Goal: Task Accomplishment & Management: Manage account settings

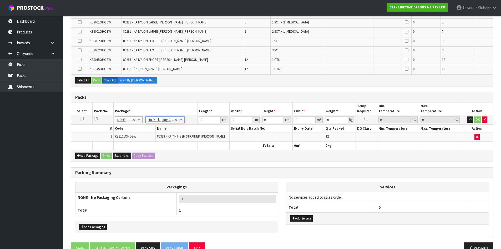
scroll to position [132, 0]
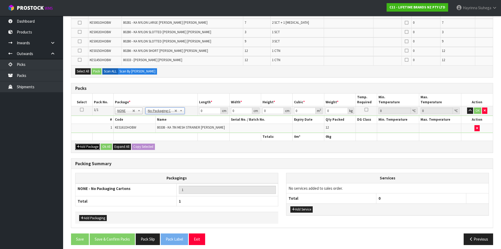
click at [87, 148] on button "Add Package" at bounding box center [87, 146] width 25 height 6
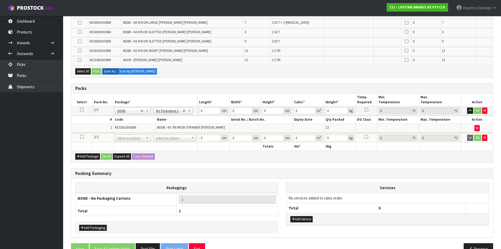
click at [81, 137] on icon at bounding box center [82, 137] width 4 height 0
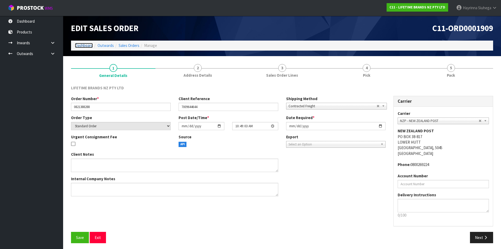
click at [83, 47] on link "Dashboard" at bounding box center [84, 45] width 18 height 5
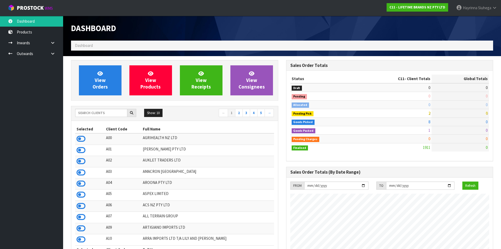
scroll to position [399, 215]
click at [115, 115] on input "text" at bounding box center [101, 113] width 52 height 8
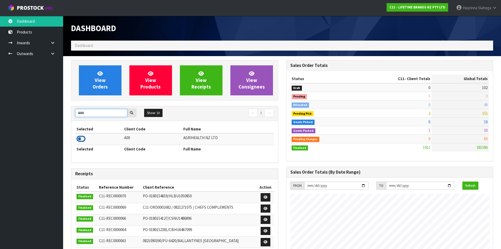
type input "A00"
click at [83, 137] on icon at bounding box center [81, 139] width 9 height 8
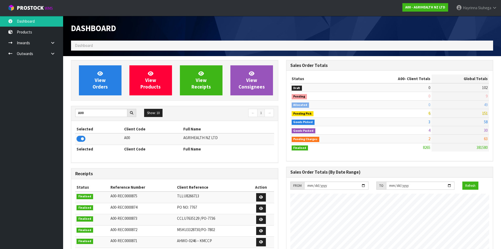
click at [36, 129] on ul "Dashboard Products Categories Serial Numbers Kitsets Packagings Inwards Purchas…" at bounding box center [31, 132] width 63 height 233
click at [97, 80] on span "View Orders" at bounding box center [100, 80] width 15 height 20
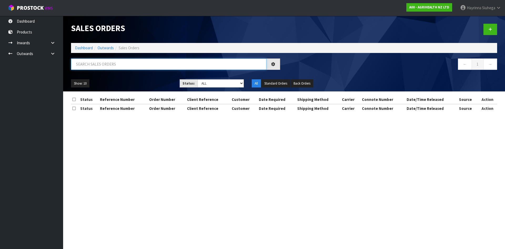
click at [97, 63] on input "text" at bounding box center [169, 63] width 196 height 11
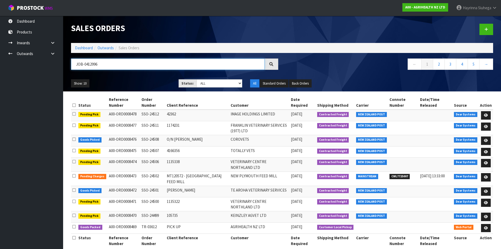
type input "JOB-0412996"
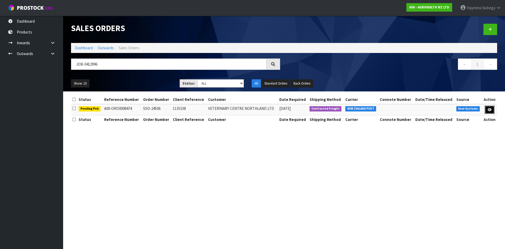
click at [492, 108] on link at bounding box center [490, 110] width 10 height 8
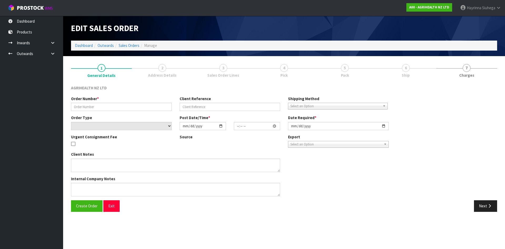
type input "SSO-24506"
type input "1135338"
select select "number:0"
type input "2025-09-17"
type input "09:41:35.000"
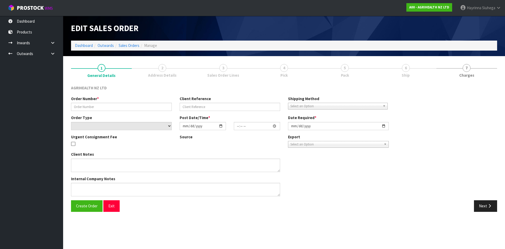
type input "2025-09-17"
type textarea "SHIP BY: Overnight Courier"
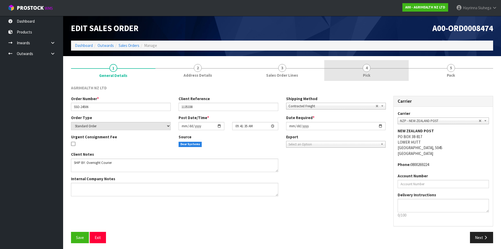
click at [388, 75] on link "4 Pick" at bounding box center [367, 70] width 85 height 21
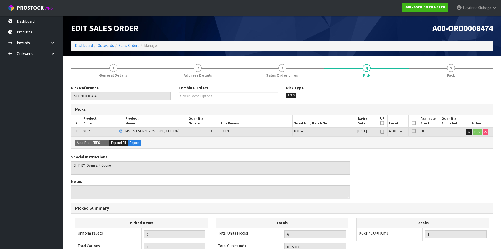
click at [413, 123] on icon at bounding box center [414, 123] width 4 height 0
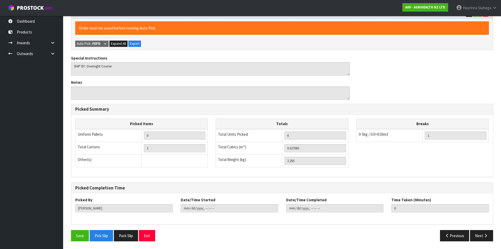
scroll to position [118, 0]
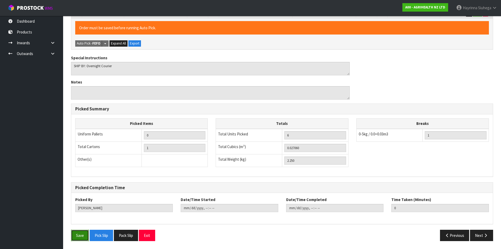
click at [79, 234] on button "Save" at bounding box center [80, 235] width 18 height 11
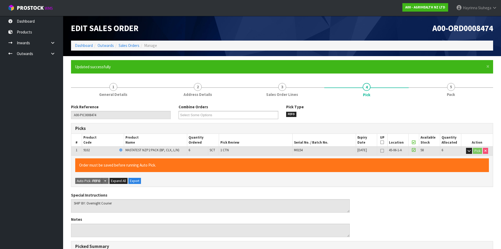
type input "Hayrinna Siuhega"
type input "2025-09-17T13:41:55"
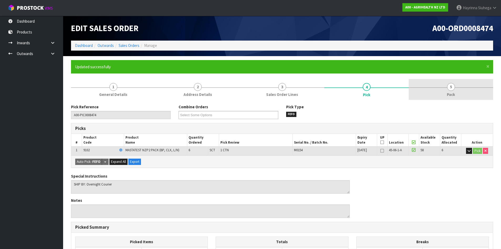
click at [450, 92] on span "Pack" at bounding box center [451, 95] width 8 height 6
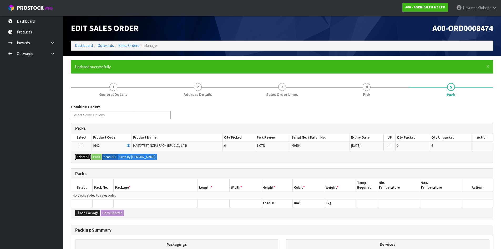
click at [85, 156] on button "Select All" at bounding box center [83, 157] width 16 height 6
click at [101, 155] on button "Pack" at bounding box center [97, 157] width 10 height 6
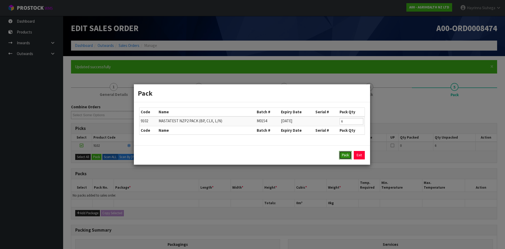
click at [346, 156] on button "Pack" at bounding box center [345, 155] width 13 height 8
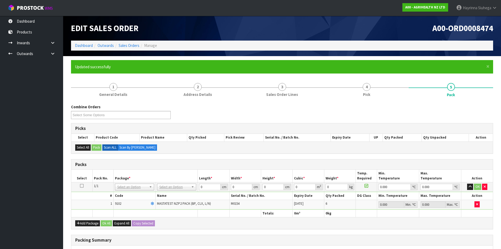
click at [166, 182] on th "Package *" at bounding box center [155, 176] width 85 height 12
drag, startPoint x: 166, startPoint y: 185, endPoint x: 166, endPoint y: 190, distance: 5.0
click at [200, 186] on input "0" at bounding box center [209, 186] width 21 height 7
type input "60"
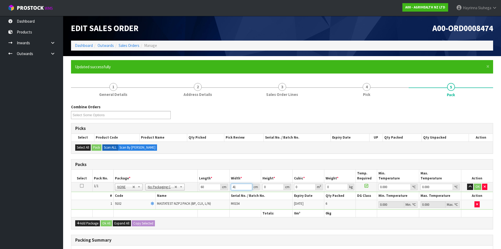
type input "41"
type input "1"
type input "0.00246"
type input "10"
type input "0.0246"
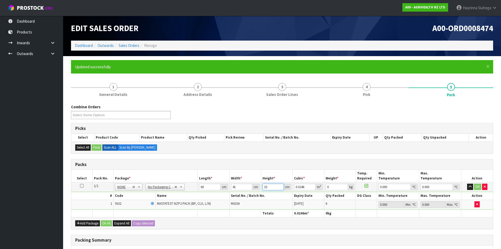
type input "10"
type input "3"
type input "0"
click button "OK" at bounding box center [477, 186] width 7 height 6
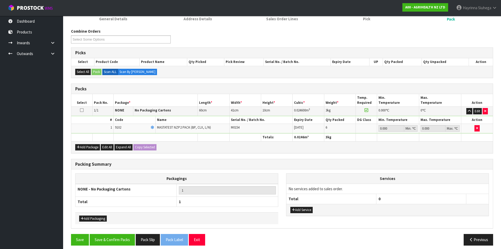
scroll to position [80, 0]
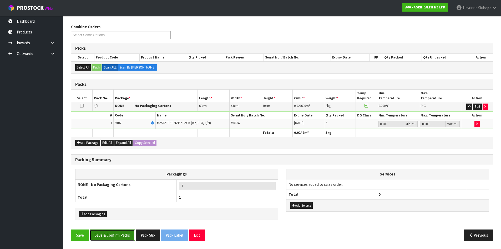
click at [113, 237] on button "Save & Confirm Packs" at bounding box center [112, 234] width 45 height 11
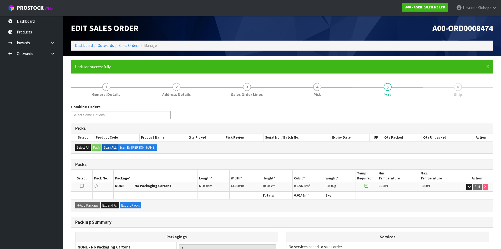
scroll to position [51, 0]
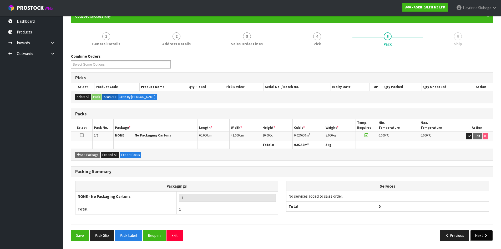
click at [479, 235] on button "Next" at bounding box center [481, 235] width 23 height 11
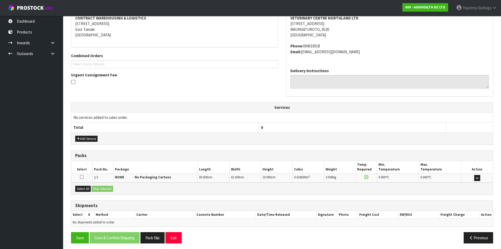
scroll to position [106, 0]
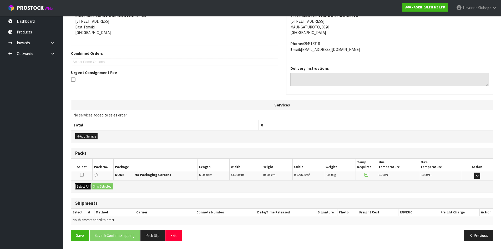
drag, startPoint x: 86, startPoint y: 186, endPoint x: 105, endPoint y: 185, distance: 19.8
click at [86, 186] on button "Select All" at bounding box center [83, 186] width 16 height 6
click at [100, 187] on button "Ship Selected" at bounding box center [103, 186] width 22 height 6
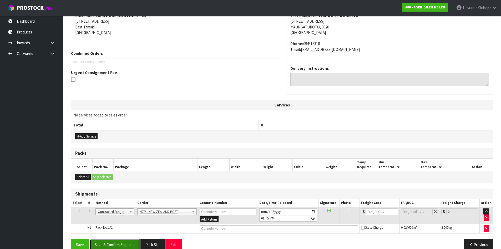
click at [122, 240] on button "Save & Confirm Shipping" at bounding box center [115, 244] width 50 height 11
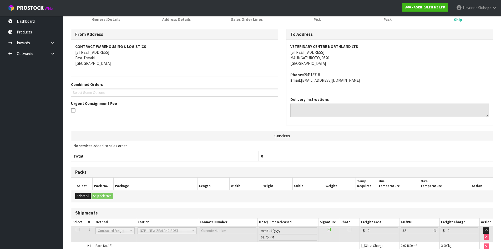
scroll to position [108, 0]
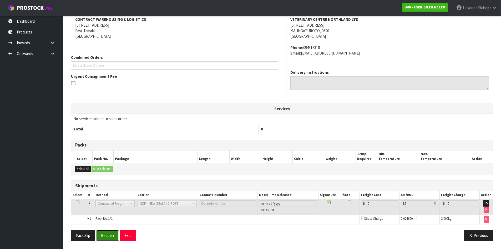
click at [112, 232] on button "Reopen" at bounding box center [107, 235] width 23 height 11
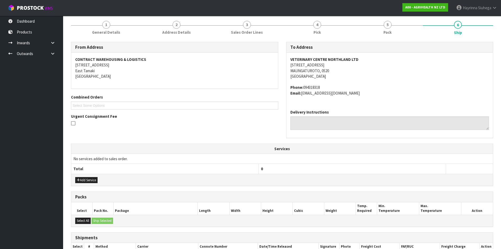
scroll to position [120, 0]
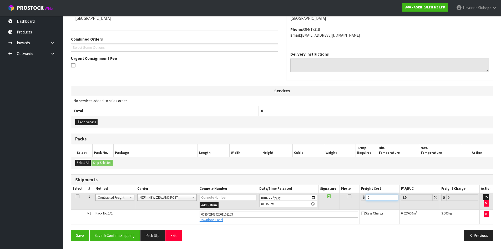
drag, startPoint x: 380, startPoint y: 197, endPoint x: 316, endPoint y: 197, distance: 64.2
click at [330, 197] on tr "1 Client Local Pickup Customer Local Pickup Company Freight Contracted Freight …" at bounding box center [282, 200] width 422 height 17
type input "7"
type input "7.24"
type input "7.3"
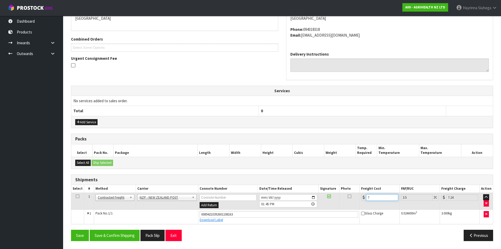
type input "7.56"
type input "7.31"
type input "7.57"
type input "7.31"
click at [71, 230] on button "Save" at bounding box center [80, 235] width 18 height 11
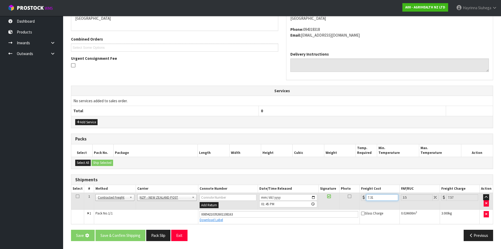
scroll to position [0, 0]
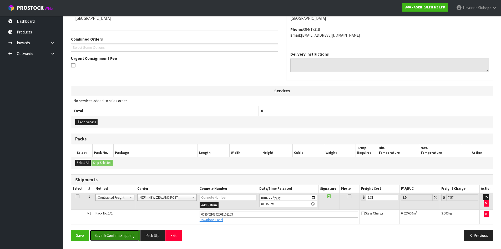
click at [124, 238] on button "Save & Confirm Shipping" at bounding box center [115, 235] width 50 height 11
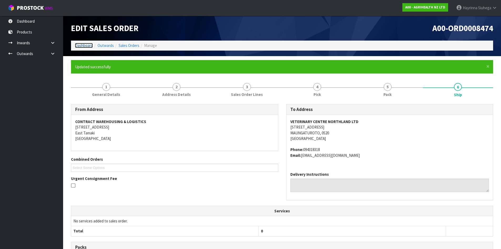
click at [84, 44] on link "Dashboard" at bounding box center [84, 45] width 18 height 5
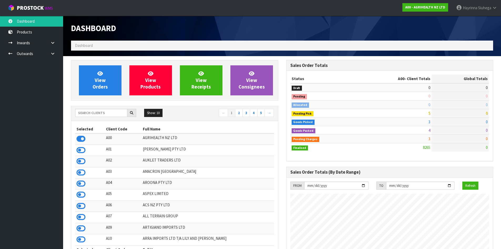
scroll to position [399, 215]
click at [102, 81] on span "View Orders" at bounding box center [100, 80] width 15 height 20
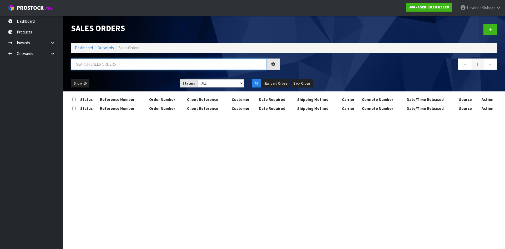
click at [105, 67] on input "text" at bounding box center [169, 63] width 196 height 11
type input "JOB-0412997"
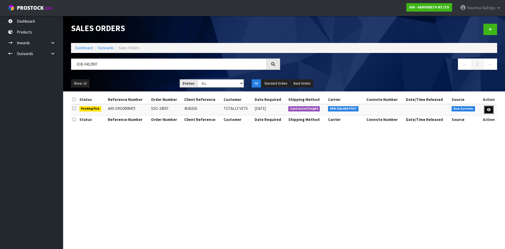
click at [489, 111] on icon at bounding box center [489, 109] width 4 height 3
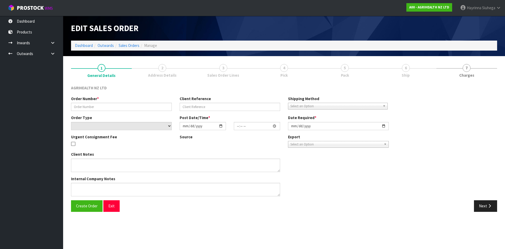
type input "SSO-24507"
type input "4166356"
select select "number:0"
type input "2025-09-17"
type input "09:41:35.000"
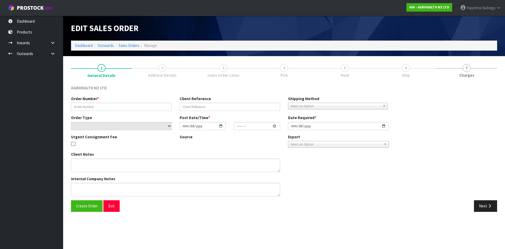
type input "2025-09-17"
type textarea "SHIP BY: Overnight Courier"
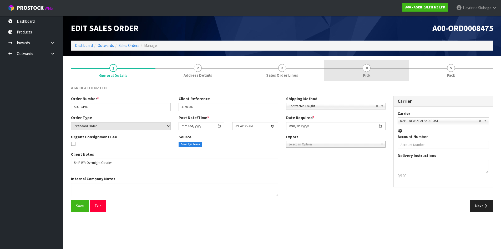
click at [393, 73] on link "4 Pick" at bounding box center [367, 70] width 85 height 21
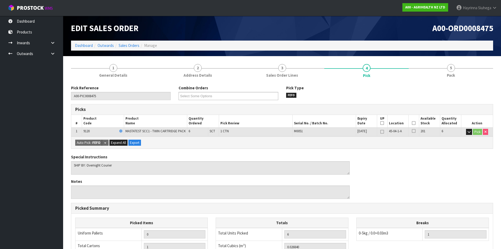
click at [415, 123] on icon at bounding box center [414, 123] width 4 height 0
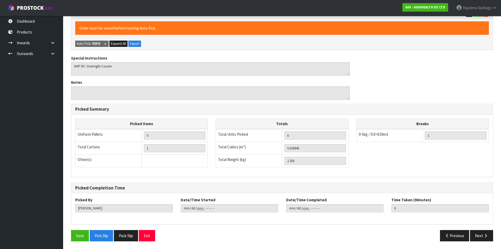
scroll to position [118, 0]
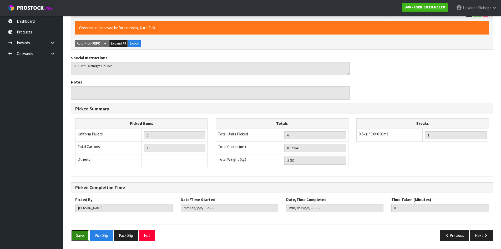
click at [77, 240] on button "Save" at bounding box center [80, 235] width 18 height 11
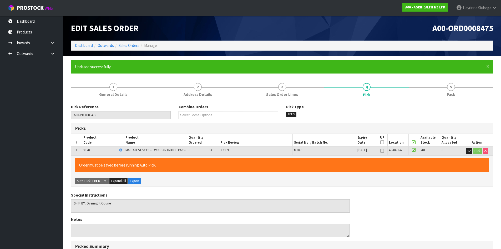
type input "Hayrinna Siuhega"
type input "2025-09-17T13:48:45"
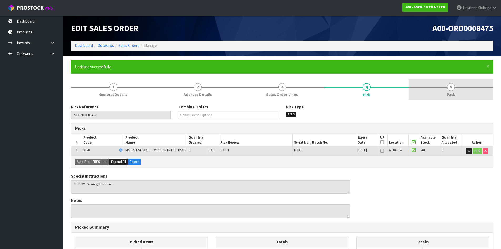
click at [432, 96] on link "5 Pack" at bounding box center [451, 89] width 85 height 21
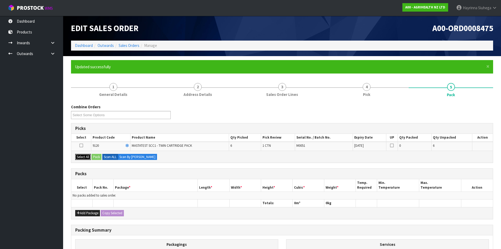
click at [83, 158] on button "Select All" at bounding box center [83, 157] width 16 height 6
click at [101, 156] on button "Pack" at bounding box center [97, 157] width 10 height 6
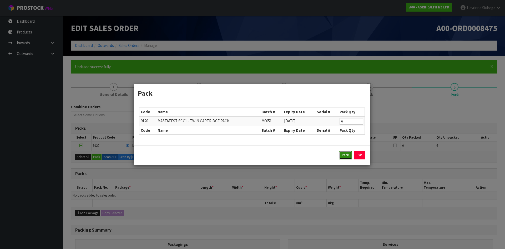
click at [346, 156] on button "Pack" at bounding box center [345, 155] width 13 height 8
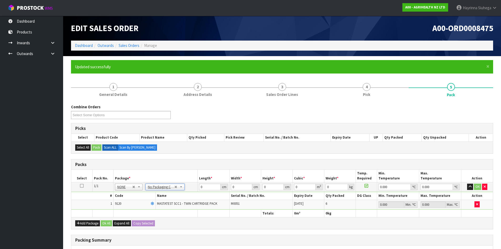
click at [199, 186] on td "0 cm" at bounding box center [214, 186] width 32 height 9
click at [200, 186] on input "0" at bounding box center [209, 186] width 21 height 7
drag, startPoint x: 200, startPoint y: 187, endPoint x: 392, endPoint y: 214, distance: 193.6
click at [201, 187] on input "0" at bounding box center [209, 186] width 21 height 7
type input "60"
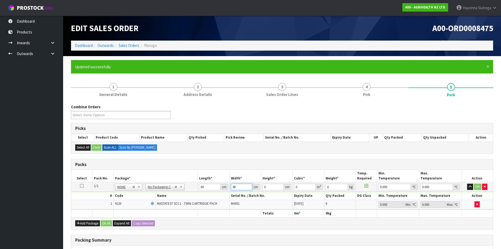
type input "40"
type input "1"
type input "0.0024"
type input "11"
type input "0.0264"
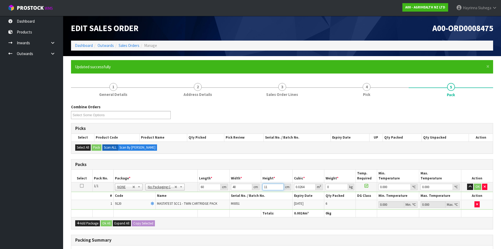
type input "11"
type input "3"
type input "0"
click button "OK" at bounding box center [477, 186] width 7 height 6
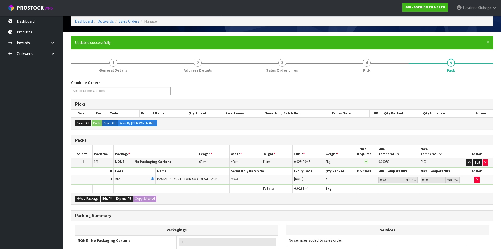
scroll to position [80, 0]
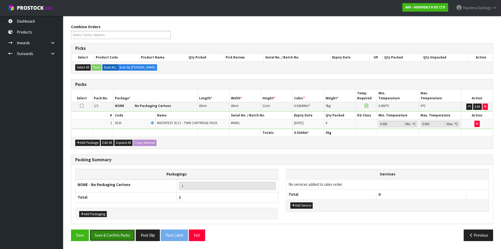
click at [105, 237] on button "Save & Confirm Packs" at bounding box center [112, 234] width 45 height 11
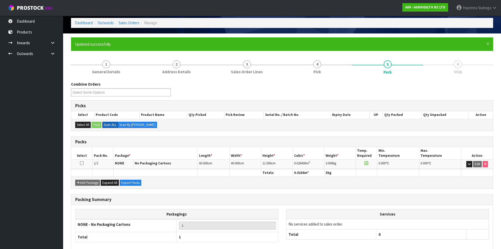
scroll to position [51, 0]
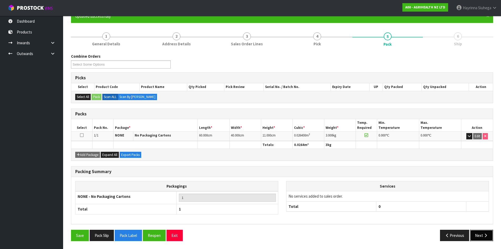
click at [479, 236] on button "Next" at bounding box center [481, 235] width 23 height 11
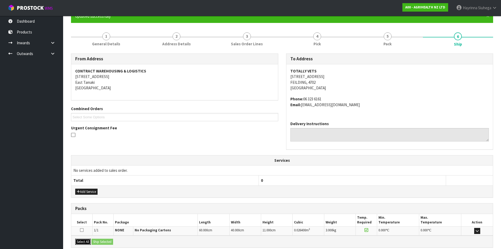
drag, startPoint x: 82, startPoint y: 240, endPoint x: 90, endPoint y: 240, distance: 7.6
click at [82, 240] on button "Select All" at bounding box center [83, 242] width 16 height 6
click at [105, 241] on button "Ship Selected" at bounding box center [103, 242] width 22 height 6
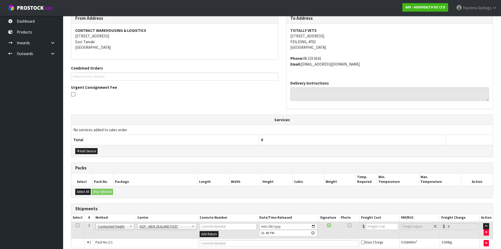
scroll to position [115, 0]
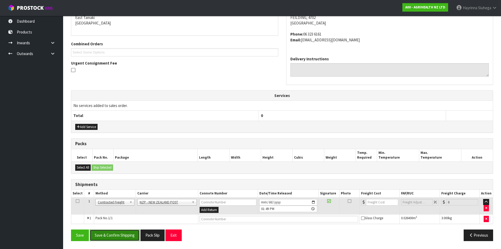
click at [119, 239] on button "Save & Confirm Shipping" at bounding box center [115, 234] width 50 height 11
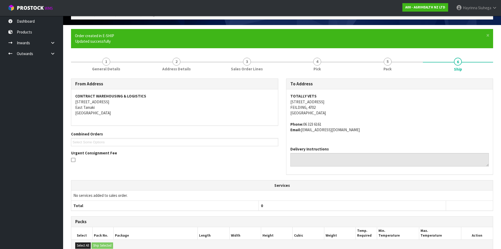
scroll to position [108, 0]
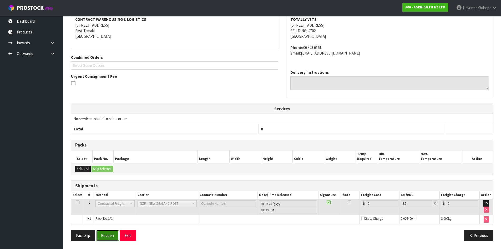
click at [117, 234] on button "Reopen" at bounding box center [107, 235] width 23 height 11
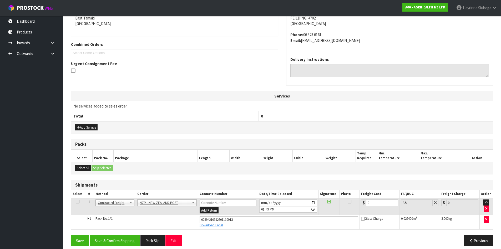
scroll to position [120, 0]
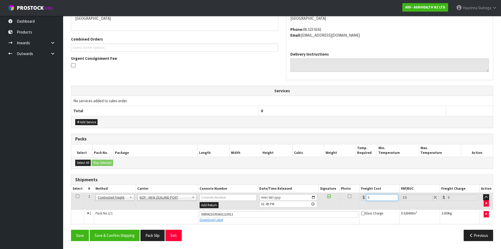
drag, startPoint x: 372, startPoint y: 198, endPoint x: 317, endPoint y: 199, distance: 55.3
click at [339, 197] on tr "1 Client Local Pickup Customer Local Pickup Company Freight Contracted Freight …" at bounding box center [282, 200] width 422 height 17
type input "8"
type input "8.28"
type input "8.4"
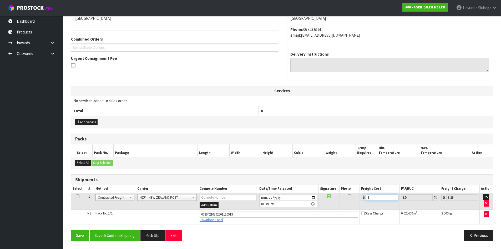
type input "8.69"
type input "8.45"
type input "8.75"
type input "8.45"
click at [71, 230] on button "Save" at bounding box center [80, 235] width 18 height 11
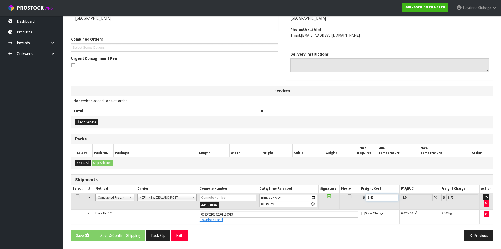
scroll to position [0, 0]
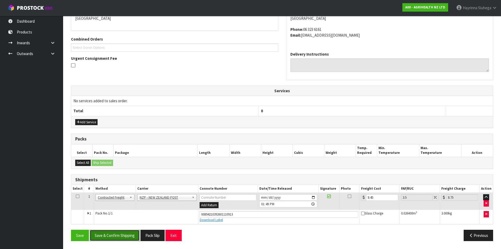
click at [120, 240] on button "Save & Confirm Shipping" at bounding box center [115, 235] width 50 height 11
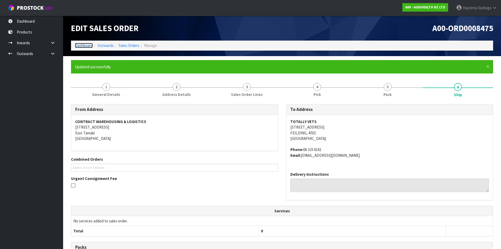
click at [88, 44] on link "Dashboard" at bounding box center [84, 45] width 18 height 5
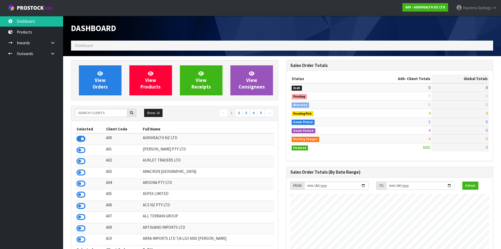
scroll to position [399, 215]
click at [87, 76] on link "View Orders" at bounding box center [100, 80] width 43 height 30
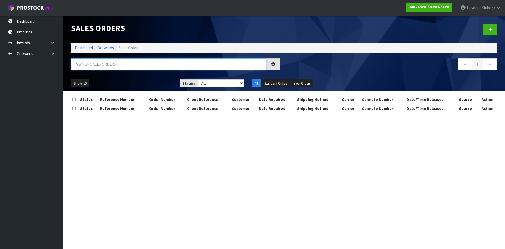
click at [99, 69] on input "text" at bounding box center [169, 63] width 196 height 11
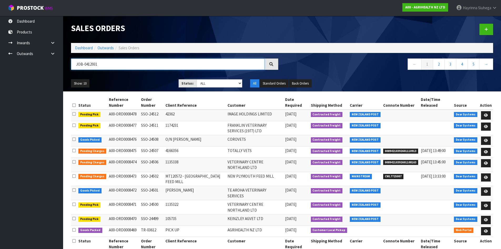
type input "JOB-0412931"
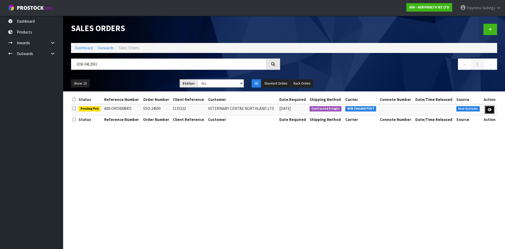
click at [489, 108] on icon at bounding box center [490, 109] width 4 height 3
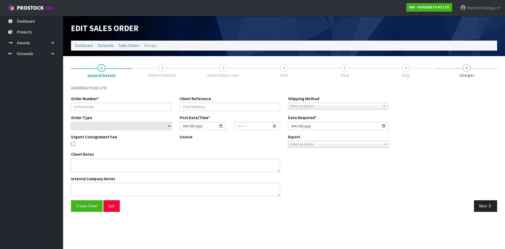
type input "SSO-24500"
type input "1135322"
select select "number:0"
type input "2025-09-16"
type input "15:49:52.000"
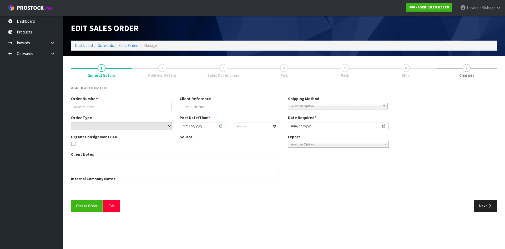
type input "2025-09-17"
type textarea "SHIP BY: Overnight Courier"
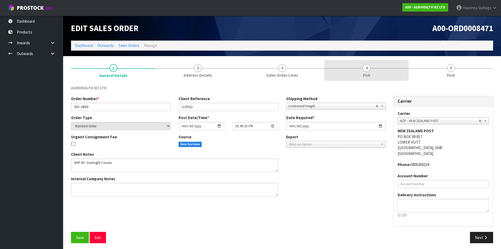
click at [382, 71] on link "4 Pick" at bounding box center [367, 70] width 85 height 21
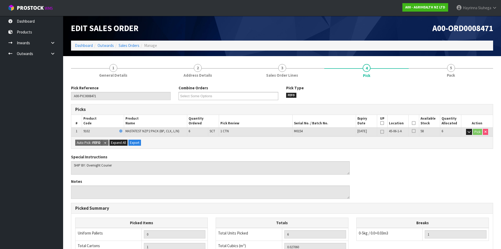
click at [413, 123] on icon at bounding box center [414, 123] width 4 height 0
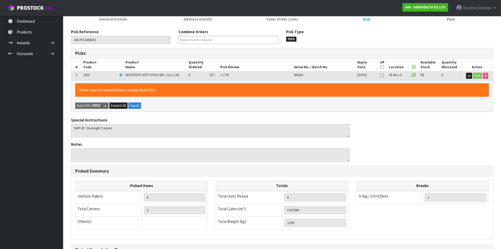
scroll to position [118, 0]
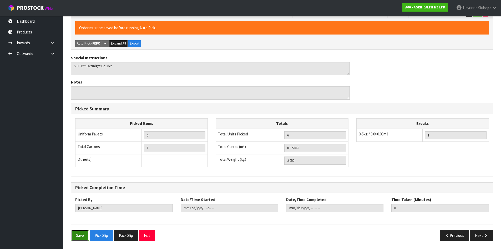
click at [77, 233] on button "Save" at bounding box center [80, 235] width 18 height 11
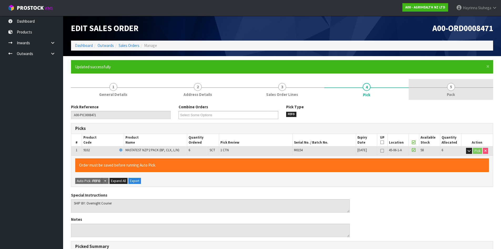
type input "Hayrinna Siuhega"
type input "2025-09-17T13:50:29"
click at [450, 86] on span "5" at bounding box center [452, 87] width 8 height 8
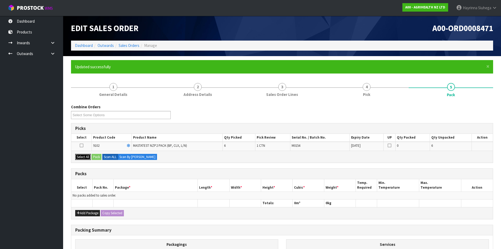
click at [86, 158] on button "Select All" at bounding box center [83, 157] width 16 height 6
click at [97, 157] on button "Pack" at bounding box center [97, 157] width 10 height 6
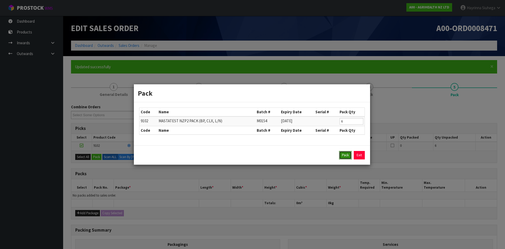
click at [349, 158] on button "Pack" at bounding box center [345, 155] width 13 height 8
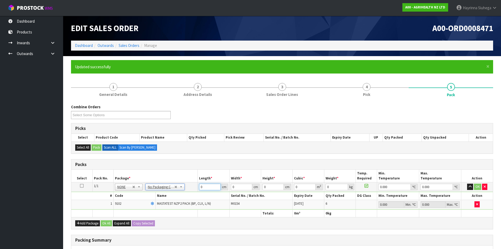
click at [201, 186] on input "0" at bounding box center [209, 186] width 21 height 7
type input "60"
type input "40"
type input "1"
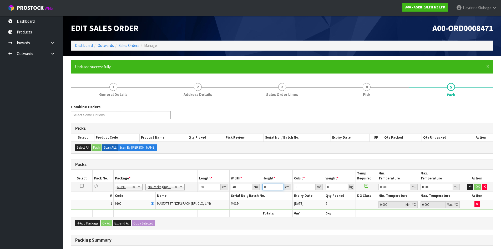
type input "0.0024"
type input "10"
type input "0.024"
type input "10"
type input "3"
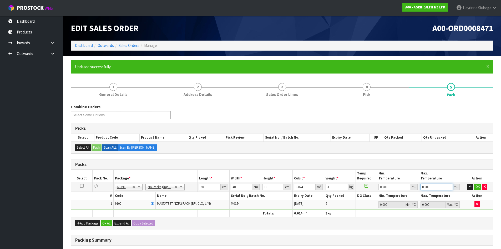
type input "0"
click button "OK" at bounding box center [477, 186] width 7 height 6
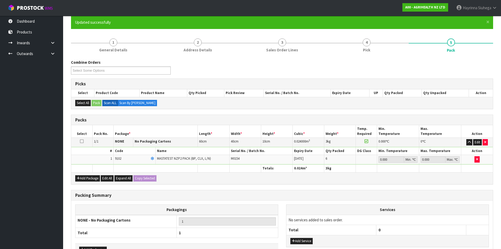
scroll to position [80, 0]
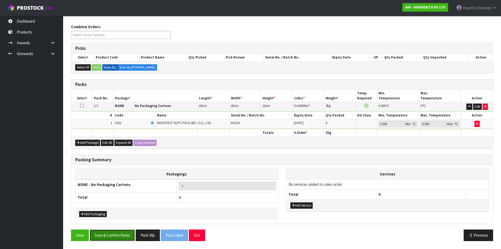
click at [104, 230] on button "Save & Confirm Packs" at bounding box center [112, 234] width 45 height 11
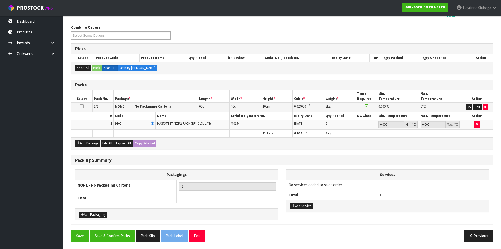
scroll to position [51, 0]
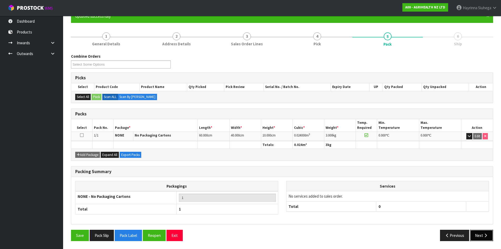
click at [477, 234] on button "Next" at bounding box center [481, 235] width 23 height 11
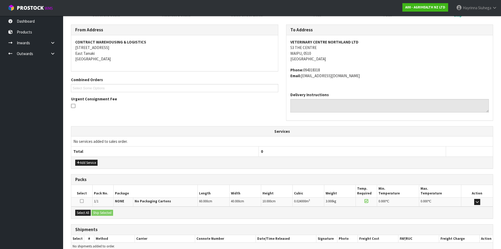
scroll to position [106, 0]
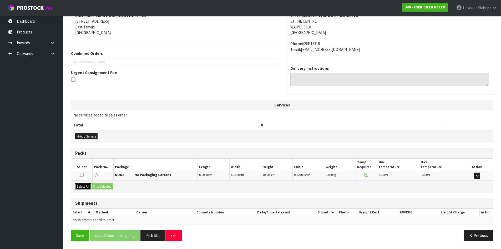
click at [77, 186] on button "Select All" at bounding box center [83, 186] width 16 height 6
click at [100, 188] on button "Ship Selected" at bounding box center [103, 186] width 22 height 6
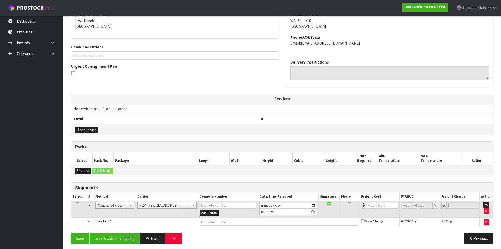
scroll to position [115, 0]
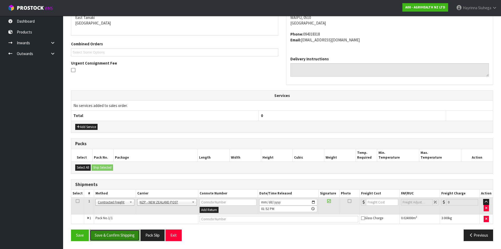
click at [123, 237] on button "Save & Confirm Shipping" at bounding box center [115, 234] width 50 height 11
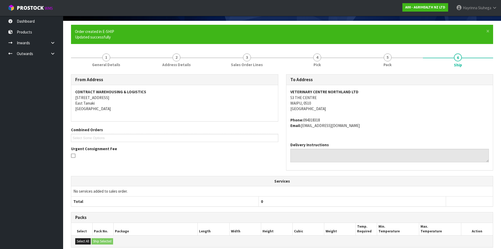
scroll to position [108, 0]
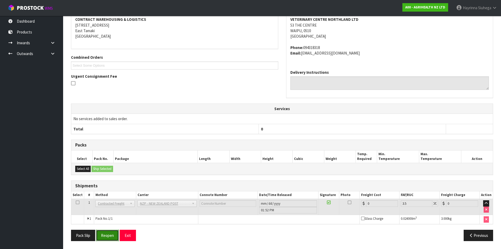
click at [105, 234] on button "Reopen" at bounding box center [107, 235] width 23 height 11
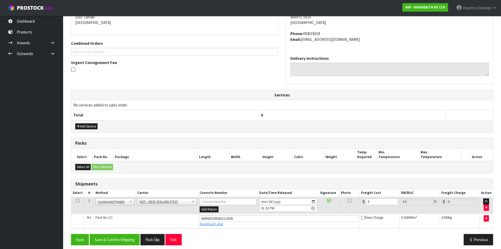
scroll to position [120, 0]
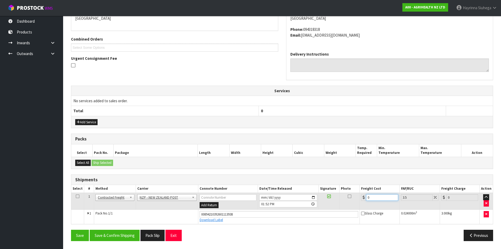
drag, startPoint x: 377, startPoint y: 196, endPoint x: 356, endPoint y: 202, distance: 21.5
click at [356, 202] on tr "1 Client Local Pickup Customer Local Pickup Company Freight Contracted Freight …" at bounding box center [282, 200] width 422 height 17
type input "7"
type input "7.24"
type input "7.3"
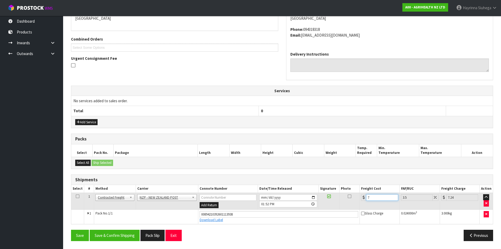
type input "7.56"
type input "7.31"
type input "7.57"
type input "7.31"
click at [71, 230] on button "Save" at bounding box center [80, 235] width 18 height 11
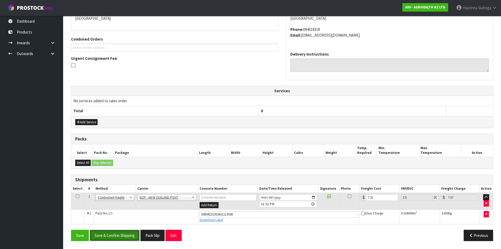
click at [126, 235] on button "Save & Confirm Shipping" at bounding box center [115, 235] width 50 height 11
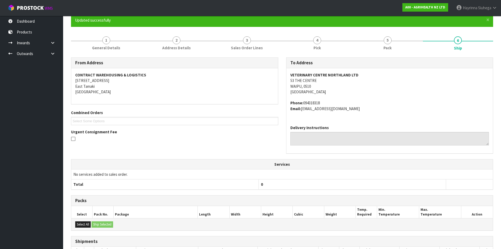
scroll to position [0, 0]
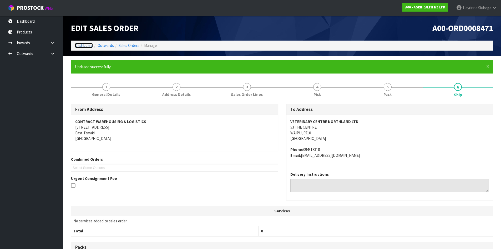
click at [79, 45] on link "Dashboard" at bounding box center [84, 45] width 18 height 5
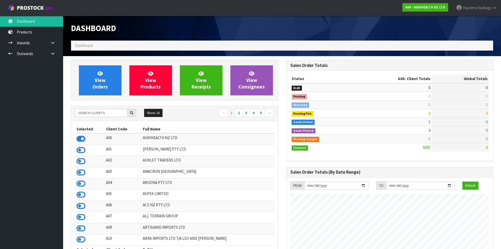
scroll to position [399, 215]
click at [101, 86] on span "View Orders" at bounding box center [100, 80] width 15 height 20
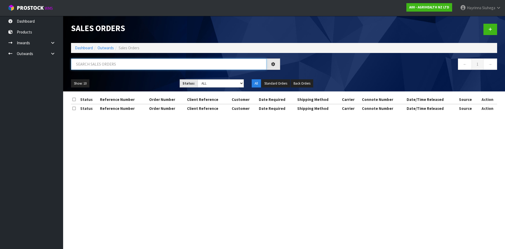
click at [103, 65] on input "text" at bounding box center [169, 63] width 196 height 11
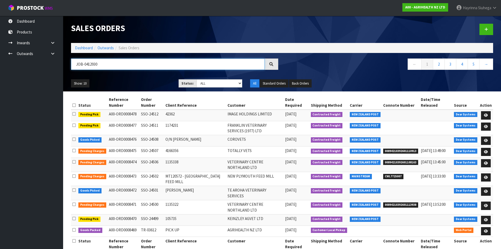
type input "JOB-0412930"
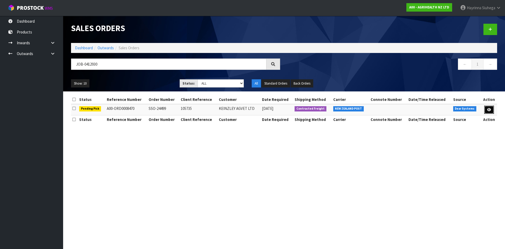
click at [489, 111] on icon at bounding box center [490, 109] width 4 height 3
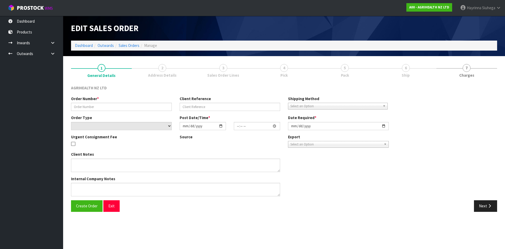
type input "SSO-24499"
type input "105735"
select select "number:0"
type input "2025-09-16"
type input "15:48:08.000"
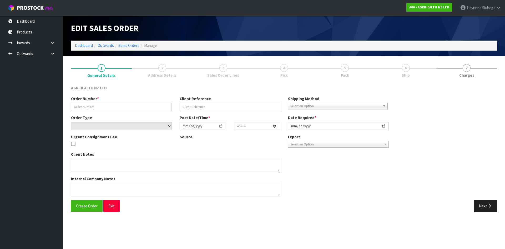
type input "2025-09-17"
type textarea "SHIP BY: Overnight Courier"
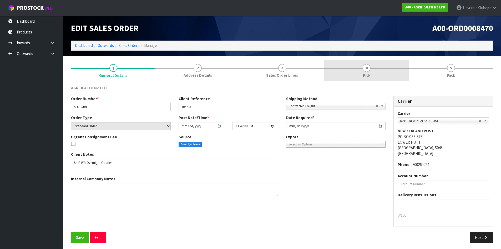
click at [380, 74] on link "4 Pick" at bounding box center [367, 70] width 85 height 21
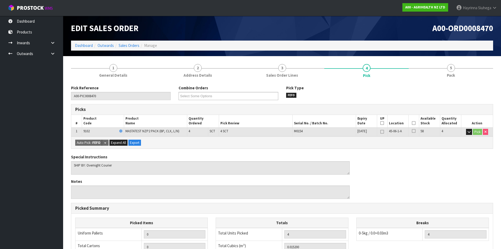
click at [413, 123] on icon at bounding box center [414, 123] width 4 height 0
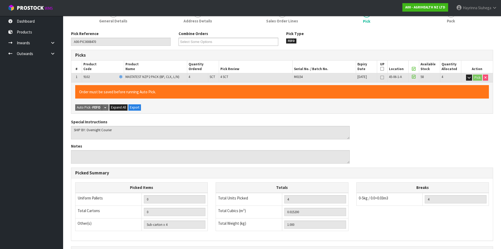
scroll to position [118, 0]
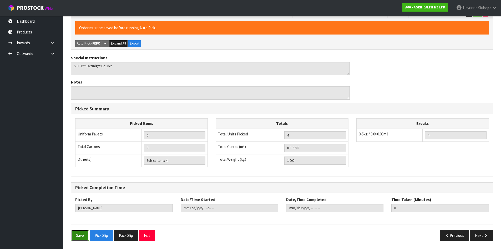
click at [78, 230] on button "Save" at bounding box center [80, 235] width 18 height 11
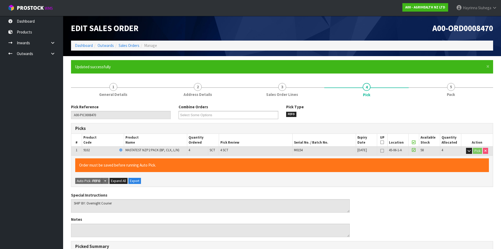
type input "Hayrinna Siuhega"
type input "2025-09-17T13:57:13"
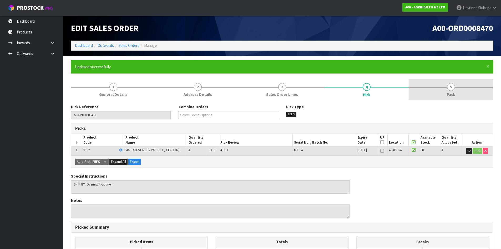
click at [437, 92] on link "5 Pack" at bounding box center [451, 89] width 85 height 21
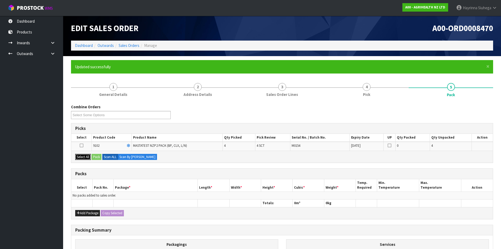
click at [82, 158] on button "Select All" at bounding box center [83, 157] width 16 height 6
click at [99, 155] on button "Pack" at bounding box center [97, 157] width 10 height 6
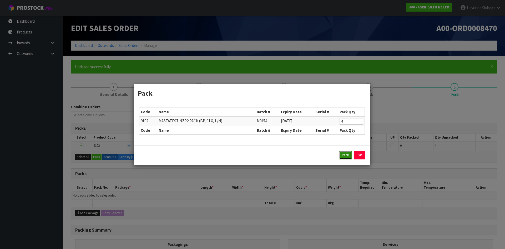
click at [345, 157] on button "Pack" at bounding box center [345, 155] width 13 height 8
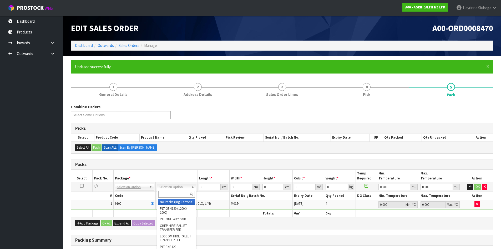
click at [171, 192] on input "text" at bounding box center [176, 194] width 37 height 7
type input "OC"
type input "1"
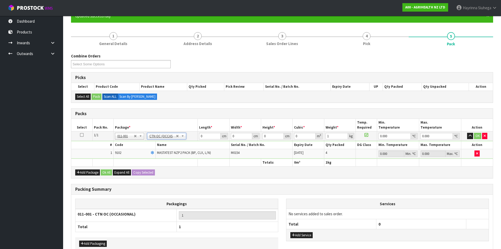
scroll to position [79, 0]
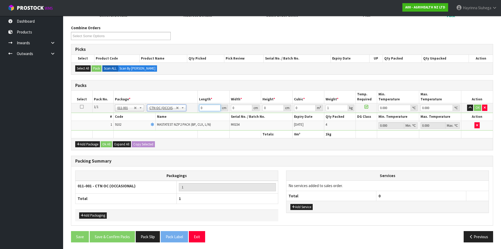
click at [200, 107] on input "0" at bounding box center [209, 108] width 21 height 7
type input "60"
type input "41"
type input "1"
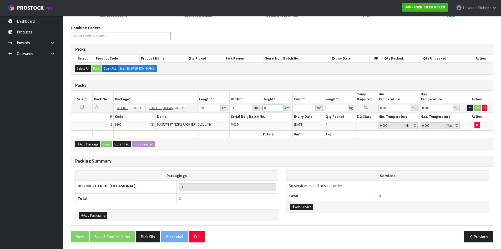
type input "0.00246"
type input "11"
type input "0.02706"
type input "11"
type input "2"
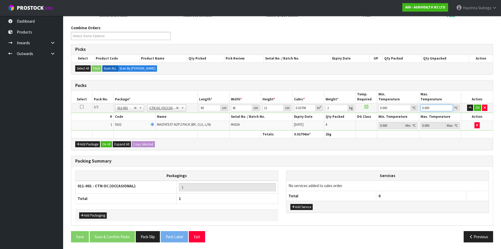
type input "0"
click button "OK" at bounding box center [477, 108] width 7 height 6
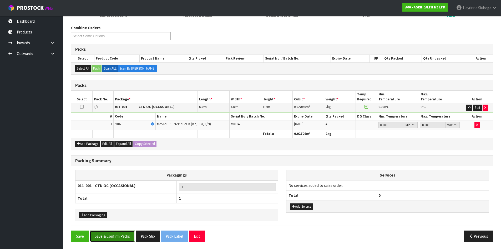
click at [117, 237] on button "Save & Confirm Packs" at bounding box center [112, 235] width 45 height 11
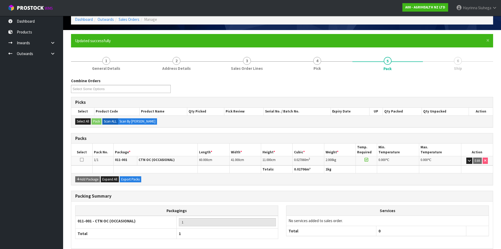
scroll to position [51, 0]
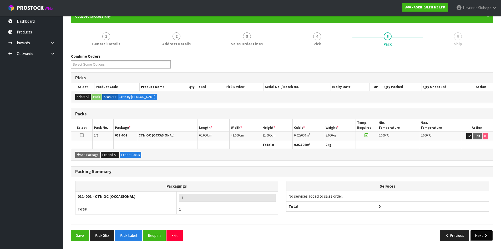
click at [480, 233] on button "Next" at bounding box center [481, 235] width 23 height 11
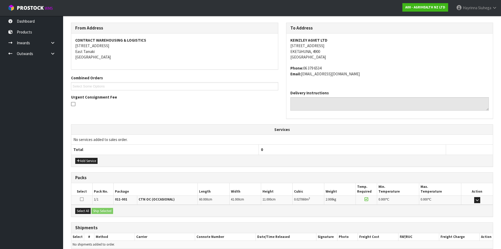
scroll to position [106, 0]
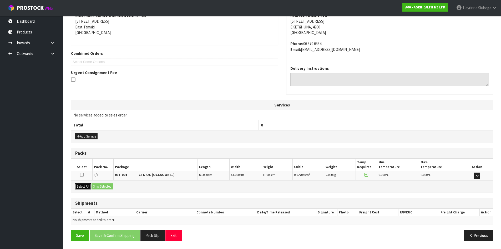
click at [84, 183] on button "Select All" at bounding box center [83, 186] width 16 height 6
click at [98, 185] on button "Ship Selected" at bounding box center [103, 186] width 22 height 6
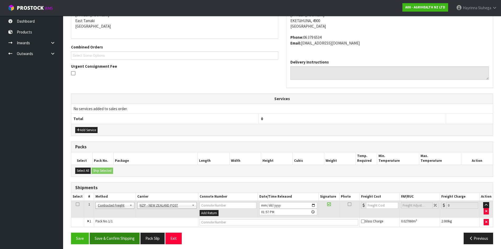
scroll to position [115, 0]
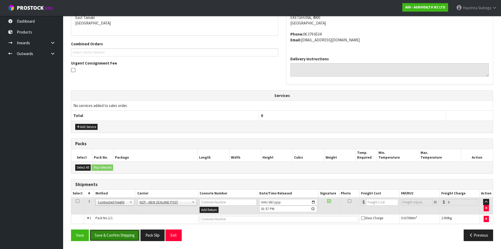
click at [128, 237] on button "Save & Confirm Shipping" at bounding box center [115, 234] width 50 height 11
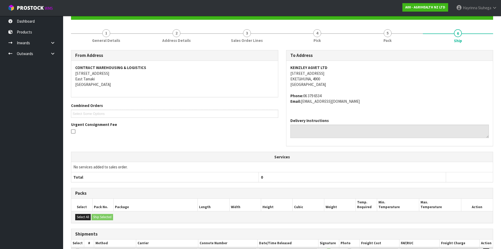
scroll to position [108, 0]
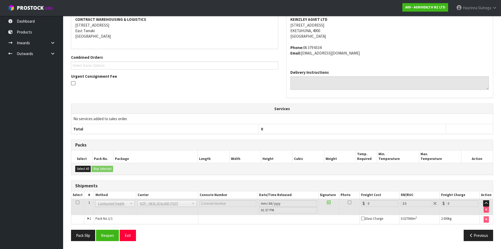
click at [101, 228] on div "From Address CONTRACT WAREHOUSING & LOGISTICS 17 Allens Road East Tamaki Auckla…" at bounding box center [282, 123] width 423 height 243
click at [102, 231] on button "Reopen" at bounding box center [107, 235] width 23 height 11
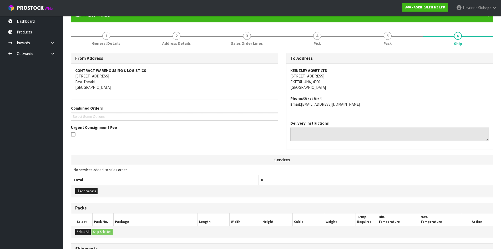
scroll to position [120, 0]
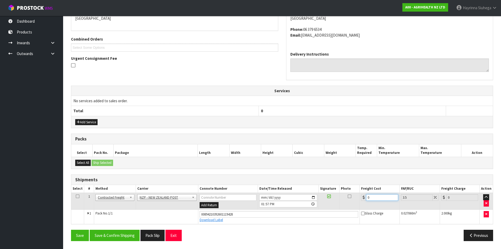
drag, startPoint x: 387, startPoint y: 198, endPoint x: 243, endPoint y: 191, distance: 144.4
click at [255, 193] on tr "1 Client Local Pickup Customer Local Pickup Company Freight Contracted Freight …" at bounding box center [282, 200] width 422 height 17
type input "8"
type input "8.28"
type input "8.4"
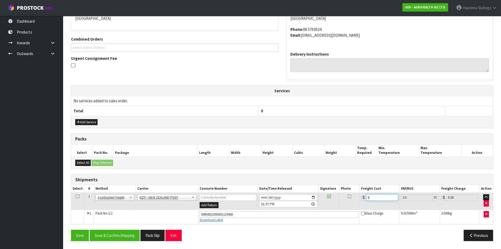
type input "8.69"
type input "8.45"
type input "8.75"
type input "8.45"
click at [71, 230] on button "Save" at bounding box center [80, 235] width 18 height 11
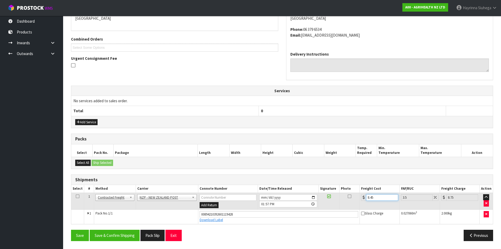
scroll to position [0, 0]
click at [122, 233] on button "Save & Confirm Shipping" at bounding box center [115, 235] width 50 height 11
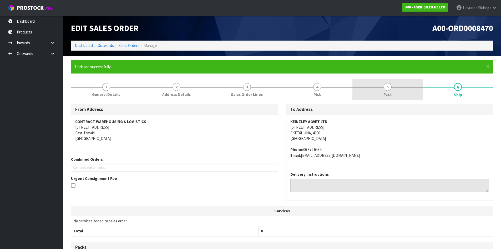
click at [397, 82] on link "5 Pack" at bounding box center [388, 89] width 71 height 21
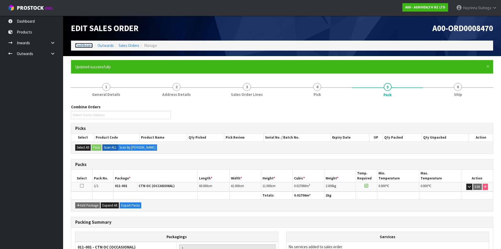
click at [86, 44] on link "Dashboard" at bounding box center [84, 45] width 18 height 5
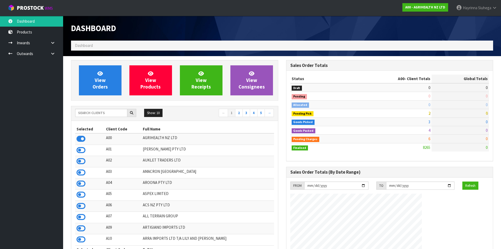
scroll to position [399, 215]
click at [98, 110] on input "text" at bounding box center [101, 113] width 52 height 8
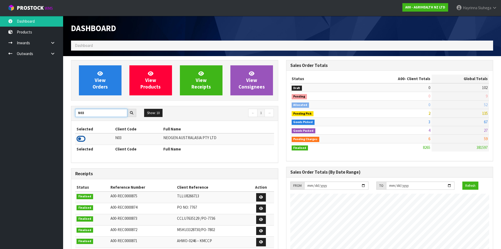
type input "N03"
click at [84, 139] on icon at bounding box center [81, 139] width 9 height 8
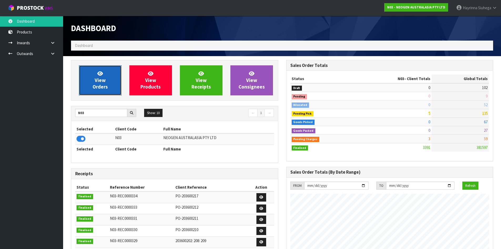
click at [97, 73] on link "View Orders" at bounding box center [100, 80] width 43 height 30
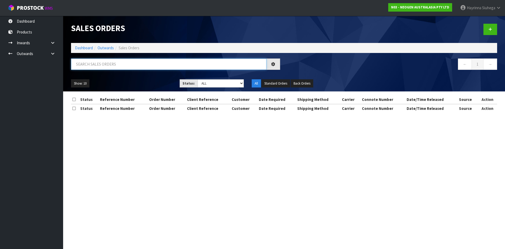
click at [102, 61] on input "text" at bounding box center [169, 63] width 196 height 11
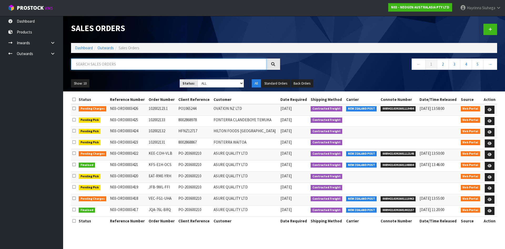
click at [116, 64] on input "text" at bounding box center [169, 63] width 196 height 11
click at [115, 63] on input "text" at bounding box center [169, 63] width 196 height 11
click at [115, 71] on div at bounding box center [175, 65] width 217 height 15
click at [117, 67] on input "text" at bounding box center [169, 63] width 196 height 11
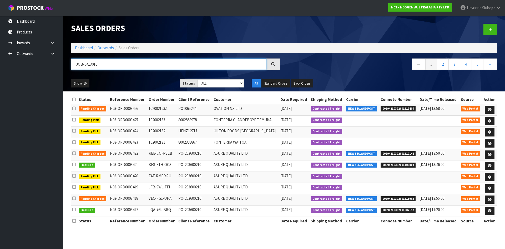
type input "JOB-0413016"
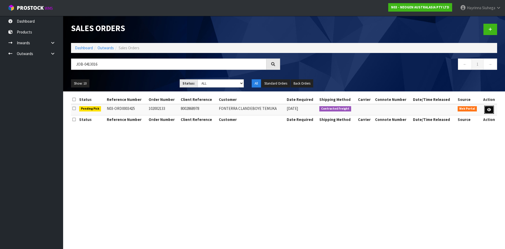
click at [489, 108] on icon at bounding box center [490, 109] width 4 height 3
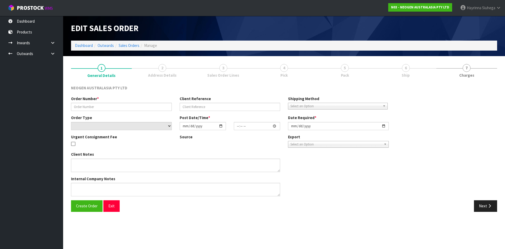
type input "102002133"
type input "8002868978"
select select "number:0"
type input "2025-09-17"
type input "10:06:00.000"
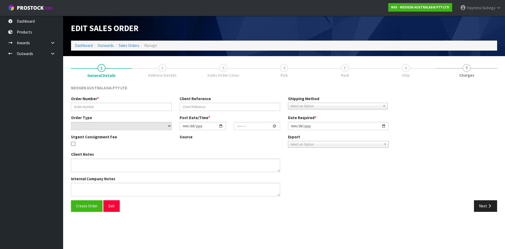
type input "2025-09-17"
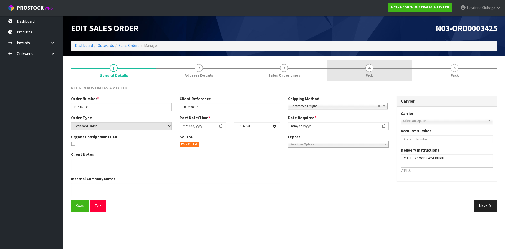
click at [377, 67] on link "4 Pick" at bounding box center [369, 70] width 85 height 21
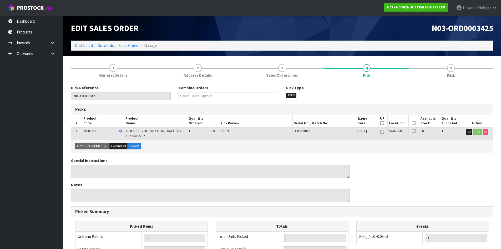
drag, startPoint x: 414, startPoint y: 123, endPoint x: 409, endPoint y: 126, distance: 5.6
click at [413, 123] on icon at bounding box center [414, 123] width 4 height 0
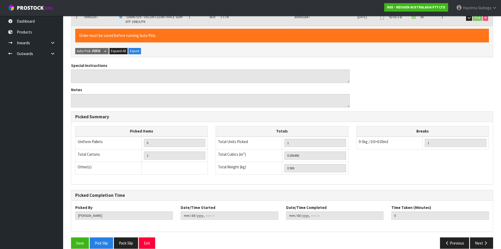
scroll to position [122, 0]
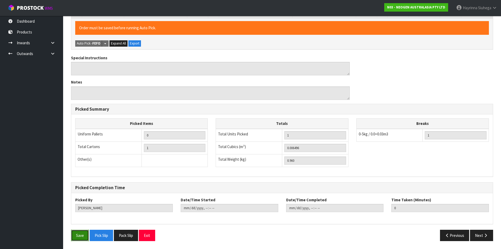
click at [81, 235] on button "Save" at bounding box center [80, 235] width 18 height 11
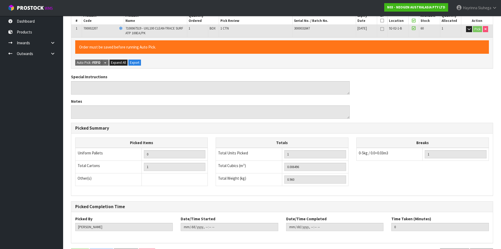
scroll to position [0, 0]
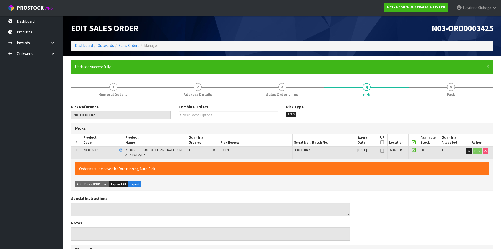
type input "Hayrinna Siuhega"
type input "2025-09-17T14:04:31"
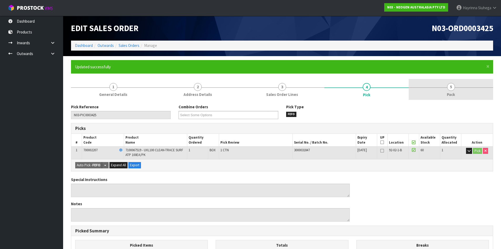
drag, startPoint x: 461, startPoint y: 92, endPoint x: 456, endPoint y: 92, distance: 5.6
click at [461, 92] on link "5 Pack" at bounding box center [451, 89] width 85 height 21
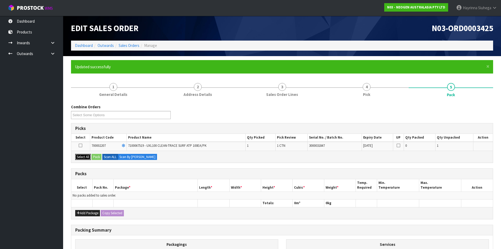
click at [84, 160] on button "Select All" at bounding box center [83, 157] width 16 height 6
click at [93, 156] on button "Pack" at bounding box center [97, 157] width 10 height 6
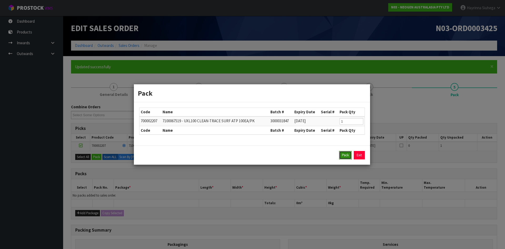
click at [350, 156] on button "Pack" at bounding box center [345, 155] width 13 height 8
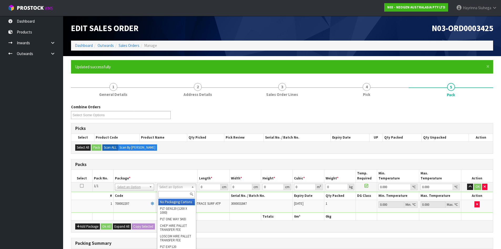
click at [172, 197] on input "text" at bounding box center [176, 194] width 37 height 7
type input "315"
type input "31.5"
type input "20"
type input "13"
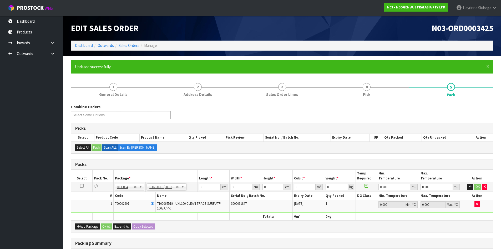
type input "0.00819"
type input "1.16"
click at [202, 187] on input "31.5" at bounding box center [209, 186] width 21 height 7
drag, startPoint x: 202, startPoint y: 187, endPoint x: 492, endPoint y: 191, distance: 289.9
click at [204, 187] on input "31.5" at bounding box center [209, 186] width 21 height 7
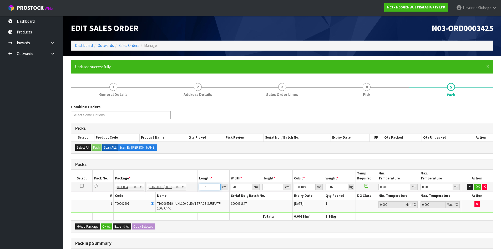
type input "3"
type input "0.00078"
type input "32"
type input "0.00832"
type input "32"
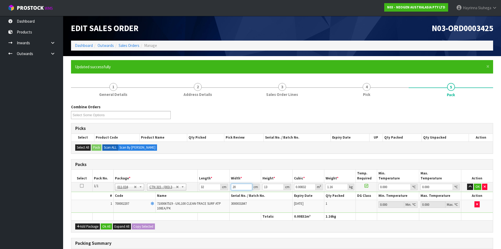
type input "2"
type input "0.000832"
type input "21"
type input "0.008736"
type input "21"
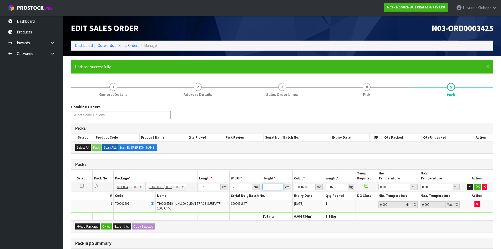
type input "1"
type input "0.000672"
type input "14"
type input "0.009408"
type input "14"
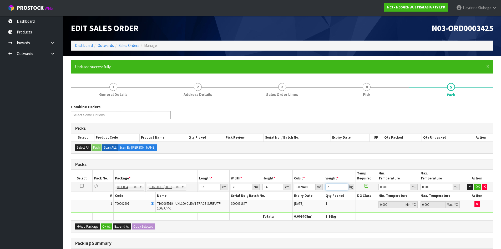
type input "2"
type input "0"
click button "OK" at bounding box center [477, 186] width 7 height 6
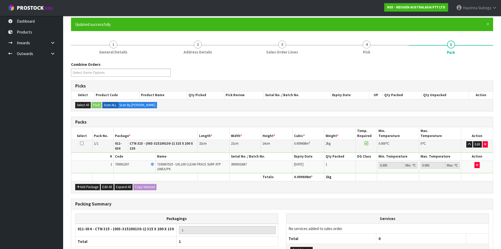
scroll to position [83, 0]
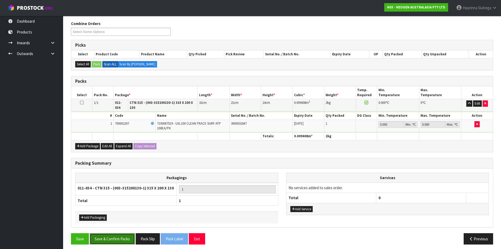
click at [114, 237] on button "Save & Confirm Packs" at bounding box center [112, 238] width 45 height 11
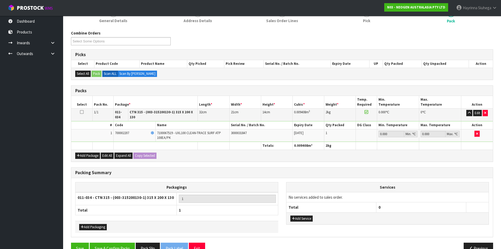
scroll to position [51, 0]
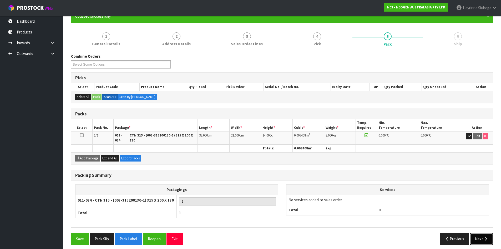
click at [487, 237] on icon "button" at bounding box center [486, 239] width 5 height 4
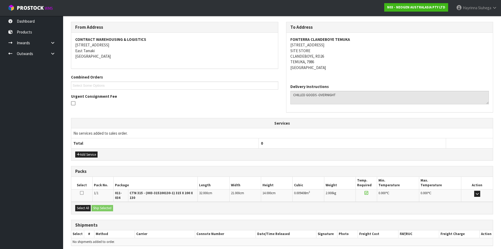
scroll to position [100, 0]
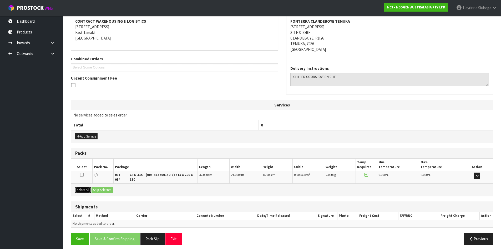
click at [84, 187] on button "Select All" at bounding box center [83, 190] width 16 height 6
click at [101, 187] on button "Ship Selected" at bounding box center [103, 190] width 22 height 6
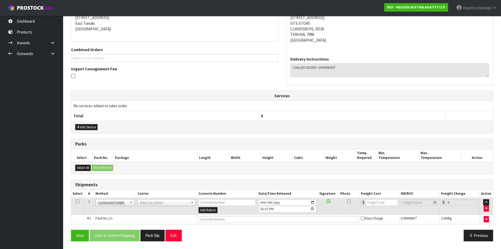
scroll to position [110, 0]
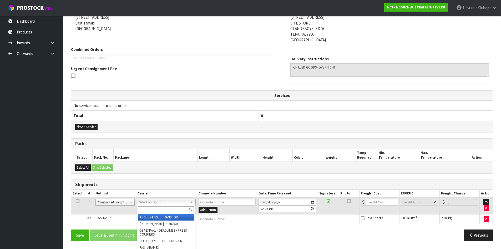
click at [149, 207] on input "text" at bounding box center [166, 209] width 56 height 7
type input "NZP"
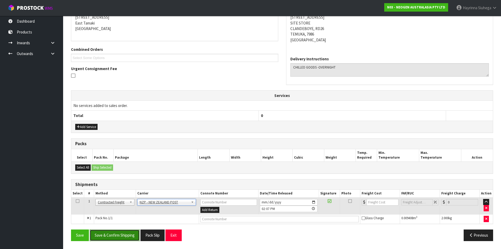
click at [128, 234] on button "Save & Confirm Shipping" at bounding box center [115, 234] width 50 height 11
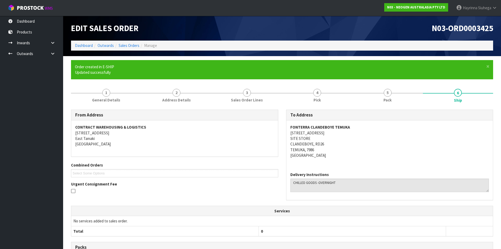
scroll to position [102, 0]
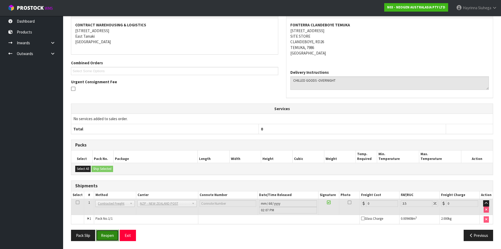
click at [111, 235] on button "Reopen" at bounding box center [107, 235] width 23 height 11
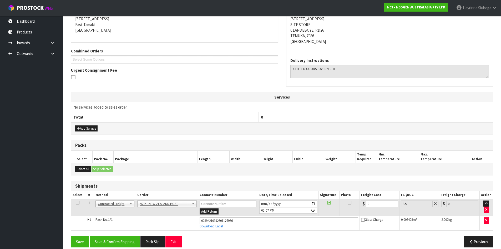
scroll to position [115, 0]
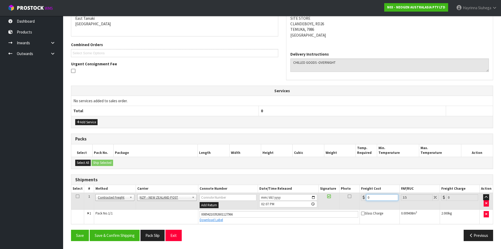
drag, startPoint x: 374, startPoint y: 197, endPoint x: 270, endPoint y: 207, distance: 104.2
click at [287, 206] on tr "1 Client Local Pickup Customer Local Pickup Company Freight Contracted Freight …" at bounding box center [282, 200] width 422 height 17
type input "3"
type input "3.1"
type input "32"
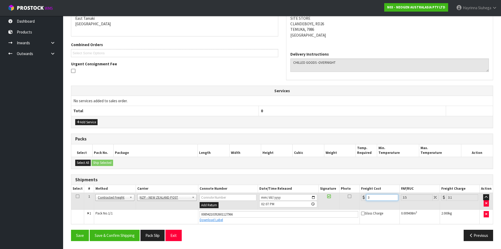
type input "33.12"
type input "32.2"
type input "33.33"
type input "32.22"
type input "33.35"
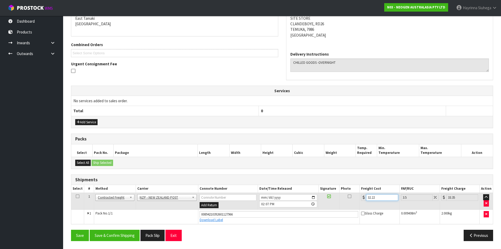
type input "32.22"
click at [71, 230] on button "Save" at bounding box center [80, 235] width 18 height 11
click at [130, 235] on button "Save & Confirm Shipping" at bounding box center [115, 235] width 50 height 11
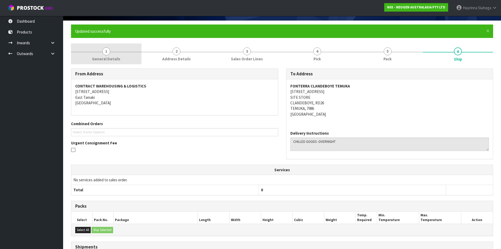
scroll to position [0, 0]
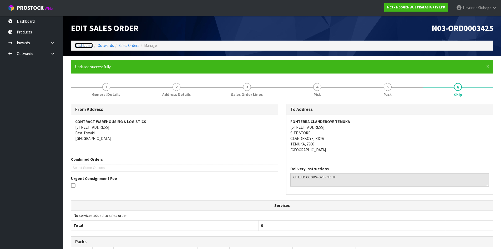
click at [87, 47] on link "Dashboard" at bounding box center [84, 45] width 18 height 5
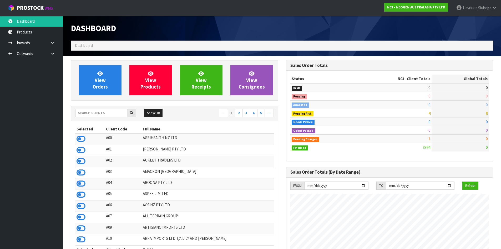
scroll to position [399, 215]
drag, startPoint x: 111, startPoint y: 62, endPoint x: 0, endPoint y: 223, distance: 195.2
drag, startPoint x: 0, startPoint y: 223, endPoint x: 95, endPoint y: 79, distance: 171.9
click at [95, 79] on link "View Orders" at bounding box center [100, 80] width 43 height 30
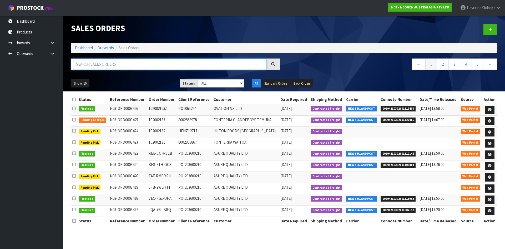
click at [97, 59] on input "text" at bounding box center [169, 63] width 196 height 11
type input "JOB-0412913"
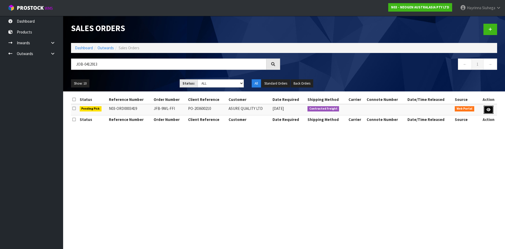
click at [492, 110] on link at bounding box center [489, 110] width 10 height 8
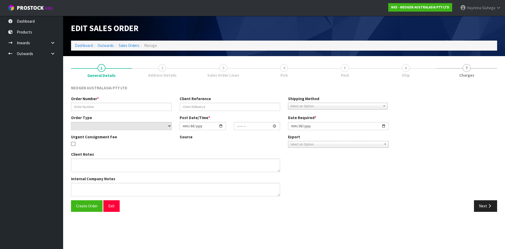
type input "JFB-9WL-FFI"
type input "PO-203600210"
select select "number:0"
type input "2025-09-16"
type input "14:59:00.000"
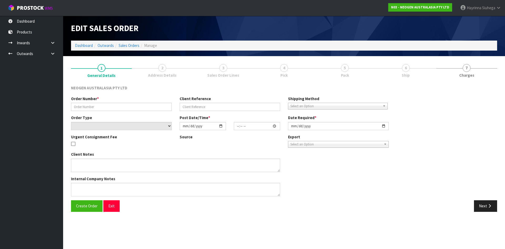
type input "2025-09-17"
type textarea "PLEASE NOTE - THIS BOX MUST COME FROM HELD WAREHOUSE – BATCH # 418325043F A BAR…"
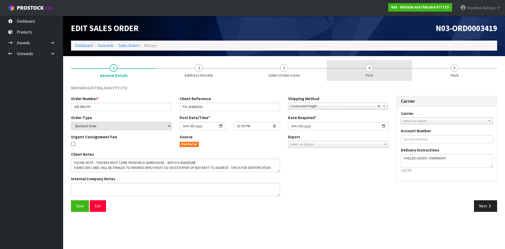
click at [352, 68] on link "4 Pick" at bounding box center [369, 70] width 85 height 21
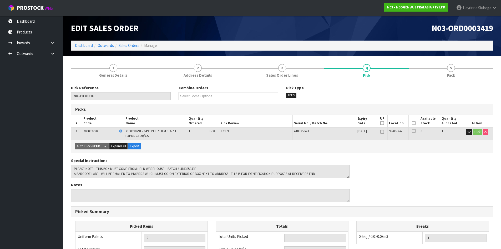
click at [414, 123] on icon at bounding box center [414, 123] width 4 height 0
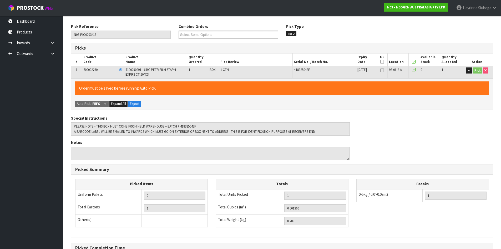
scroll to position [122, 0]
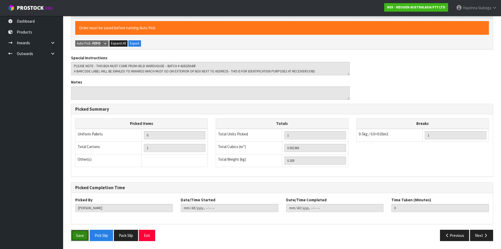
click at [83, 235] on button "Save" at bounding box center [80, 235] width 18 height 11
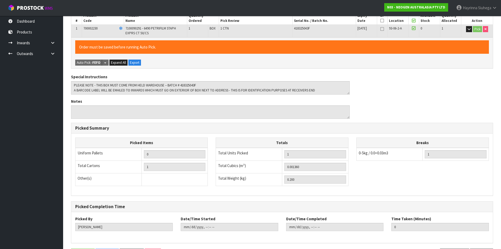
scroll to position [0, 0]
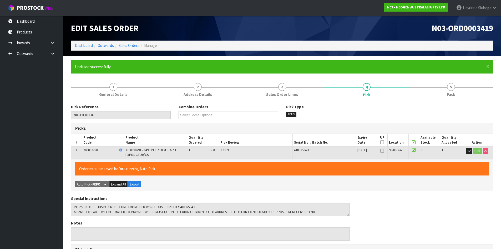
type input "Hayrinna Siuhega"
type input "2025-09-17T14:13:12"
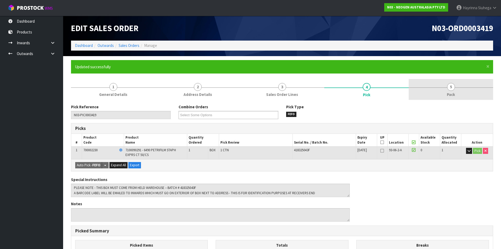
click at [445, 82] on link "5 Pack" at bounding box center [451, 89] width 85 height 21
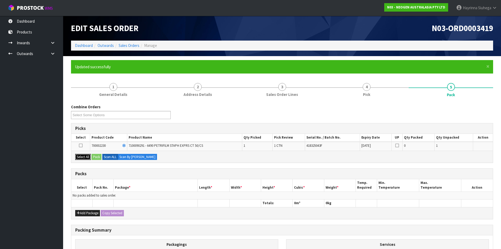
click at [83, 155] on button "Select All" at bounding box center [83, 157] width 16 height 6
click at [95, 158] on button "Pack" at bounding box center [97, 157] width 10 height 6
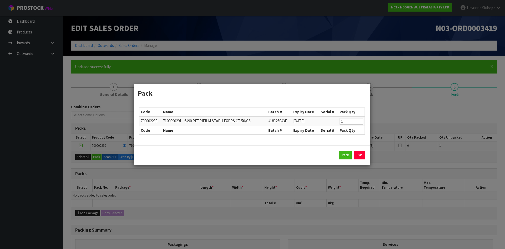
click at [339, 156] on div "Pack Exit" at bounding box center [252, 155] width 226 height 8
click at [341, 155] on button "Pack" at bounding box center [345, 155] width 13 height 8
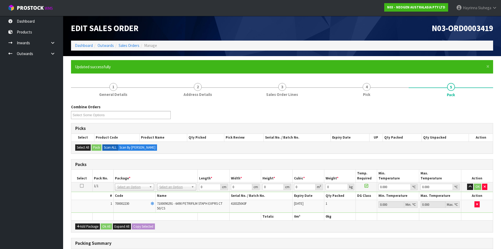
click at [166, 191] on td "No Packaging Cartons PLT GEN120 (1200 X 1000) PLT ONE WAY SKID CHEP HIRE PALLET…" at bounding box center [177, 186] width 42 height 9
click at [169, 196] on input "text" at bounding box center [176, 194] width 37 height 7
type input "200"
drag, startPoint x: 173, startPoint y: 234, endPoint x: 179, endPoint y: 217, distance: 18.2
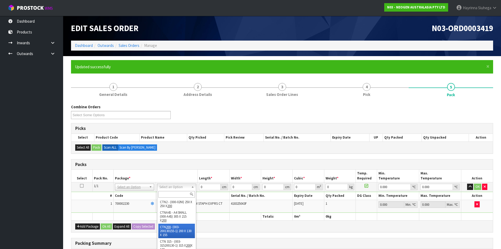
type input "20"
type input "13"
type input "15.5"
type input "0.00403"
type input "0.4"
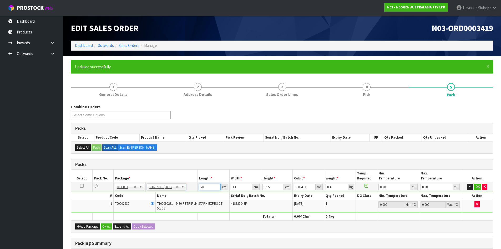
click at [200, 188] on input "20" at bounding box center [209, 186] width 21 height 7
type input "2"
type input "0.000403"
type input "21"
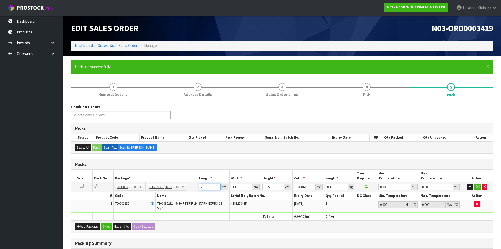
type input "0.004232"
type input "21"
type input "1"
type input "0.000325"
type input "14"
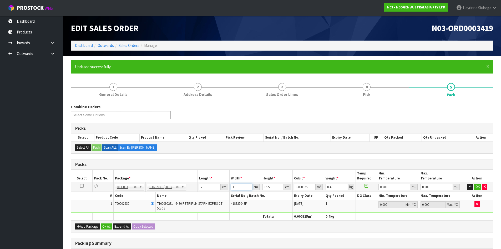
type input "0.004557"
type input "14"
type input "1"
type input "0.000294"
type input "17"
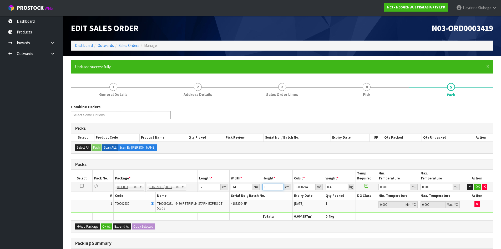
type input "0.004998"
type input "17"
type input "1"
type input "0"
click button "OK" at bounding box center [477, 186] width 7 height 6
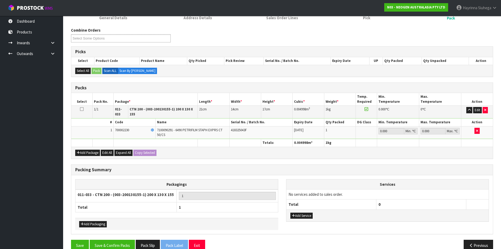
scroll to position [83, 0]
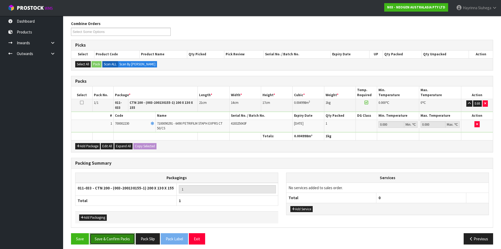
click at [118, 235] on button "Save & Confirm Packs" at bounding box center [112, 238] width 45 height 11
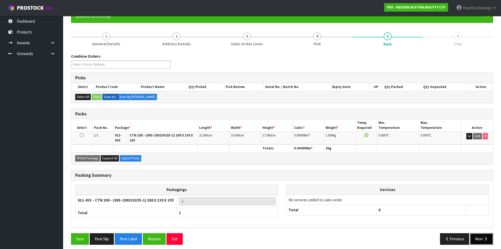
click at [486, 237] on icon "button" at bounding box center [486, 239] width 5 height 4
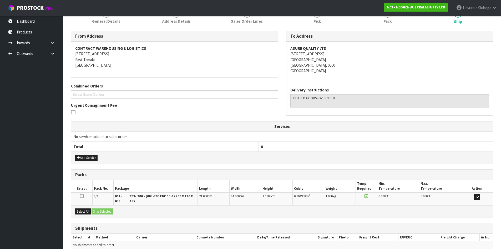
scroll to position [95, 0]
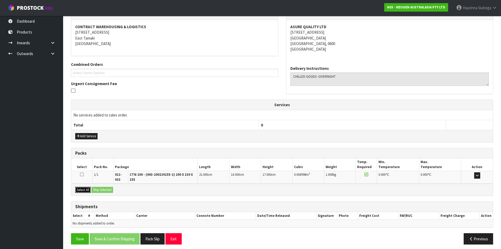
drag, startPoint x: 82, startPoint y: 186, endPoint x: 98, endPoint y: 185, distance: 15.6
click at [83, 187] on button "Select All" at bounding box center [83, 190] width 16 height 6
click at [100, 187] on button "Ship Selected" at bounding box center [103, 190] width 22 height 6
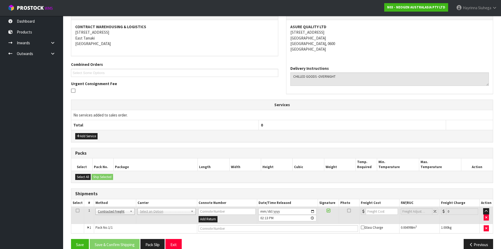
drag, startPoint x: 164, startPoint y: 207, endPoint x: 161, endPoint y: 213, distance: 6.7
click at [164, 208] on td "ANGEL - ANGEL TRANSPORT CONROY - CONROY REMOVALS DEAEXPAKL - DEADLINE EXPRESS C…" at bounding box center [166, 215] width 61 height 17
click at [158, 217] on input "text" at bounding box center [166, 218] width 56 height 7
type input "NZP"
click at [114, 242] on button "Save & Confirm Shipping" at bounding box center [115, 244] width 50 height 11
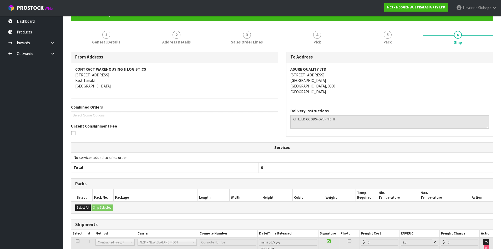
scroll to position [97, 0]
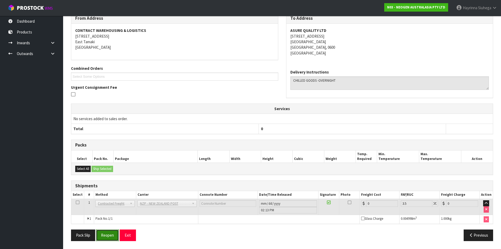
click at [110, 231] on button "Reopen" at bounding box center [107, 234] width 23 height 11
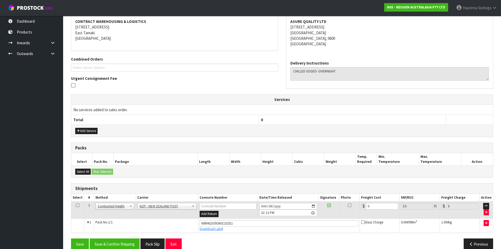
scroll to position [109, 0]
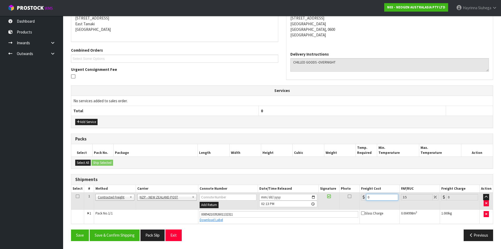
drag, startPoint x: 375, startPoint y: 197, endPoint x: 340, endPoint y: 196, distance: 34.8
click at [341, 197] on tr "1 Client Local Pickup Customer Local Pickup Company Freight Contracted Freight …" at bounding box center [282, 200] width 422 height 17
type input "4"
type input "4.14"
type input "4.3"
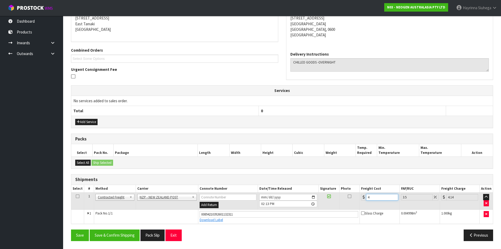
type input "4.45"
type input "4.33"
type input "4.48"
type input "4.33"
click at [71, 229] on button "Save" at bounding box center [80, 234] width 18 height 11
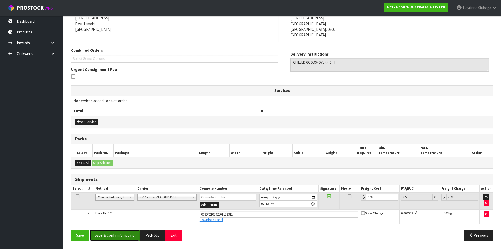
click at [109, 235] on button "Save & Confirm Shipping" at bounding box center [115, 234] width 50 height 11
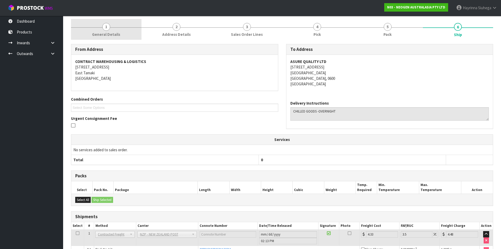
scroll to position [0, 0]
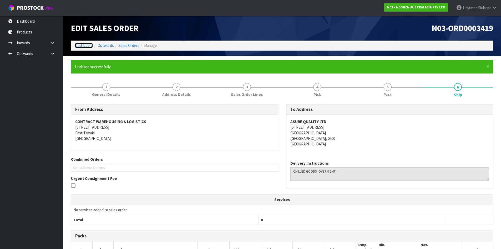
click at [90, 43] on link "Dashboard" at bounding box center [84, 45] width 18 height 5
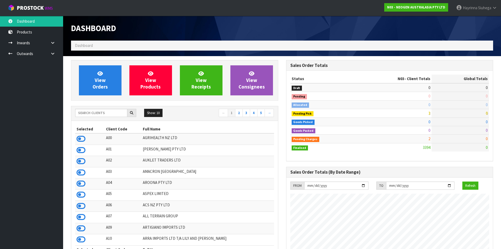
scroll to position [399, 215]
click at [109, 82] on link "View Orders" at bounding box center [100, 80] width 43 height 30
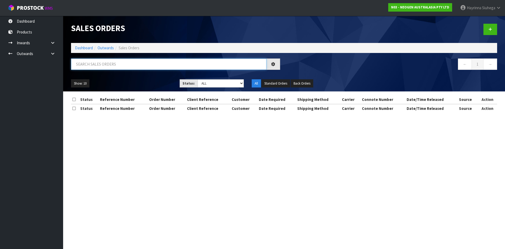
click at [114, 66] on input "text" at bounding box center [169, 63] width 196 height 11
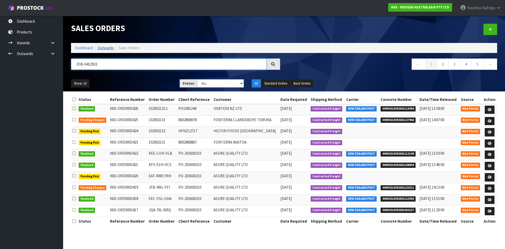
type input "JOB-0412933"
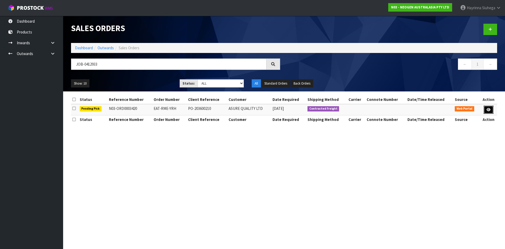
click at [487, 108] on icon at bounding box center [489, 109] width 4 height 3
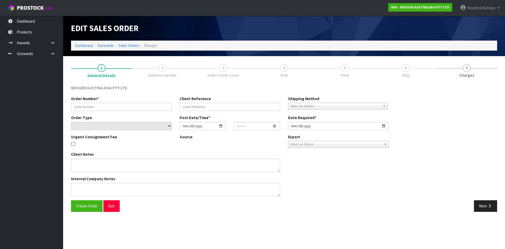
type input "EAT-RME-YRH"
type input "PO-203600210"
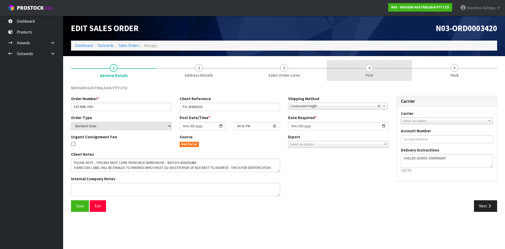
click at [370, 64] on link "4 Pick" at bounding box center [369, 70] width 85 height 21
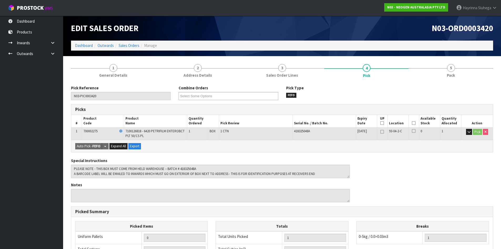
click at [413, 123] on icon at bounding box center [414, 123] width 4 height 0
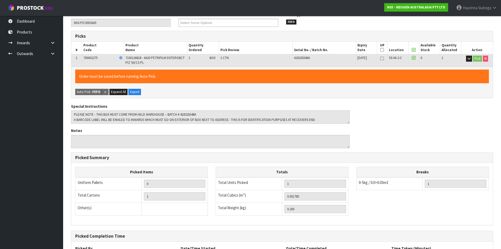
scroll to position [122, 0]
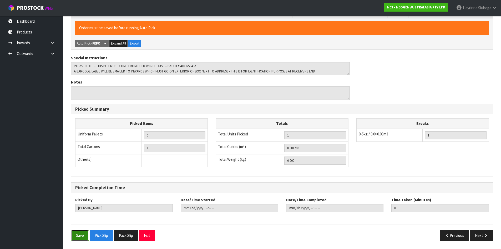
click at [80, 235] on button "Save" at bounding box center [80, 235] width 18 height 11
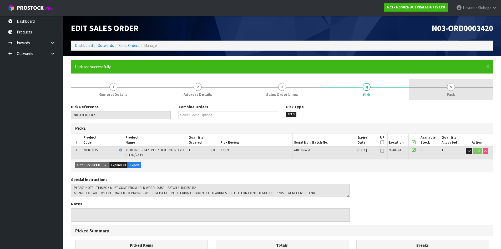
click at [447, 87] on link "5 Pack" at bounding box center [451, 89] width 85 height 21
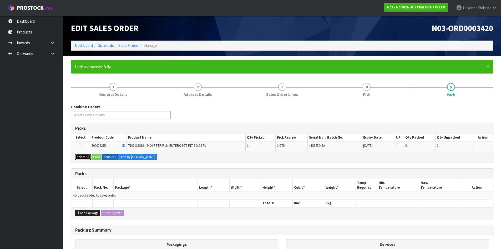
click at [87, 159] on button "Select All" at bounding box center [83, 157] width 16 height 6
click at [96, 156] on button "Pack" at bounding box center [97, 157] width 10 height 6
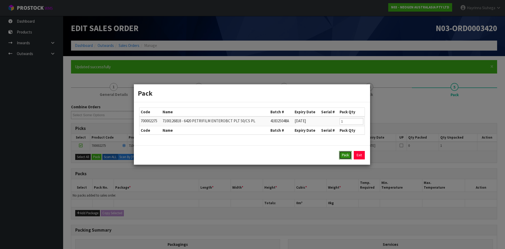
click at [343, 152] on button "Pack" at bounding box center [345, 155] width 13 height 8
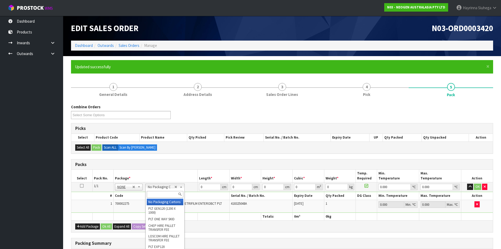
click at [160, 191] on input "text" at bounding box center [165, 194] width 37 height 7
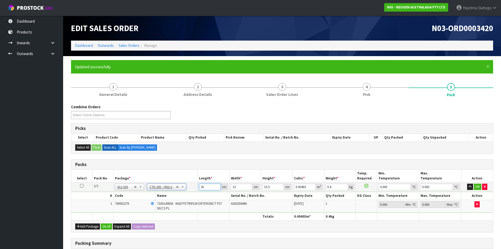
click at [202, 186] on input "20" at bounding box center [209, 186] width 21 height 7
click at [202, 187] on input "20" at bounding box center [209, 186] width 21 height 7
click button "OK" at bounding box center [477, 186] width 7 height 6
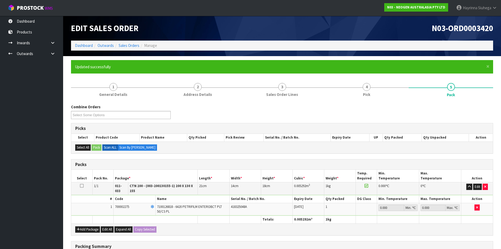
scroll to position [83, 0]
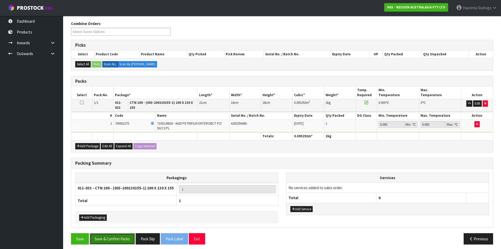
click at [125, 238] on button "Save & Confirm Packs" at bounding box center [112, 238] width 45 height 11
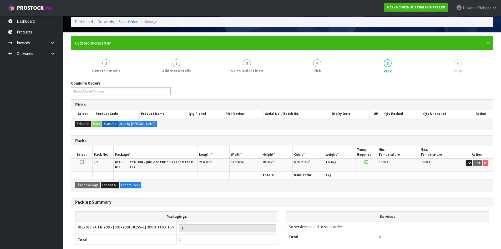
scroll to position [51, 0]
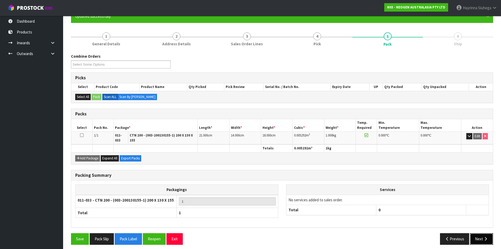
click at [476, 233] on button "Next" at bounding box center [481, 238] width 23 height 11
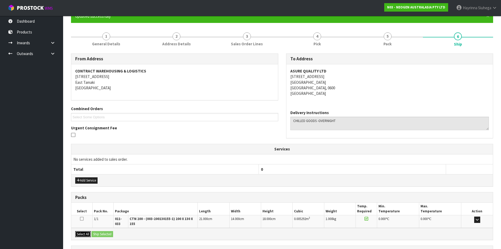
click at [78, 231] on button "Select All" at bounding box center [83, 234] width 16 height 6
click at [104, 231] on button "Ship Selected" at bounding box center [103, 234] width 22 height 6
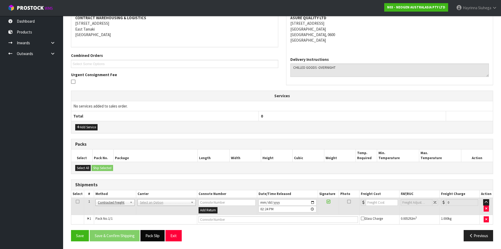
scroll to position [104, 0]
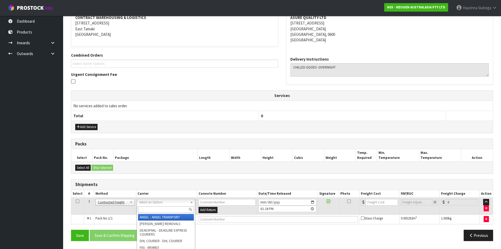
click at [160, 207] on input "text" at bounding box center [166, 209] width 56 height 7
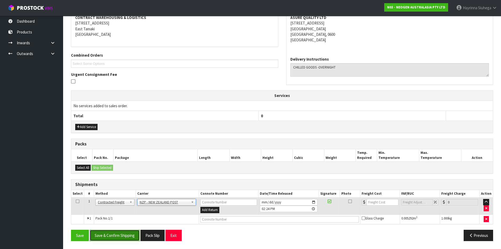
click at [119, 232] on button "Save & Confirm Shipping" at bounding box center [115, 235] width 50 height 11
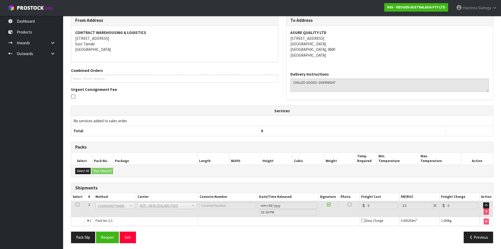
scroll to position [97, 0]
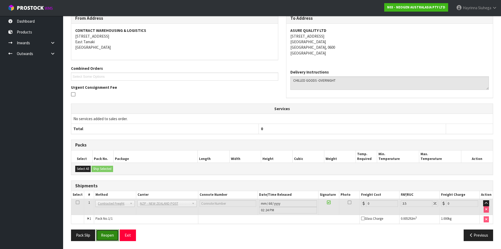
click at [113, 234] on button "Reopen" at bounding box center [107, 234] width 23 height 11
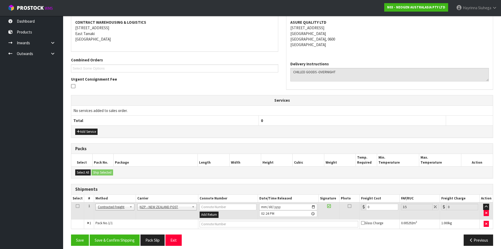
scroll to position [104, 0]
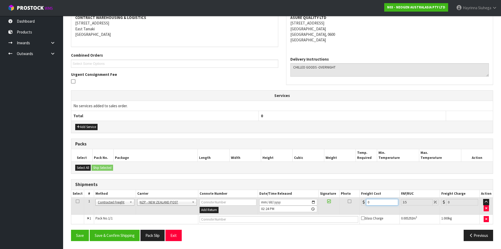
drag, startPoint x: 374, startPoint y: 202, endPoint x: 332, endPoint y: 203, distance: 42.4
click at [344, 202] on tr "1 Client Local Pickup Customer Local Pickup Company Freight Contracted Freight …" at bounding box center [282, 205] width 422 height 17
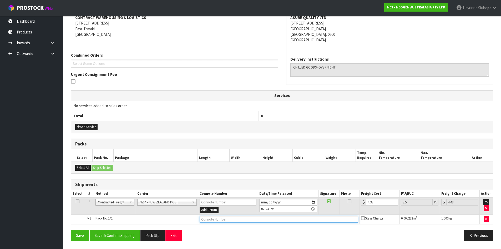
click at [244, 219] on input "text" at bounding box center [279, 219] width 159 height 7
click at [71, 230] on button "Save" at bounding box center [80, 235] width 18 height 11
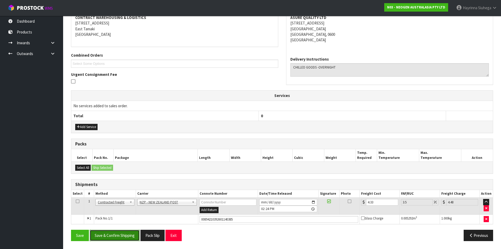
click at [127, 238] on button "Save & Confirm Shipping" at bounding box center [115, 235] width 50 height 11
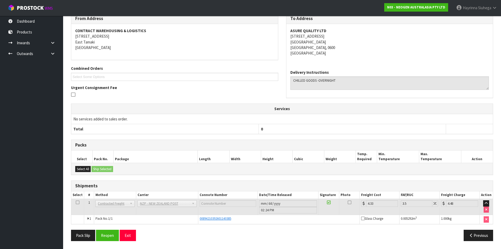
scroll to position [0, 0]
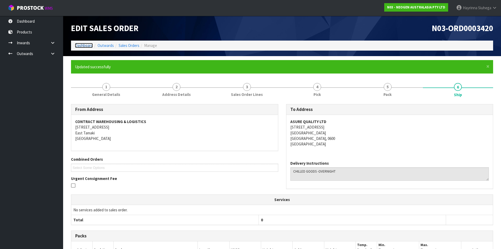
click at [80, 45] on link "Dashboard" at bounding box center [84, 45] width 18 height 5
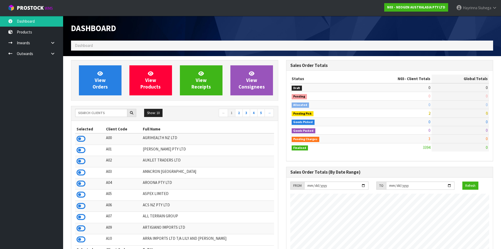
scroll to position [399, 215]
click at [97, 71] on icon at bounding box center [100, 73] width 6 height 5
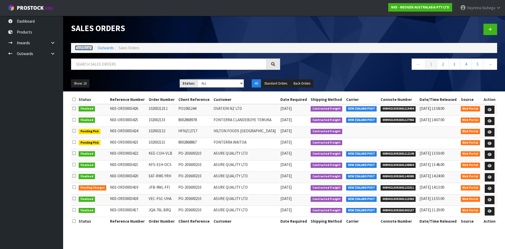
click at [83, 47] on link "Dashboard" at bounding box center [84, 47] width 18 height 5
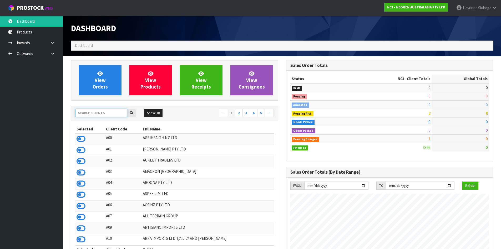
scroll to position [399, 215]
click at [91, 113] on input "text" at bounding box center [101, 113] width 52 height 8
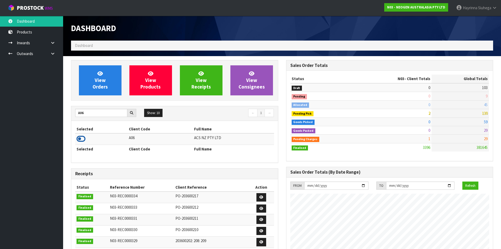
click at [81, 138] on icon at bounding box center [81, 139] width 9 height 8
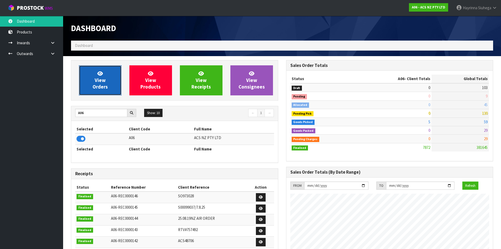
click at [93, 68] on link "View Orders" at bounding box center [100, 80] width 43 height 30
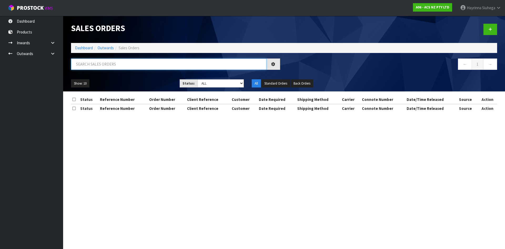
click at [107, 67] on input "text" at bounding box center [169, 63] width 196 height 11
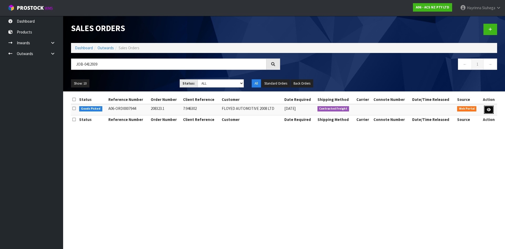
click at [492, 109] on link at bounding box center [489, 110] width 10 height 8
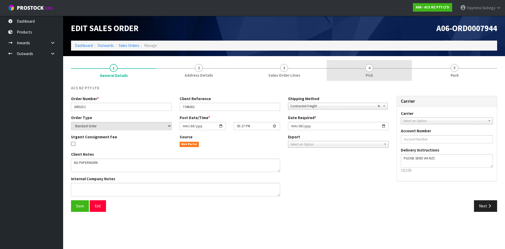
click at [383, 71] on link "4 Pick" at bounding box center [369, 70] width 85 height 21
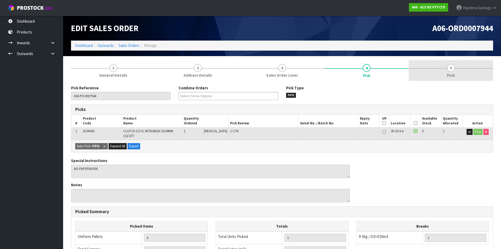
click at [447, 62] on link "5 Pack" at bounding box center [451, 70] width 85 height 21
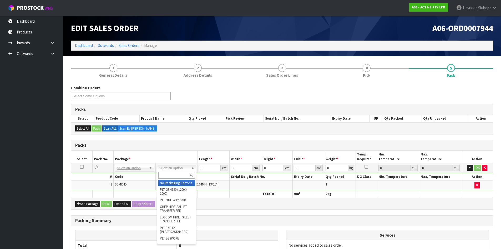
click at [170, 173] on input "text" at bounding box center [176, 175] width 37 height 7
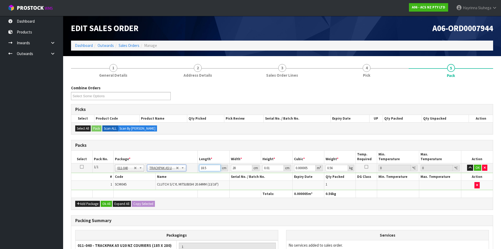
click at [203, 169] on input "18.5" at bounding box center [209, 168] width 21 height 7
click button "OK" at bounding box center [477, 168] width 7 height 6
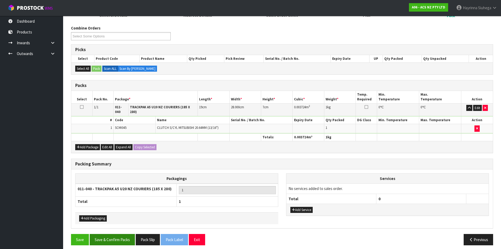
scroll to position [61, 0]
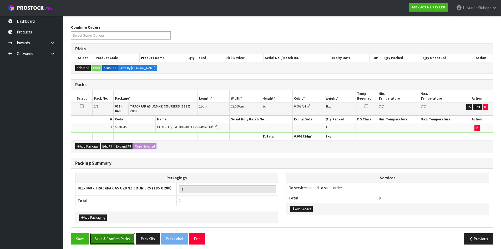
click at [116, 234] on button "Save & Confirm Packs" at bounding box center [112, 238] width 45 height 11
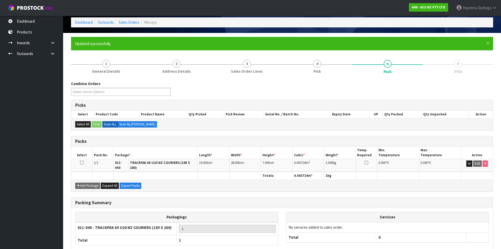
scroll to position [0, 0]
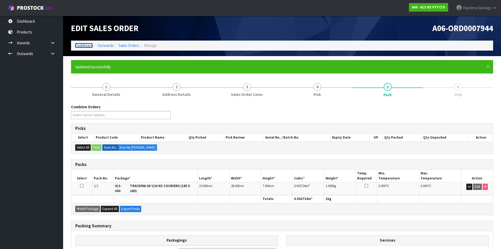
click at [88, 46] on link "Dashboard" at bounding box center [84, 45] width 18 height 5
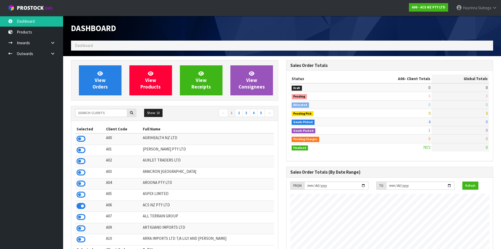
scroll to position [399, 215]
click at [89, 74] on link "View Orders" at bounding box center [100, 80] width 43 height 30
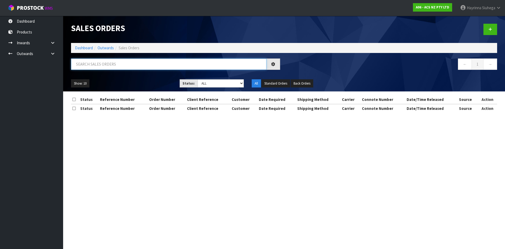
click at [102, 62] on input "text" at bounding box center [169, 63] width 196 height 11
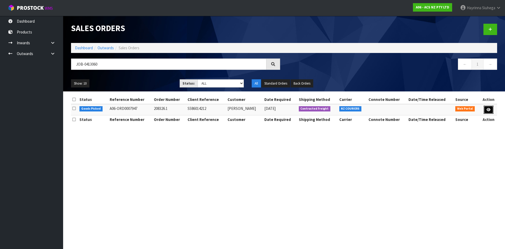
click at [487, 108] on icon at bounding box center [489, 109] width 4 height 3
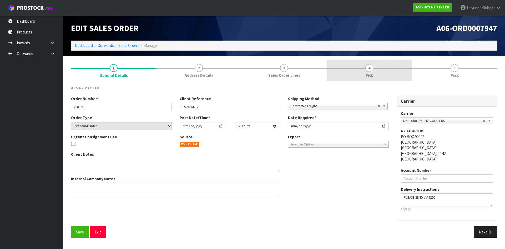
click at [376, 71] on link "4 Pick" at bounding box center [369, 70] width 85 height 21
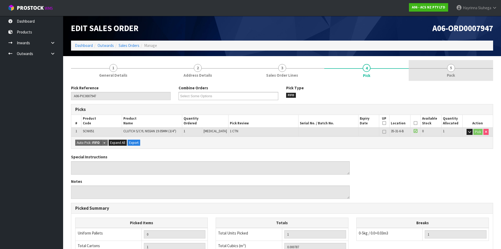
click at [447, 67] on link "5 Pack" at bounding box center [451, 70] width 85 height 21
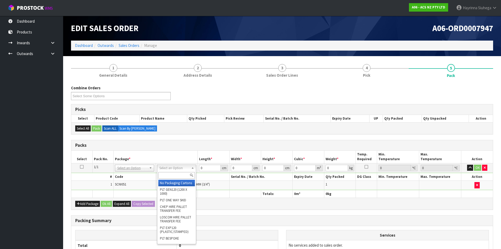
click at [166, 173] on input "text" at bounding box center [176, 175] width 37 height 7
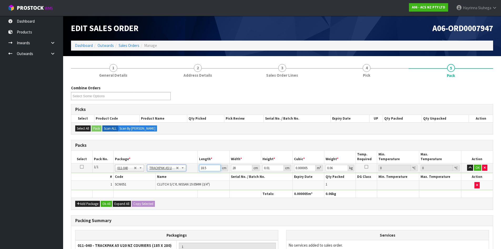
click at [203, 166] on input "18.5" at bounding box center [209, 168] width 21 height 7
click at [204, 167] on input "18.5" at bounding box center [209, 168] width 21 height 7
click button "OK" at bounding box center [477, 168] width 7 height 6
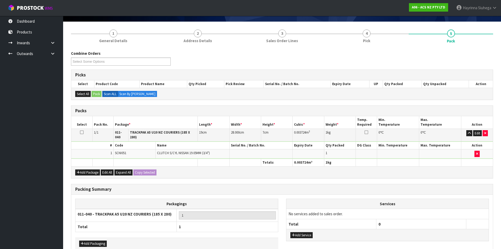
scroll to position [61, 0]
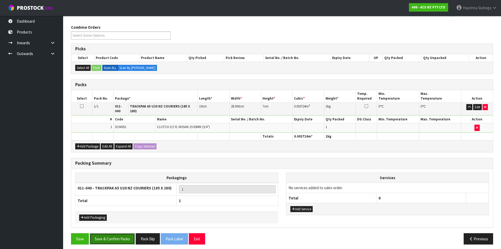
click at [120, 233] on button "Save & Confirm Packs" at bounding box center [112, 238] width 45 height 11
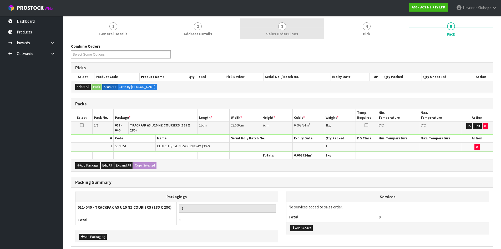
scroll to position [0, 0]
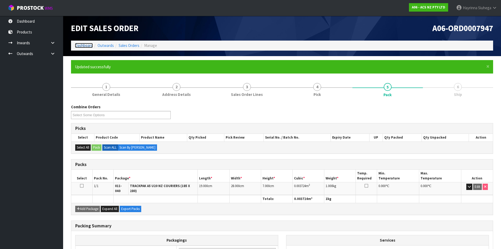
drag, startPoint x: 84, startPoint y: 45, endPoint x: 83, endPoint y: 42, distance: 3.1
click at [84, 45] on link "Dashboard" at bounding box center [84, 45] width 18 height 5
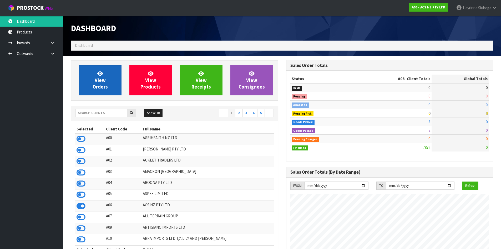
scroll to position [399, 215]
click at [105, 83] on link "View Orders" at bounding box center [100, 80] width 43 height 30
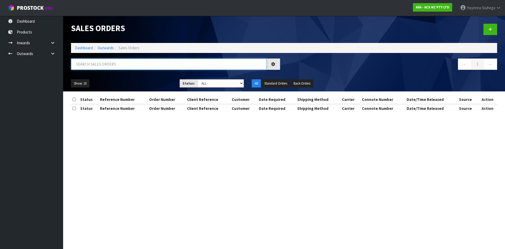
click at [117, 63] on input "text" at bounding box center [169, 63] width 196 height 11
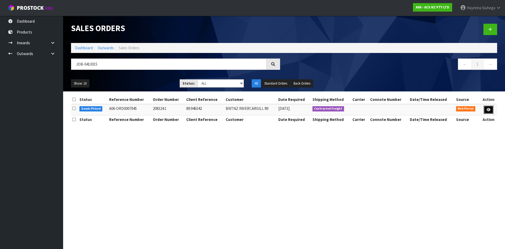
click at [486, 107] on link at bounding box center [489, 110] width 10 height 8
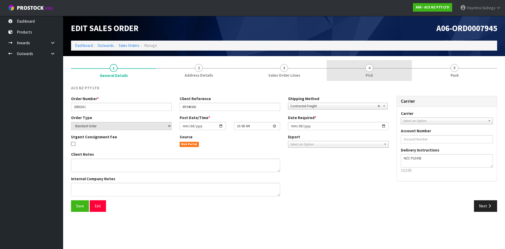
drag, startPoint x: 381, startPoint y: 73, endPoint x: 395, endPoint y: 71, distance: 14.5
click at [381, 73] on link "4 Pick" at bounding box center [369, 70] width 85 height 21
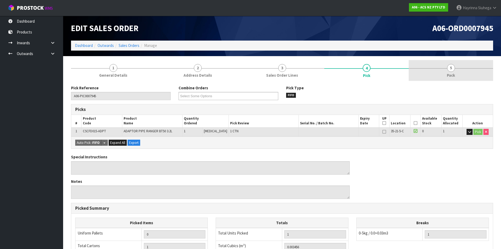
click at [483, 60] on link "5 Pack" at bounding box center [451, 70] width 85 height 21
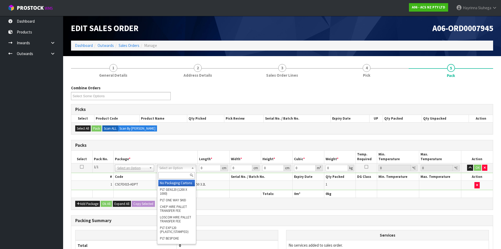
click at [175, 172] on input "text" at bounding box center [176, 175] width 37 height 7
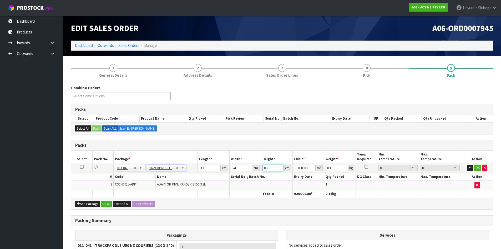
click at [268, 168] on input "0.01" at bounding box center [273, 168] width 21 height 7
click button "OK" at bounding box center [477, 168] width 7 height 6
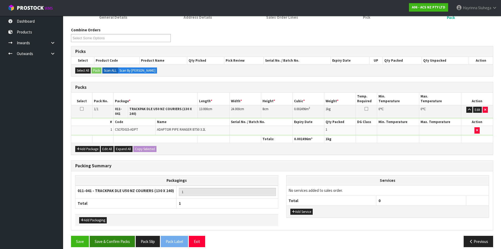
scroll to position [61, 0]
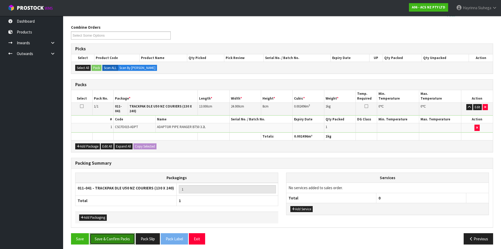
click at [114, 234] on button "Save & Confirm Packs" at bounding box center [112, 238] width 45 height 11
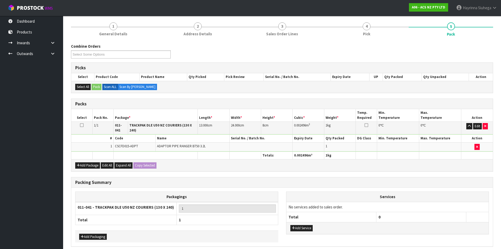
scroll to position [0, 0]
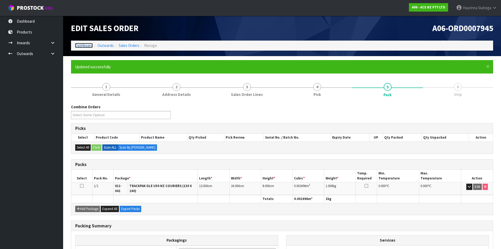
click at [86, 46] on link "Dashboard" at bounding box center [84, 45] width 18 height 5
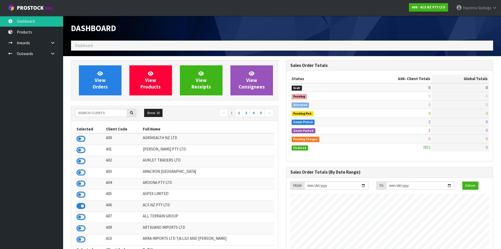
scroll to position [399, 215]
click at [92, 80] on link "View Orders" at bounding box center [100, 80] width 43 height 30
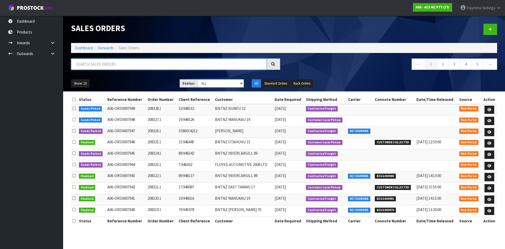
click at [93, 59] on input "text" at bounding box center [169, 63] width 196 height 11
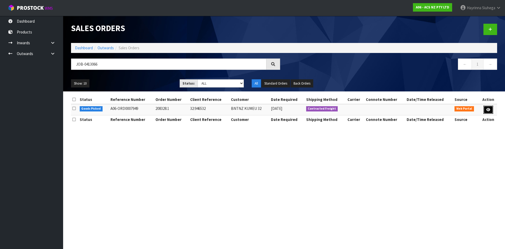
click at [490, 110] on icon at bounding box center [489, 109] width 4 height 3
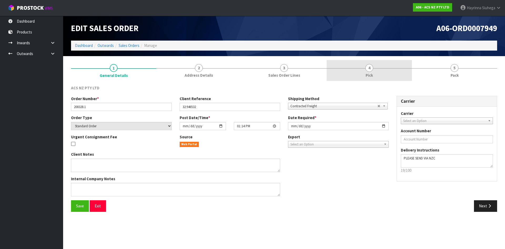
click at [393, 74] on link "4 Pick" at bounding box center [369, 70] width 85 height 21
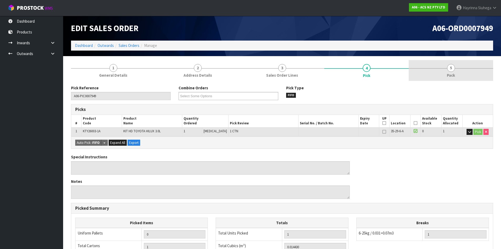
click at [442, 71] on link "5 Pack" at bounding box center [451, 70] width 85 height 21
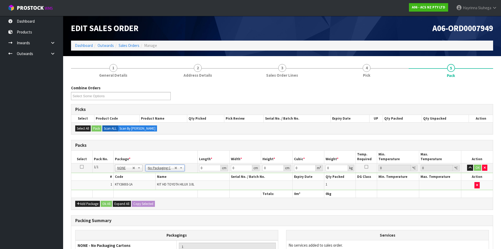
click at [199, 169] on td "0 cm" at bounding box center [214, 167] width 32 height 9
click at [200, 167] on input "0" at bounding box center [209, 168] width 21 height 7
click button "OK" at bounding box center [477, 168] width 7 height 6
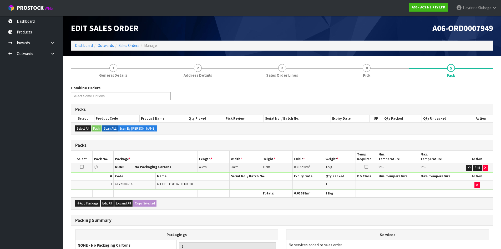
scroll to position [61, 0]
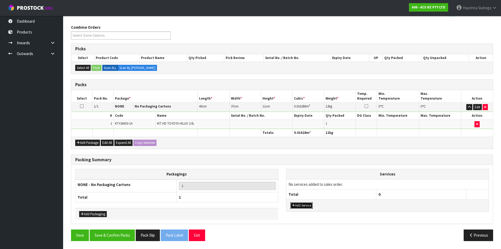
click at [303, 204] on button "Add Service" at bounding box center [302, 205] width 22 height 6
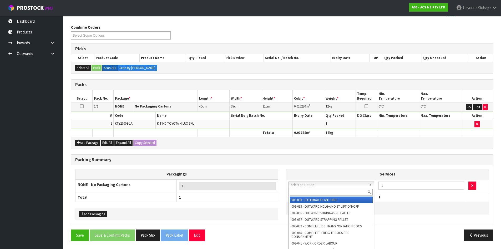
click at [314, 189] on input "text" at bounding box center [331, 192] width 83 height 7
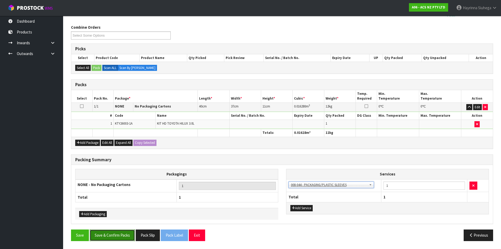
click at [116, 230] on button "Save & Confirm Packs" at bounding box center [112, 234] width 45 height 11
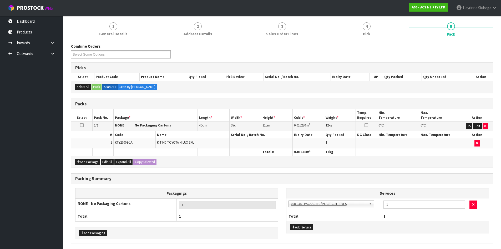
scroll to position [0, 0]
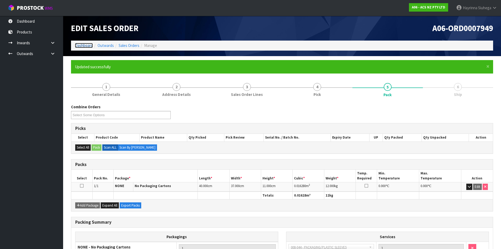
click at [87, 47] on link "Dashboard" at bounding box center [84, 45] width 18 height 5
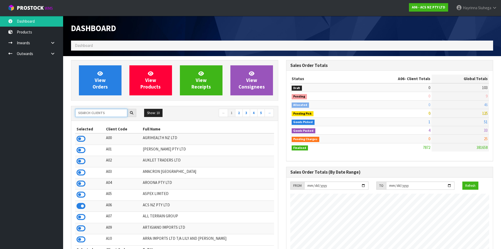
click at [94, 116] on input "text" at bounding box center [101, 113] width 52 height 8
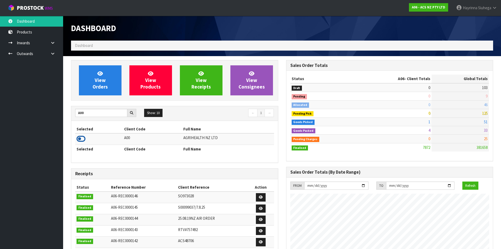
click at [83, 140] on icon at bounding box center [81, 139] width 9 height 8
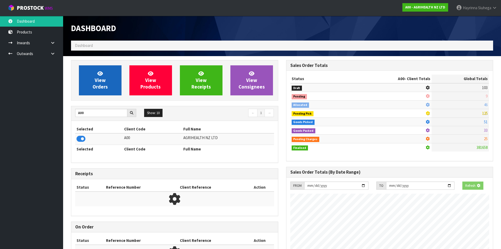
scroll to position [399, 215]
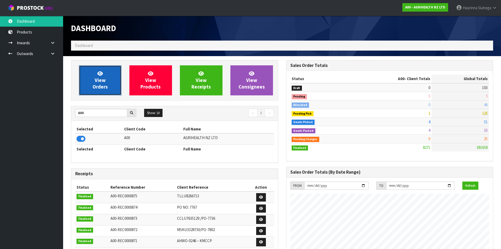
click at [101, 73] on icon at bounding box center [100, 73] width 6 height 5
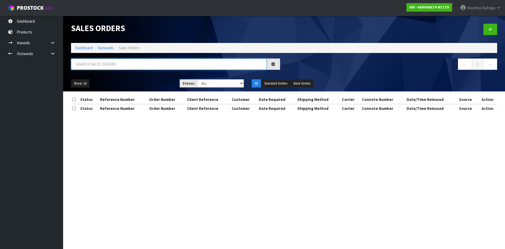
click at [104, 67] on input "text" at bounding box center [169, 63] width 196 height 11
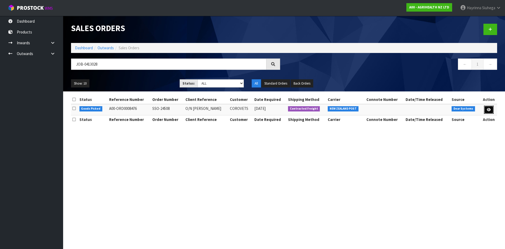
click at [488, 110] on icon at bounding box center [489, 109] width 4 height 3
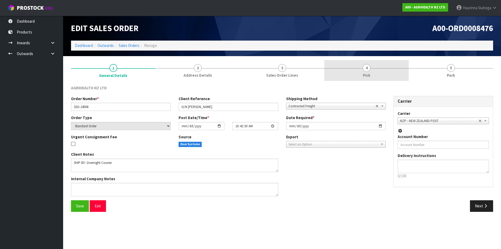
click at [391, 76] on link "4 Pick" at bounding box center [367, 70] width 85 height 21
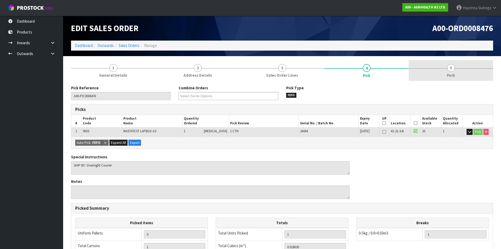
click at [432, 72] on link "5 Pack" at bounding box center [451, 70] width 85 height 21
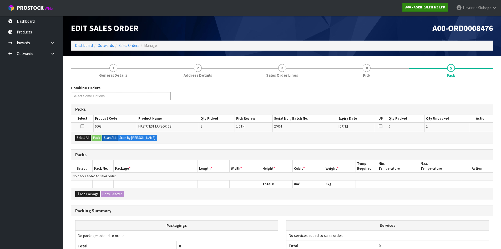
scroll to position [49, 0]
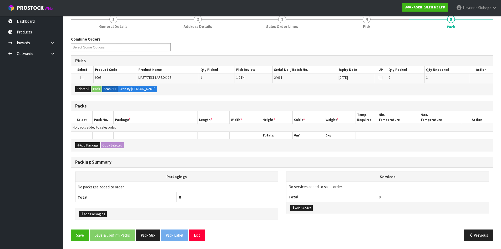
click at [86, 93] on div "Select All Pack Scan ALL Scan By Quantity" at bounding box center [282, 89] width 422 height 12
drag, startPoint x: 91, startPoint y: 88, endPoint x: 87, endPoint y: 90, distance: 4.8
click at [91, 88] on button "Select All" at bounding box center [83, 89] width 16 height 6
click at [94, 89] on button "Pack" at bounding box center [97, 89] width 10 height 6
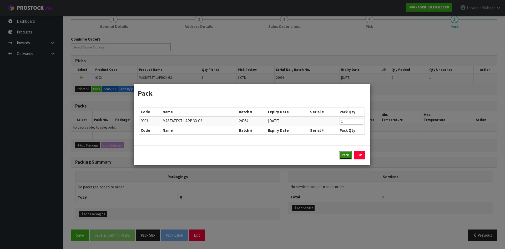
click at [345, 155] on button "Pack" at bounding box center [345, 155] width 13 height 8
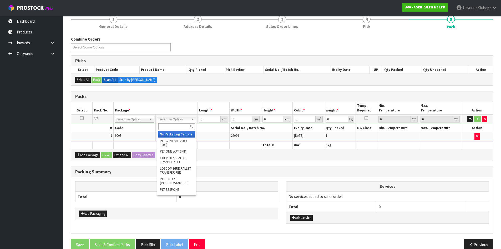
drag, startPoint x: 165, startPoint y: 133, endPoint x: 178, endPoint y: 128, distance: 14.7
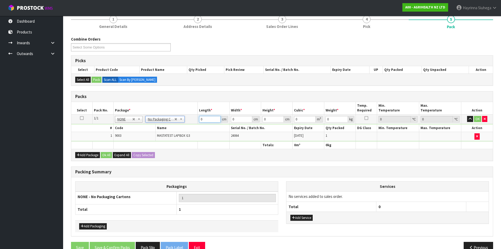
click at [201, 119] on input "0" at bounding box center [209, 119] width 21 height 7
click button "OK" at bounding box center [477, 119] width 7 height 6
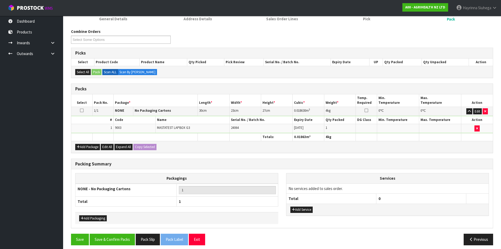
scroll to position [61, 0]
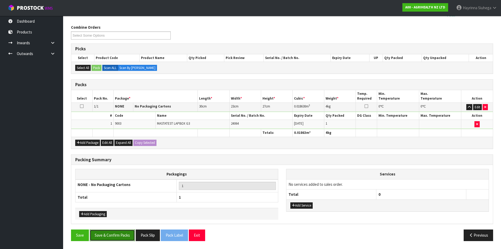
click at [118, 234] on button "Save & Confirm Packs" at bounding box center [112, 234] width 45 height 11
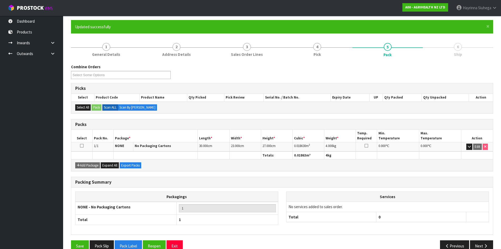
scroll to position [51, 0]
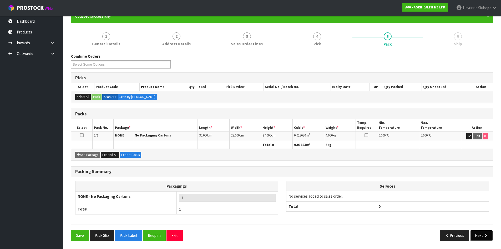
click at [480, 234] on button "Next" at bounding box center [481, 235] width 23 height 11
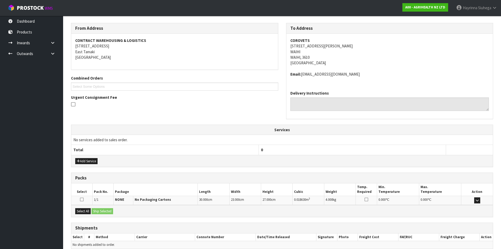
scroll to position [106, 0]
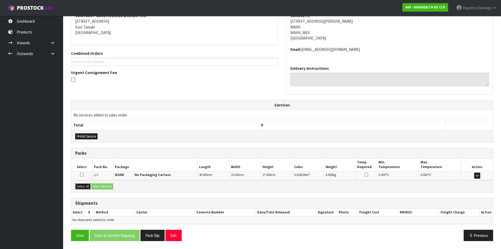
click at [86, 186] on button "Select All" at bounding box center [83, 186] width 16 height 6
click at [111, 186] on button "Ship Selected" at bounding box center [103, 186] width 22 height 6
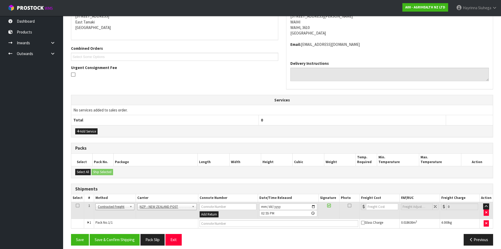
scroll to position [115, 0]
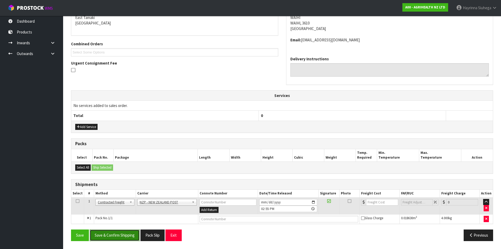
click at [115, 232] on button "Save & Confirm Shipping" at bounding box center [115, 234] width 50 height 11
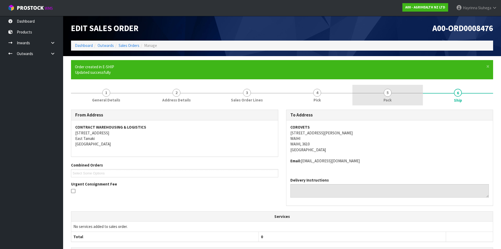
click at [404, 89] on link "5 Pack" at bounding box center [388, 95] width 71 height 21
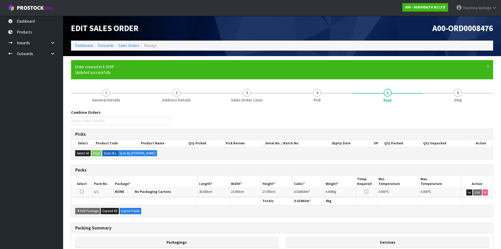
click at [443, 82] on form "× Close Order created in E-SHIP Updated successfully 1 General Details 2 Addres…" at bounding box center [282, 180] width 423 height 241
click at [444, 90] on link "6 Ship" at bounding box center [458, 95] width 71 height 21
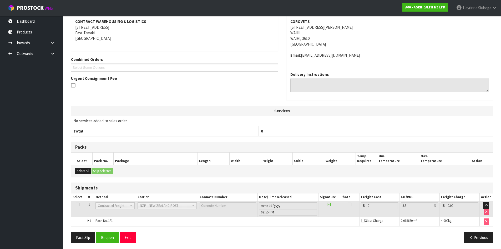
scroll to position [108, 0]
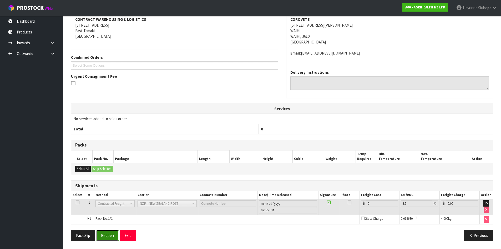
click at [111, 232] on button "Reopen" at bounding box center [107, 235] width 23 height 11
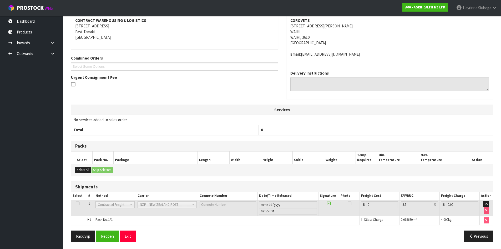
scroll to position [102, 0]
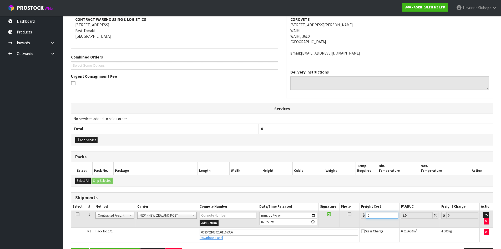
drag, startPoint x: 375, startPoint y: 216, endPoint x: 322, endPoint y: 216, distance: 52.9
click at [333, 216] on tr "1 Client Local Pickup Customer Local Pickup Company Freight Contracted Freight …" at bounding box center [282, 218] width 422 height 17
click at [71, 247] on button "Save" at bounding box center [80, 252] width 18 height 11
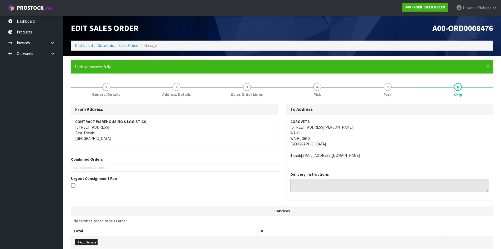
scroll to position [120, 0]
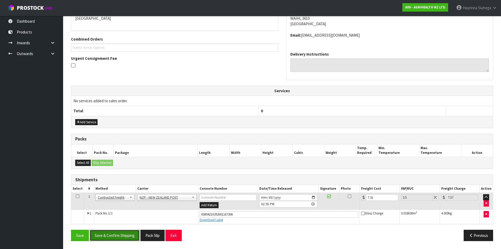
click at [119, 233] on button "Save & Confirm Shipping" at bounding box center [115, 235] width 50 height 11
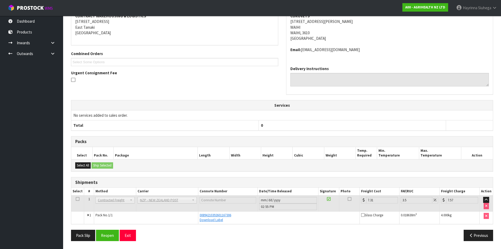
scroll to position [0, 0]
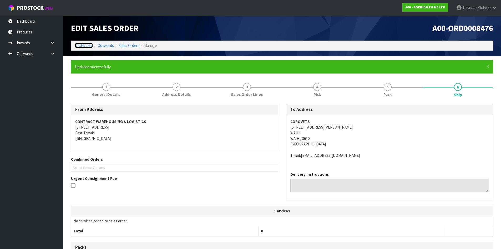
click at [84, 43] on link "Dashboard" at bounding box center [84, 45] width 18 height 5
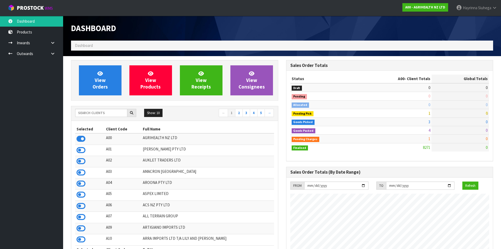
scroll to position [399, 215]
click at [97, 109] on input "text" at bounding box center [101, 113] width 52 height 8
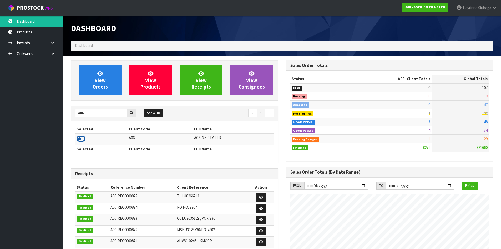
click at [77, 138] on icon at bounding box center [81, 139] width 9 height 8
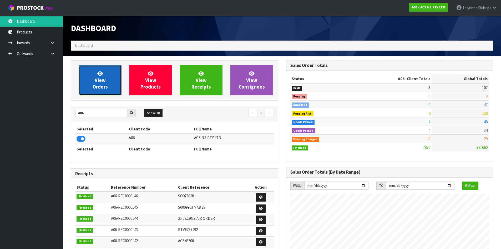
click at [101, 89] on span "View Orders" at bounding box center [100, 80] width 15 height 20
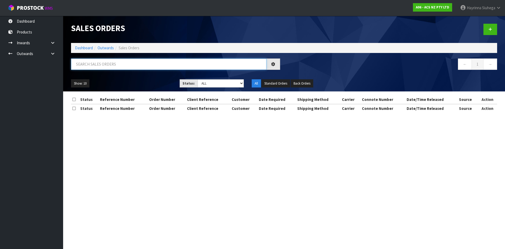
click at [109, 62] on input "text" at bounding box center [169, 63] width 196 height 11
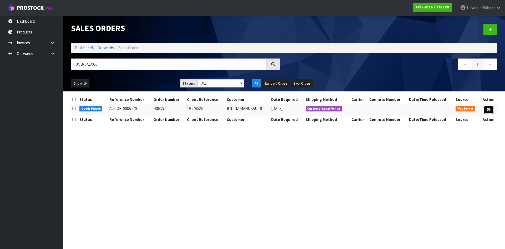
click at [491, 110] on link at bounding box center [489, 110] width 10 height 8
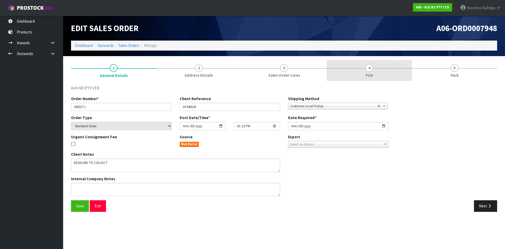
click at [380, 71] on link "4 Pick" at bounding box center [369, 70] width 85 height 21
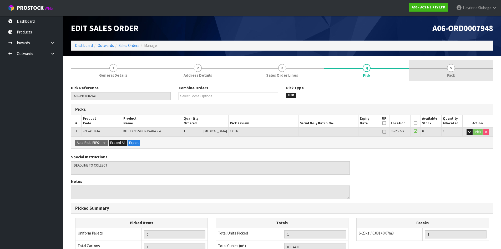
click at [450, 72] on link "5 Pack" at bounding box center [451, 70] width 85 height 21
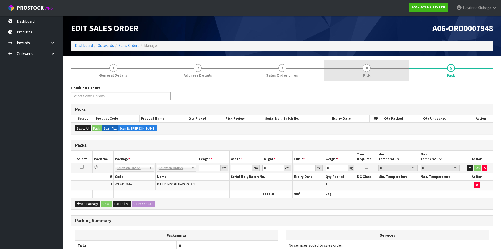
click at [380, 75] on link "4 Pick" at bounding box center [367, 70] width 85 height 21
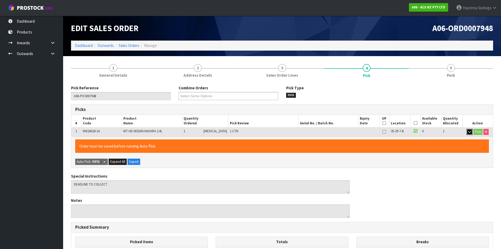
click at [469, 132] on icon "button" at bounding box center [470, 131] width 3 height 3
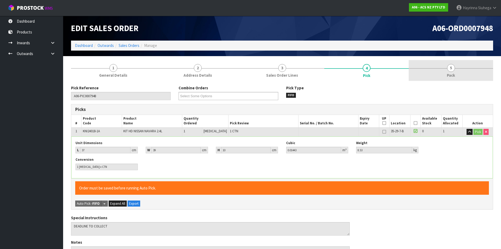
click at [451, 63] on link "5 Pack" at bounding box center [451, 70] width 85 height 21
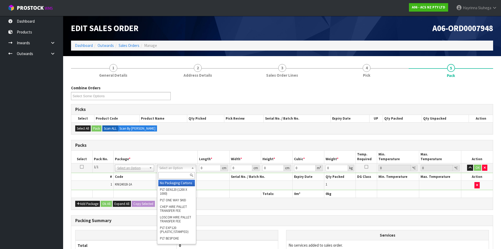
drag, startPoint x: 174, startPoint y: 182, endPoint x: 193, endPoint y: 167, distance: 24.3
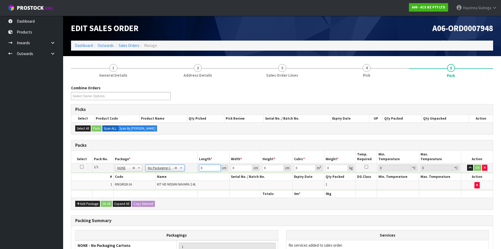
click at [201, 168] on input "0" at bounding box center [209, 168] width 21 height 7
click button "OK" at bounding box center [477, 168] width 7 height 6
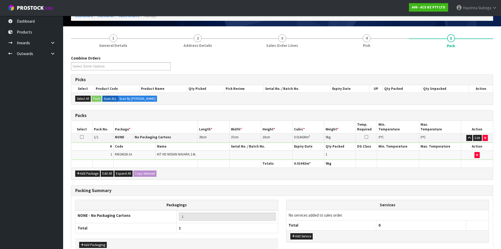
scroll to position [61, 0]
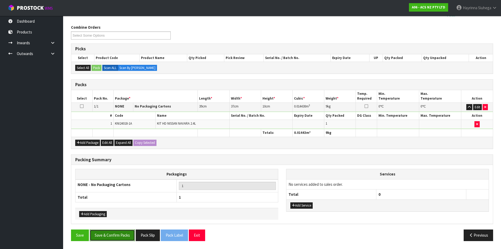
click at [120, 237] on button "Save & Confirm Packs" at bounding box center [112, 234] width 45 height 11
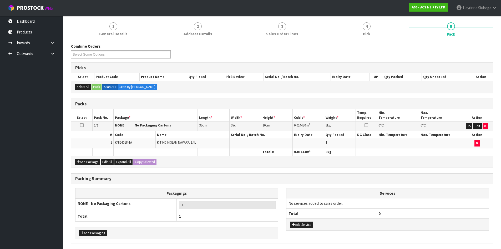
scroll to position [0, 0]
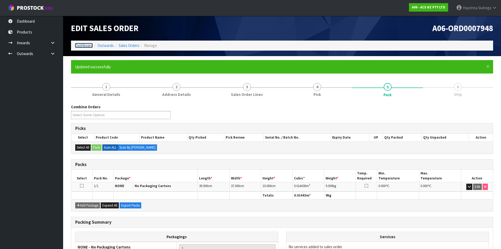
click at [82, 46] on link "Dashboard" at bounding box center [84, 45] width 18 height 5
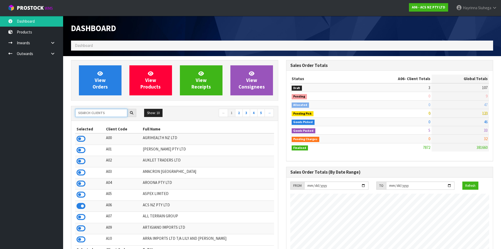
click at [97, 112] on input "text" at bounding box center [101, 113] width 52 height 8
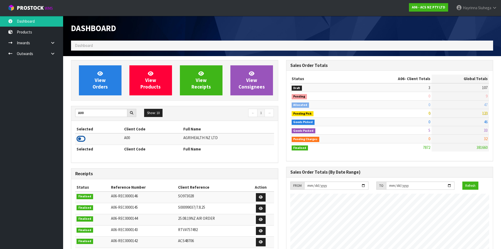
click at [83, 139] on icon at bounding box center [81, 139] width 9 height 8
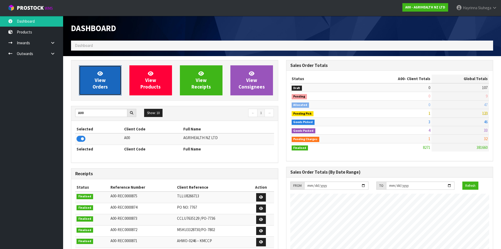
click at [97, 88] on span "View Orders" at bounding box center [100, 80] width 15 height 20
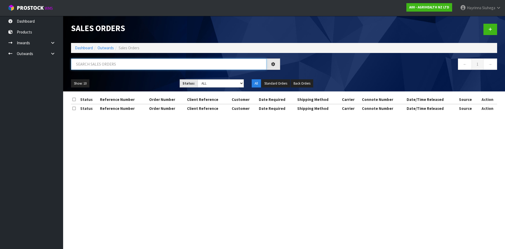
click at [103, 68] on input "text" at bounding box center [169, 63] width 196 height 11
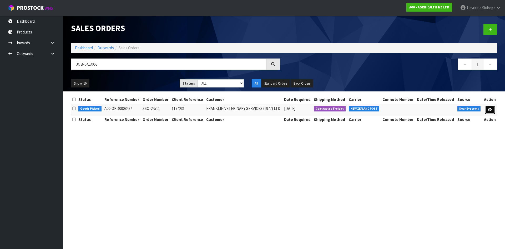
click at [492, 110] on icon at bounding box center [490, 109] width 4 height 3
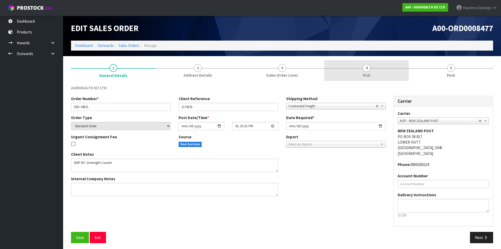
click at [366, 78] on span "Pick" at bounding box center [366, 75] width 7 height 6
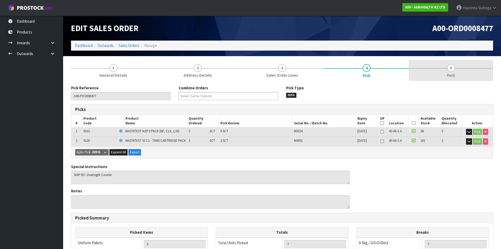
click at [437, 77] on link "5 Pack" at bounding box center [451, 70] width 85 height 21
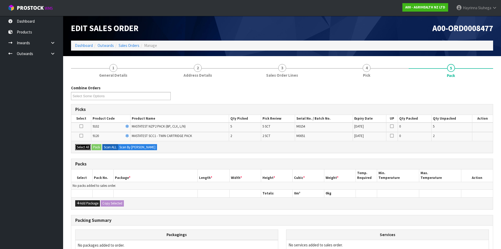
click at [80, 146] on button "Select All" at bounding box center [83, 147] width 16 height 6
click at [88, 201] on button "Add Package" at bounding box center [87, 203] width 25 height 6
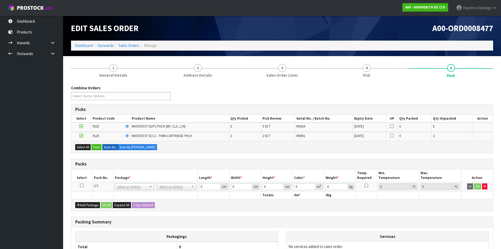
click at [81, 185] on icon at bounding box center [82, 185] width 4 height 0
click at [99, 145] on button "Pack" at bounding box center [97, 147] width 10 height 6
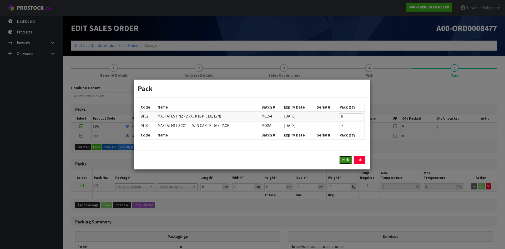
click at [347, 161] on button "Pack" at bounding box center [345, 160] width 13 height 8
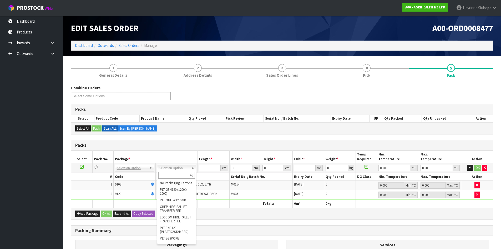
click at [174, 176] on input "text" at bounding box center [176, 175] width 37 height 7
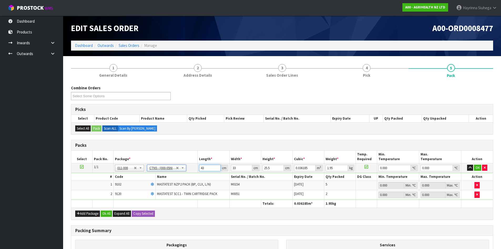
click at [201, 168] on input "43" at bounding box center [209, 168] width 21 height 7
click button "OK" at bounding box center [477, 168] width 7 height 6
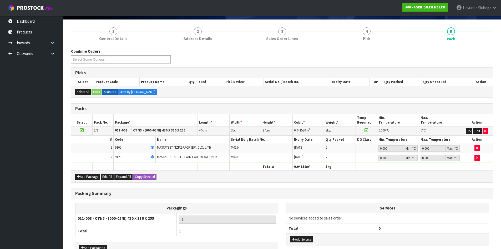
scroll to position [70, 0]
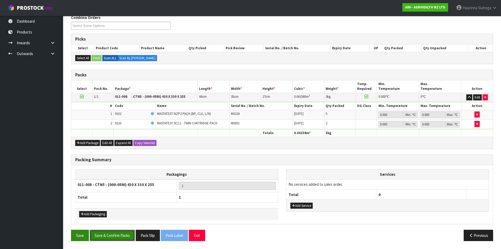
click at [93, 231] on button "Save & Confirm Packs" at bounding box center [112, 235] width 45 height 11
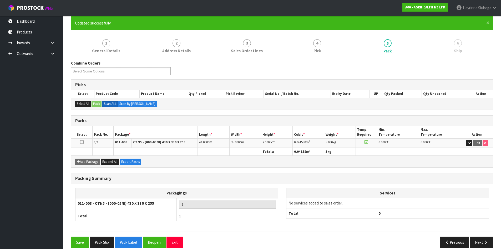
scroll to position [51, 0]
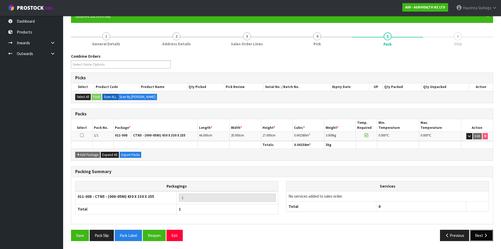
click at [488, 238] on button "Next" at bounding box center [481, 235] width 23 height 11
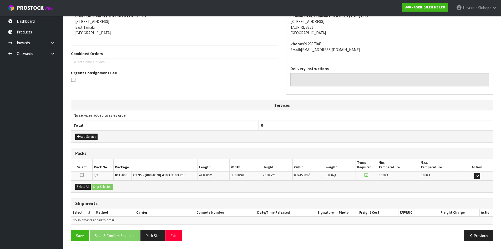
scroll to position [106, 0]
click at [77, 186] on button "Select All" at bounding box center [83, 186] width 16 height 6
click at [102, 184] on button "Ship Selected" at bounding box center [103, 186] width 22 height 6
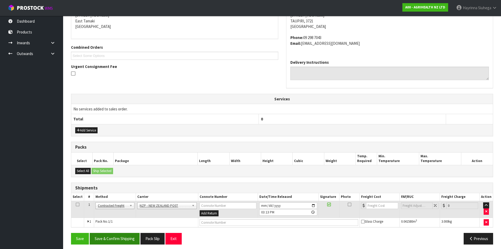
scroll to position [115, 0]
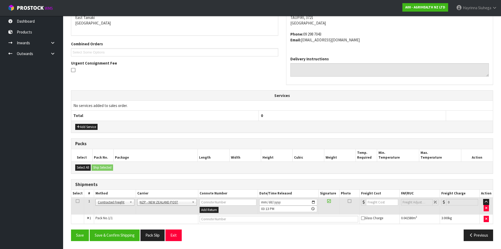
click at [121, 242] on div "Save Save & Confirm Shipping Pack Slip Exit Previous" at bounding box center [282, 236] width 430 height 15
click at [120, 239] on button "Save & Confirm Shipping" at bounding box center [115, 234] width 50 height 11
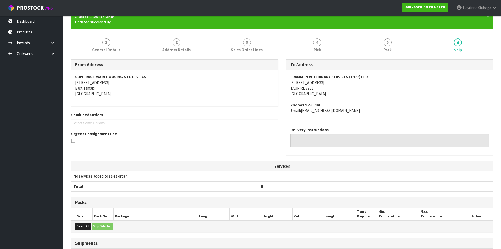
scroll to position [108, 0]
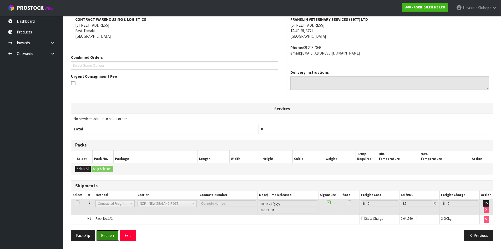
click at [107, 240] on button "Reopen" at bounding box center [107, 235] width 23 height 11
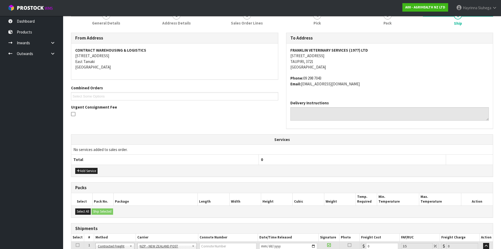
scroll to position [120, 0]
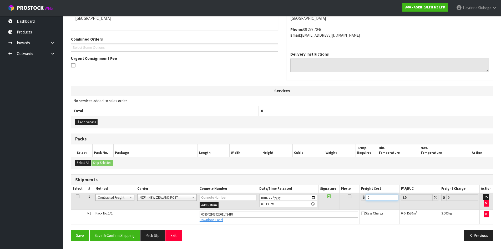
drag, startPoint x: 384, startPoint y: 195, endPoint x: 238, endPoint y: 195, distance: 146.1
click at [253, 195] on tr "1 Client Local Pickup Customer Local Pickup Company Freight Contracted Freight …" at bounding box center [282, 200] width 422 height 17
click at [71, 230] on button "Save" at bounding box center [80, 235] width 18 height 11
click at [128, 237] on button "Save & Confirm Shipping" at bounding box center [115, 235] width 50 height 11
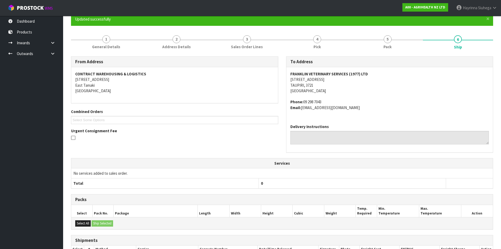
scroll to position [0, 0]
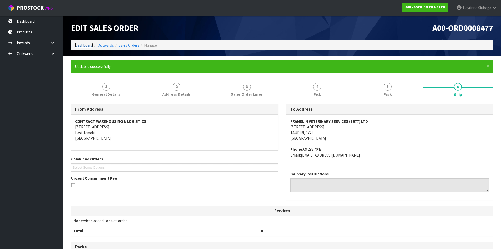
click at [88, 46] on link "Dashboard" at bounding box center [84, 45] width 18 height 5
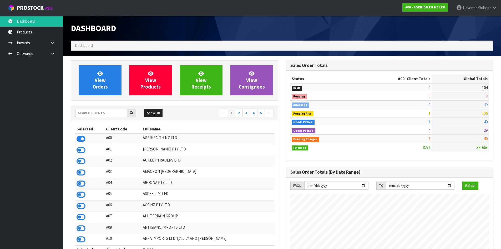
drag, startPoint x: 128, startPoint y: 78, endPoint x: 128, endPoint y: 74, distance: 4.2
click at [128, 75] on div "View Products" at bounding box center [151, 80] width 51 height 30
click at [110, 79] on link "View Orders" at bounding box center [100, 80] width 43 height 30
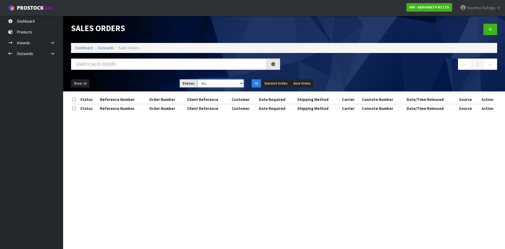
click at [208, 79] on select "Draft Pending Allocated Pending Pick Goods Picked Goods Packed Pending Charges …" at bounding box center [221, 83] width 47 height 8
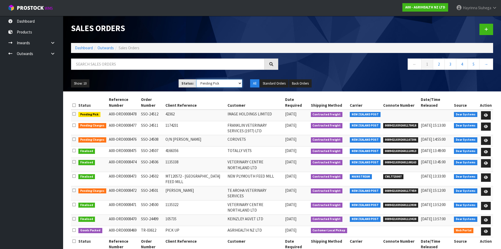
click at [197, 79] on select "Draft Pending Allocated Pending Pick Goods Picked Goods Packed Pending Charges …" at bounding box center [220, 83] width 46 height 8
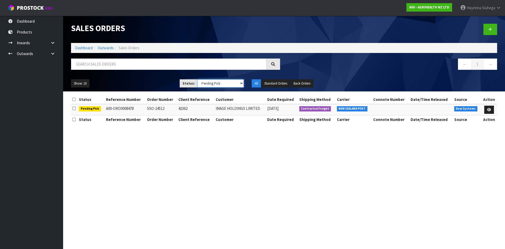
click at [209, 86] on select "Draft Pending Allocated Pending Pick Goods Picked Goods Packed Pending Charges …" at bounding box center [221, 83] width 47 height 8
click at [198, 79] on select "Draft Pending Allocated Pending Pick Goods Picked Goods Packed Pending Charges …" at bounding box center [221, 83] width 47 height 8
click at [82, 49] on link "Dashboard" at bounding box center [84, 47] width 18 height 5
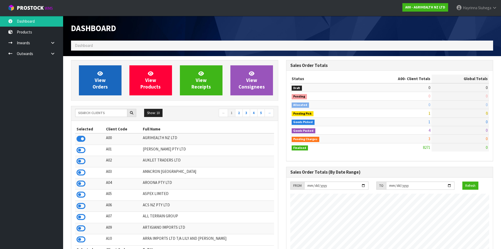
scroll to position [399, 215]
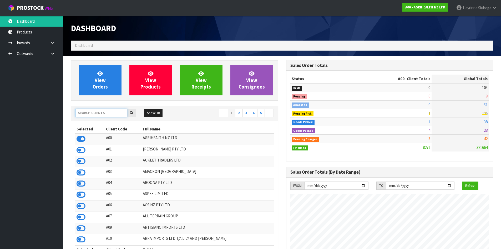
click at [97, 115] on input "text" at bounding box center [101, 113] width 52 height 8
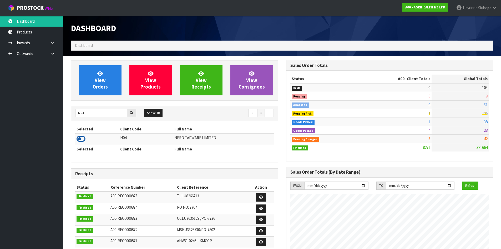
drag, startPoint x: 79, startPoint y: 135, endPoint x: 79, endPoint y: 138, distance: 3.2
click at [79, 138] on icon at bounding box center [81, 139] width 9 height 8
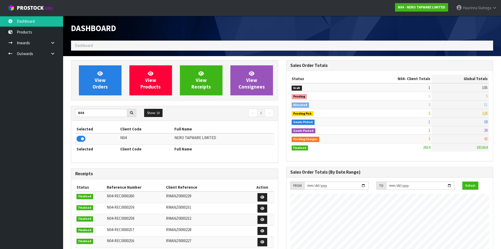
scroll to position [421, 215]
click at [81, 79] on link "View Orders" at bounding box center [100, 80] width 43 height 30
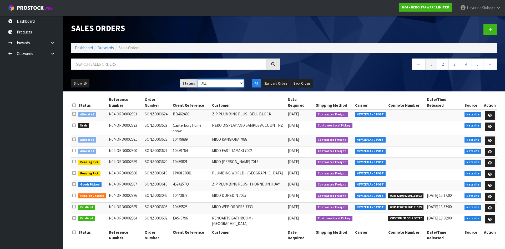
click at [220, 82] on select "Draft Pending Allocated Pending Pick Goods Picked Goods Packed Pending Charges …" at bounding box center [221, 83] width 47 height 8
click at [198, 79] on select "Draft Pending Allocated Pending Pick Goods Picked Goods Packed Pending Charges …" at bounding box center [221, 83] width 47 height 8
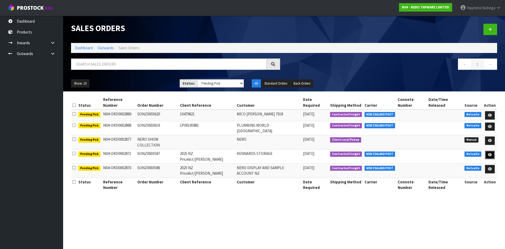
click at [490, 153] on icon at bounding box center [490, 154] width 4 height 3
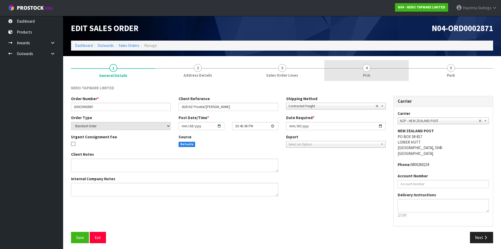
click at [411, 75] on ul "1 General Details 2 Address Details 3 Sales Order Lines 4 Pick 5 Pack" at bounding box center [282, 70] width 423 height 21
click at [384, 73] on link "4 Pick" at bounding box center [367, 70] width 85 height 21
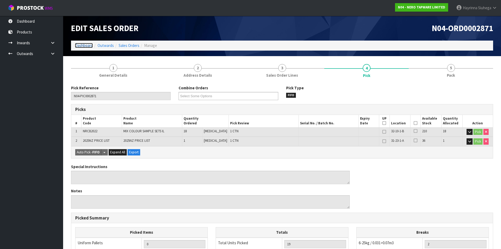
click at [83, 44] on link "Dashboard" at bounding box center [84, 45] width 18 height 5
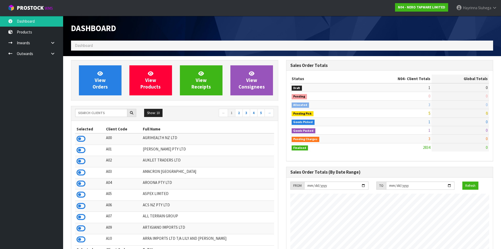
scroll to position [421, 215]
click at [98, 116] on input "text" at bounding box center [101, 113] width 52 height 8
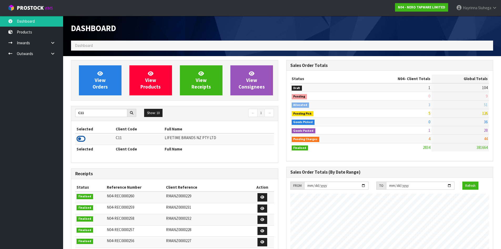
click at [79, 138] on icon at bounding box center [81, 139] width 9 height 8
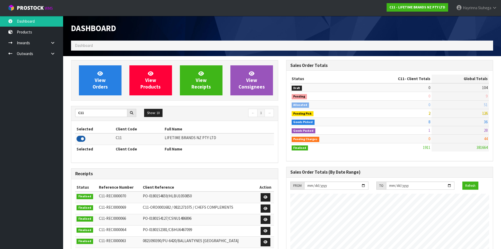
scroll to position [399, 215]
drag, startPoint x: 82, startPoint y: 115, endPoint x: 0, endPoint y: 104, distance: 82.8
click at [16, 107] on body "Toggle navigation ProStock WMS C11 - LIFETIME BRANDS NZ PTY LTD Hayrinna Siuheg…" at bounding box center [250, 124] width 501 height 249
drag, startPoint x: 91, startPoint y: 116, endPoint x: 82, endPoint y: 116, distance: 9.2
click at [89, 116] on input "C11" at bounding box center [101, 113] width 52 height 8
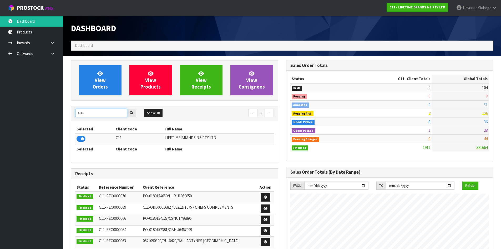
drag, startPoint x: 98, startPoint y: 115, endPoint x: 0, endPoint y: 100, distance: 99.3
click at [0, 100] on body "Toggle navigation ProStock WMS C11 - LIFETIME BRANDS NZ PTY LTD Hayrinna Siuheg…" at bounding box center [250, 124] width 501 height 249
click at [79, 143] on icon at bounding box center [81, 139] width 9 height 8
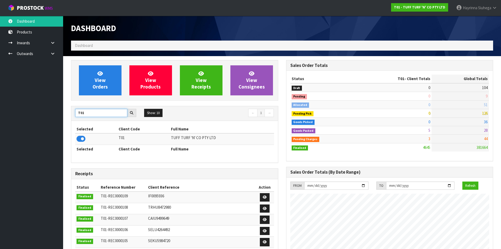
drag, startPoint x: 100, startPoint y: 113, endPoint x: 0, endPoint y: 102, distance: 100.2
click at [0, 104] on body "Toggle navigation ProStock WMS T01 - TUFF TURF 'N' CO PTY LTD Hayrinna Siuhega …" at bounding box center [250, 124] width 501 height 249
type input "C11"
click at [82, 138] on icon at bounding box center [81, 139] width 9 height 8
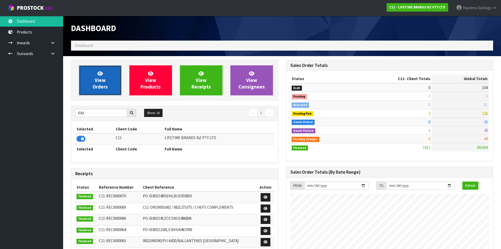
click at [101, 80] on span "View Orders" at bounding box center [100, 80] width 15 height 20
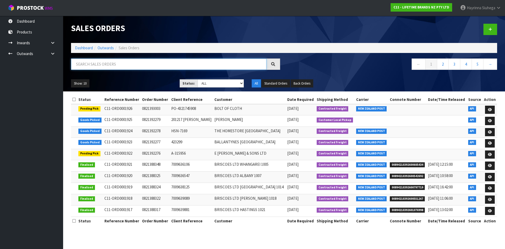
click at [113, 64] on input "text" at bounding box center [169, 63] width 196 height 11
type input "JOB-0412519"
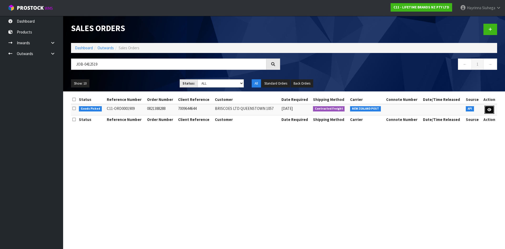
click at [487, 110] on link at bounding box center [490, 110] width 10 height 8
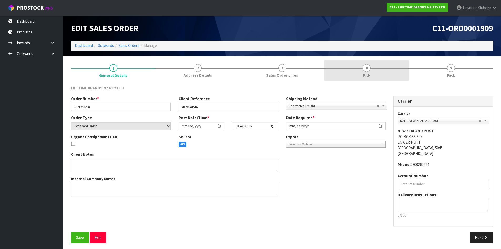
click at [394, 75] on link "4 Pick" at bounding box center [367, 70] width 85 height 21
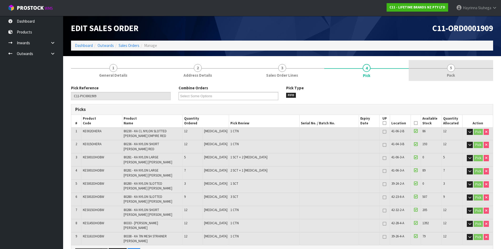
click at [454, 69] on span "5" at bounding box center [452, 68] width 8 height 8
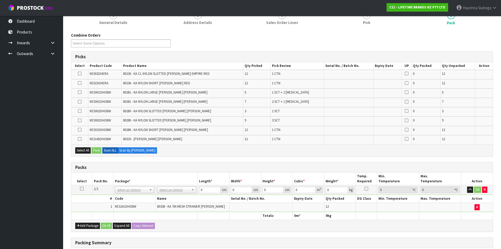
scroll to position [79, 0]
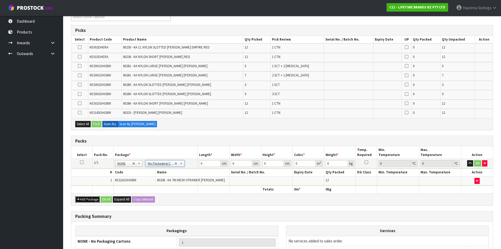
click at [88, 198] on button "Add Package" at bounding box center [87, 199] width 25 height 6
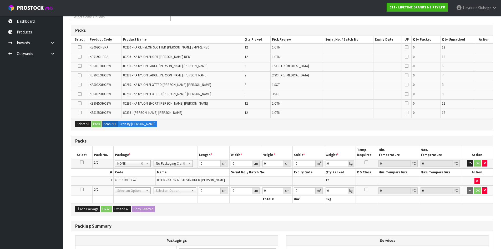
click at [83, 190] on icon at bounding box center [82, 189] width 4 height 0
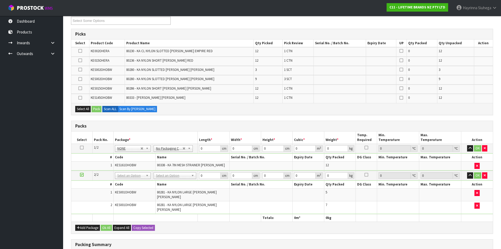
scroll to position [74, 0]
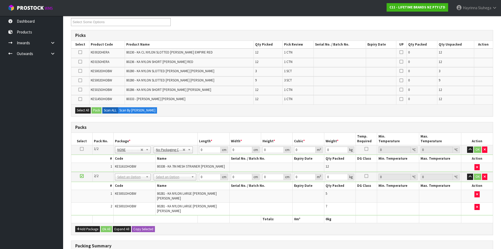
click at [98, 188] on th "#" at bounding box center [92, 186] width 42 height 8
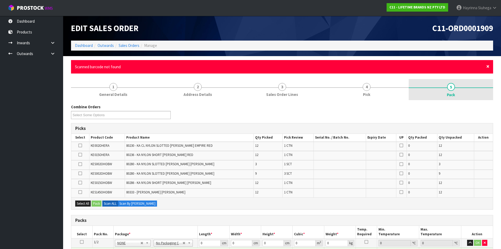
click at [487, 67] on span "×" at bounding box center [488, 66] width 3 height 7
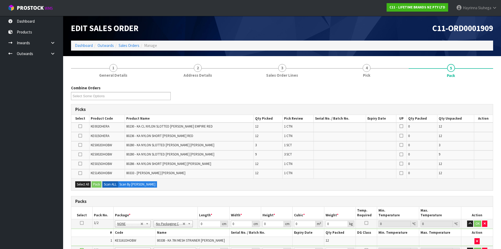
click at [80, 155] on icon at bounding box center [80, 154] width 4 height 0
click at [0, 0] on input "checkbox" at bounding box center [0, 0] width 0 height 0
click at [82, 145] on icon at bounding box center [80, 145] width 4 height 0
click at [0, 0] on input "checkbox" at bounding box center [0, 0] width 0 height 0
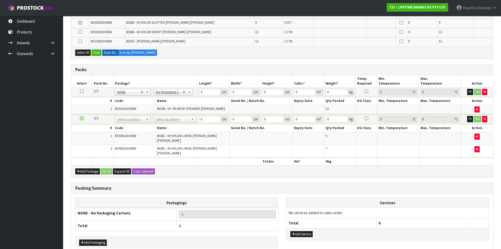
scroll to position [105, 0]
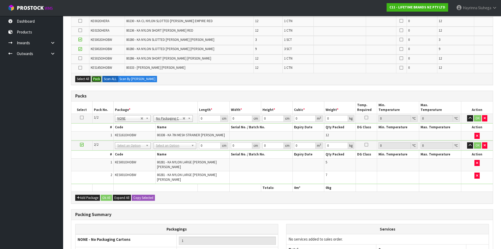
click at [98, 78] on button "Pack" at bounding box center [97, 79] width 10 height 6
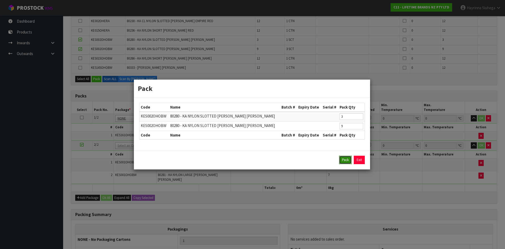
click at [342, 162] on button "Pack" at bounding box center [345, 160] width 13 height 8
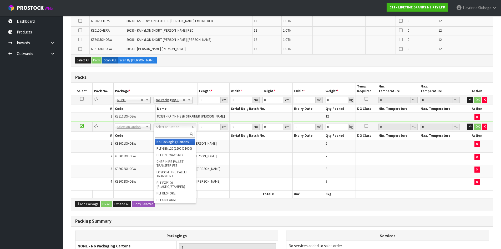
type input "2"
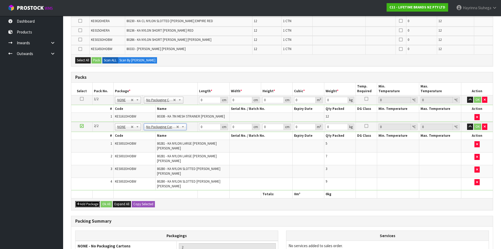
click at [90, 201] on button "Add Package" at bounding box center [87, 204] width 25 height 6
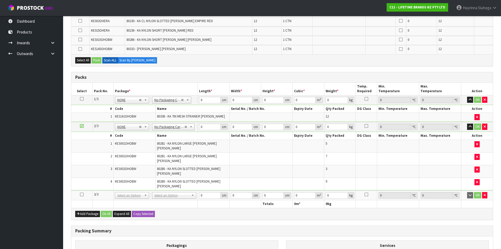
click at [83, 194] on icon at bounding box center [82, 194] width 4 height 0
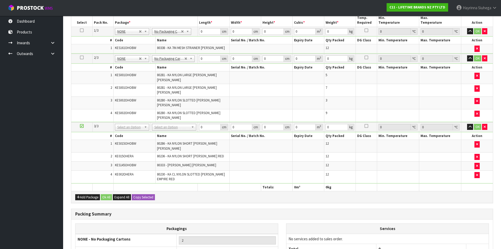
scroll to position [173, 0]
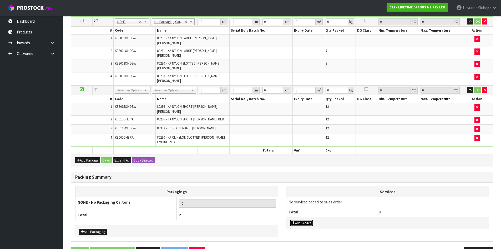
click at [300, 220] on button "Add Service" at bounding box center [302, 223] width 22 height 6
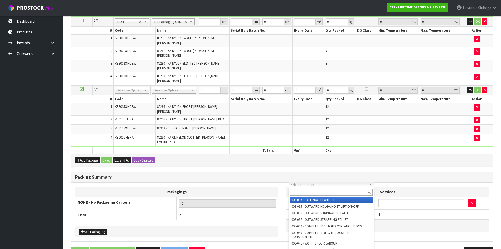
click at [300, 194] on input "text" at bounding box center [331, 192] width 83 height 7
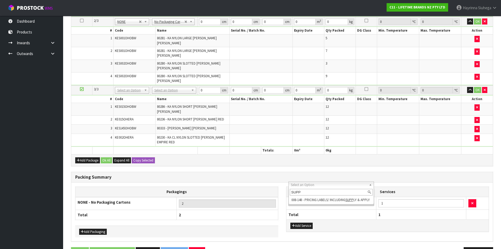
type input "SUPP"
click at [309, 196] on div "SUPP" at bounding box center [331, 192] width 85 height 9
drag, startPoint x: 401, startPoint y: 187, endPoint x: 314, endPoint y: 175, distance: 87.7
click at [314, 187] on table "Services 003-036 - EXTERNAL PLANT HIRE 008-035 - OUTWARD HDLG+/HOIST LIFT ON/OF…" at bounding box center [388, 203] width 203 height 33
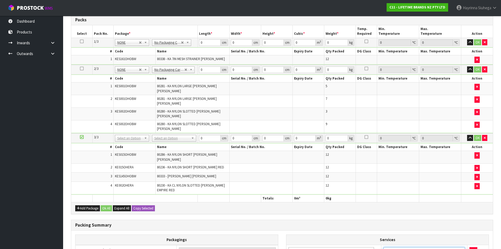
scroll to position [68, 0]
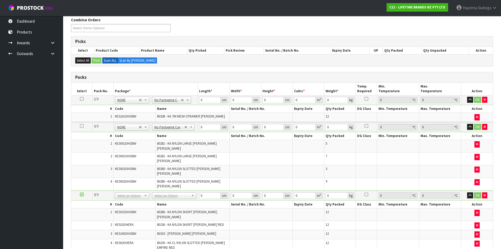
type input "36"
click at [172, 191] on td "No Packaging Cartons PLT GEN120 (1200 X 1000) PLT ONE WAY SKID CHEP HIRE PALLET…" at bounding box center [174, 196] width 47 height 10
click at [485, 192] on button "button" at bounding box center [485, 195] width 5 height 6
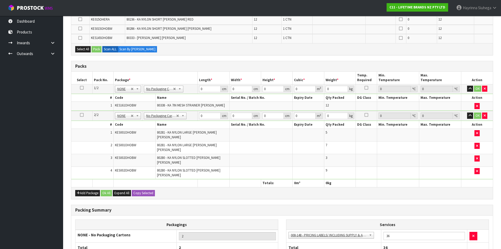
scroll to position [121, 0]
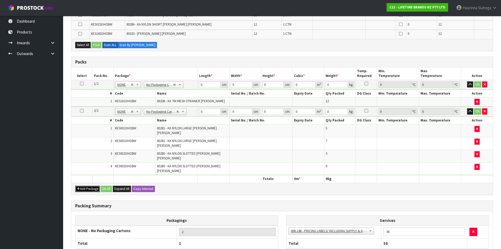
click at [89, 186] on button "Add Package" at bounding box center [87, 189] width 25 height 6
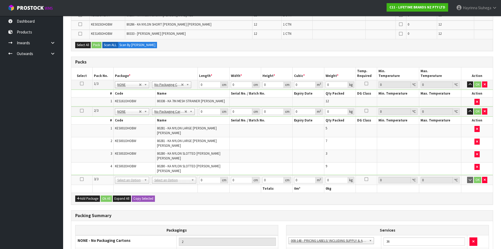
click at [81, 179] on icon at bounding box center [82, 179] width 4 height 0
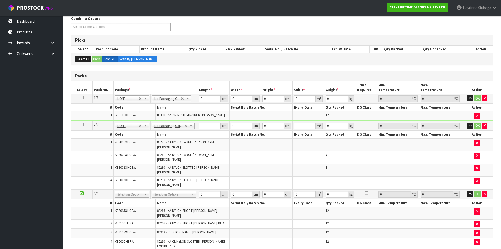
scroll to position [42, 0]
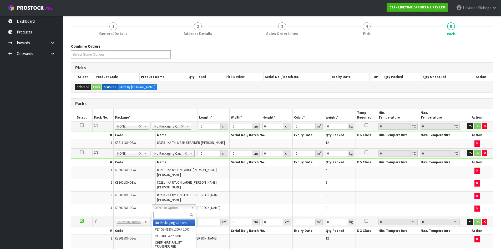
click at [165, 217] on input "text" at bounding box center [174, 215] width 42 height 7
type input "CTN7"
type input "45.5"
type input "35"
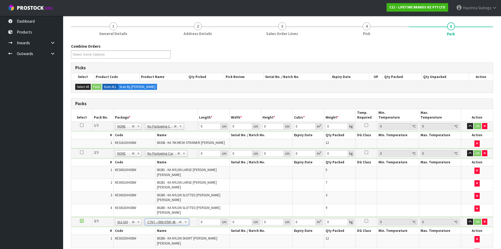
type input "0.072459"
type input "9.61"
click at [198, 128] on td "0 cm" at bounding box center [214, 125] width 32 height 9
click at [200, 128] on input "0" at bounding box center [209, 126] width 21 height 7
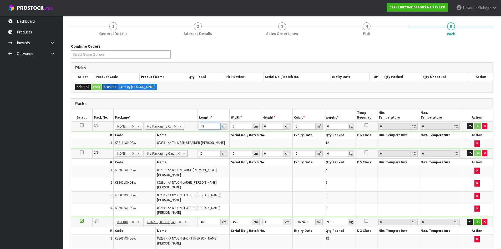
type input "43"
type input "40"
type input "3"
type input "0.00516"
type input "30"
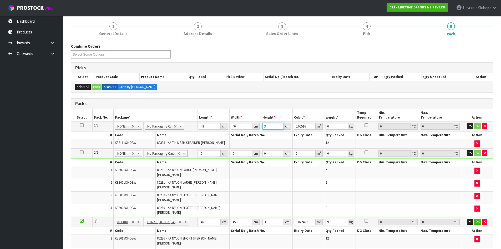
type input "0.0516"
type input "30"
type input "5"
click button "OK" at bounding box center [477, 126] width 7 height 6
type input "41"
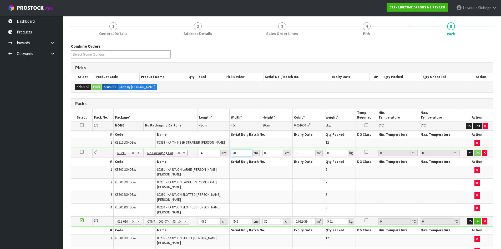
type input "20"
type input "4"
type input "0.00328"
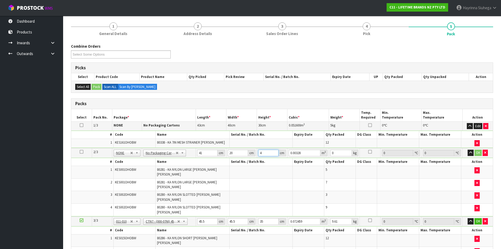
type input "44"
type input "0.03608"
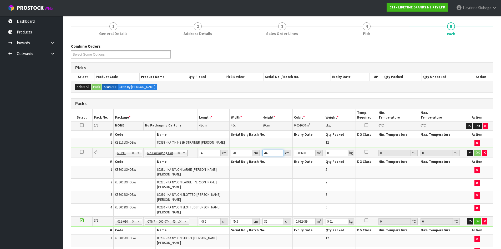
type input "44"
type input "5"
click button "OK" at bounding box center [477, 153] width 7 height 6
type input "4"
type input "0.00637"
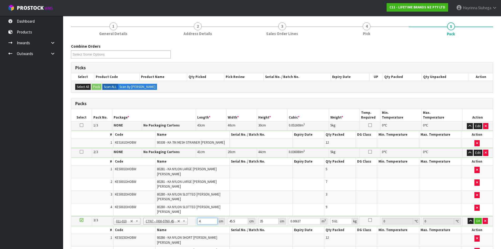
type input "47"
type input "0.074847"
type input "47"
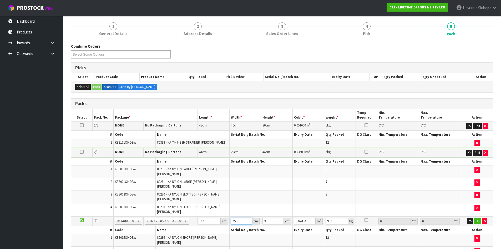
type input "4"
type input "0.00658"
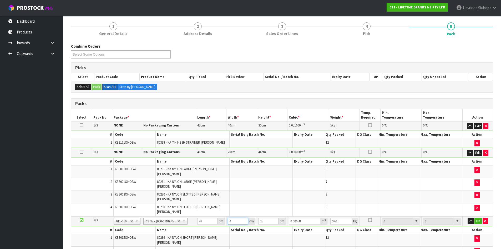
type input "47"
type input "0.077315"
type input "47"
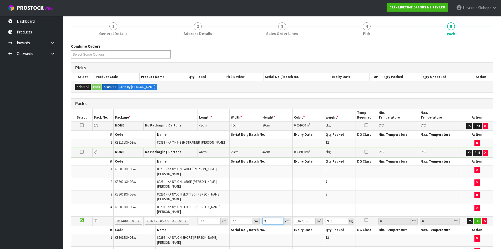
type input "4"
type input "0.008836"
type input "41"
type input "0.090569"
type input "41"
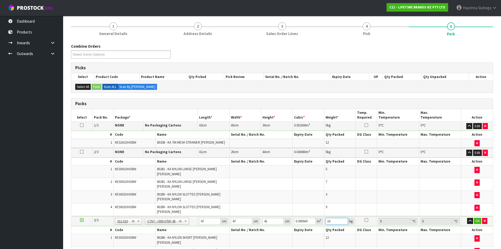
type input "10"
click button "OK" at bounding box center [477, 221] width 7 height 6
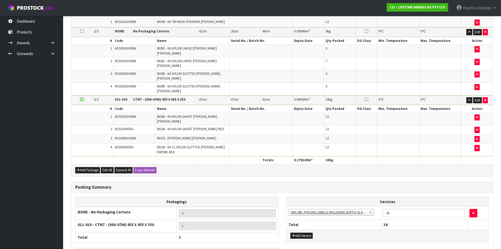
scroll to position [185, 0]
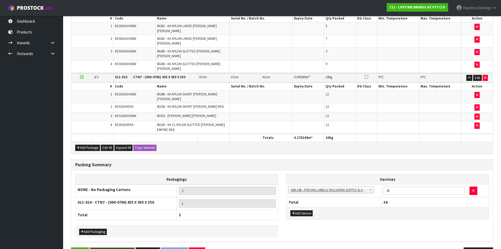
click at [115, 247] on button "Save & Confirm Packs" at bounding box center [112, 252] width 45 height 11
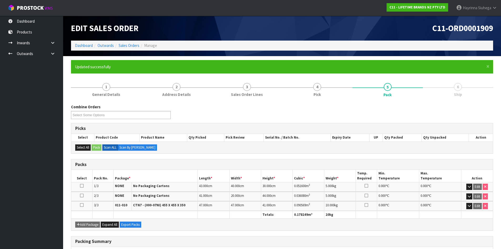
scroll to position [82, 0]
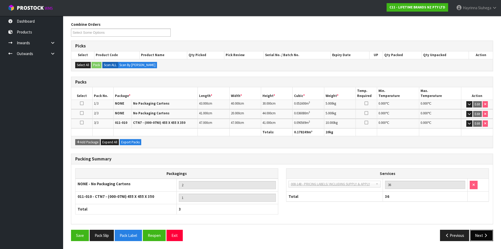
click at [479, 237] on button "Next" at bounding box center [481, 235] width 23 height 11
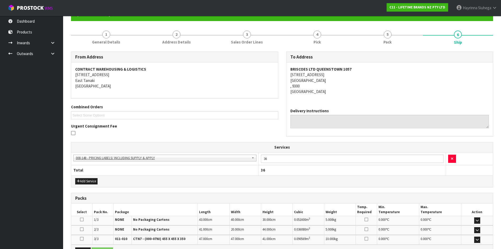
scroll to position [117, 0]
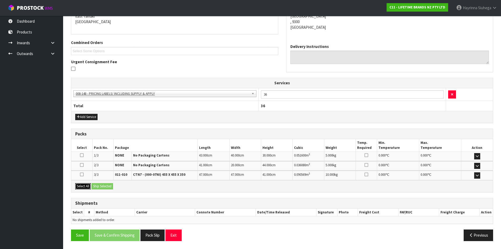
click at [81, 186] on button "Select All" at bounding box center [83, 186] width 16 height 6
click at [106, 186] on button "Ship Selected" at bounding box center [103, 186] width 22 height 6
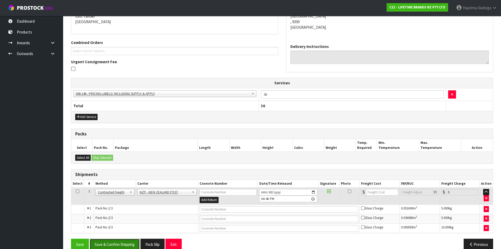
click at [117, 244] on button "Save & Confirm Shipping" at bounding box center [115, 244] width 50 height 11
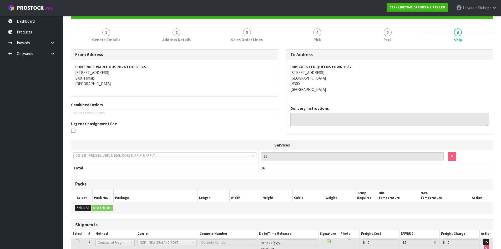
scroll to position [117, 0]
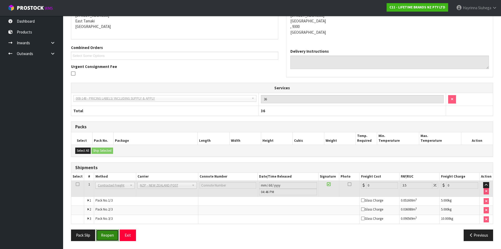
click at [109, 236] on button "Reopen" at bounding box center [107, 234] width 23 height 11
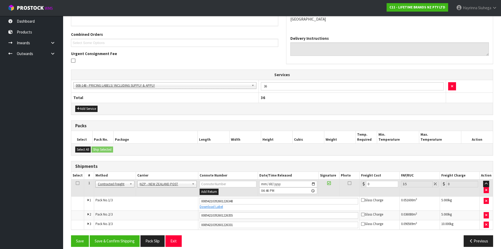
scroll to position [131, 0]
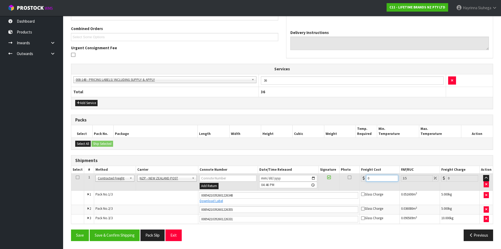
drag, startPoint x: 381, startPoint y: 178, endPoint x: 167, endPoint y: 153, distance: 215.7
click at [177, 157] on div "Shipments Select # Method Carrier Connote Number Date/Time Released Signature P…" at bounding box center [282, 189] width 423 height 69
type input "5"
type input "5.17"
type input "51"
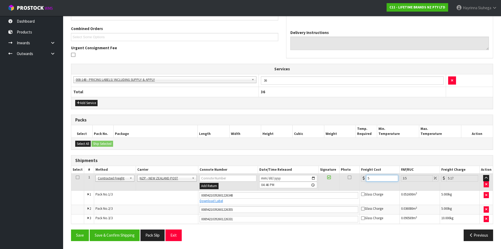
type input "52.78"
type input "51.4"
type input "53.2"
type input "51.49"
type input "53.29"
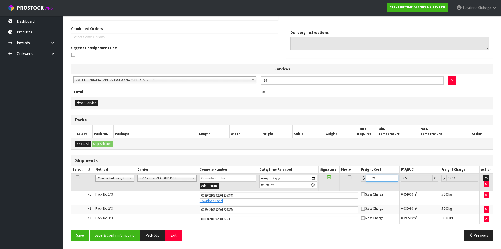
type input "51.49"
click at [71, 229] on button "Save" at bounding box center [80, 234] width 18 height 11
click at [262, 178] on input "2025-09-17" at bounding box center [289, 178] width 58 height 7
type input "2025-09-18"
click at [124, 232] on button "Save & Confirm Shipping" at bounding box center [115, 234] width 50 height 11
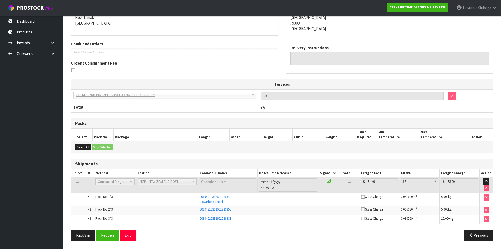
scroll to position [0, 0]
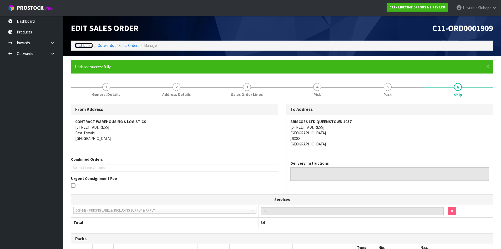
click at [93, 45] on link "Dashboard" at bounding box center [84, 45] width 18 height 5
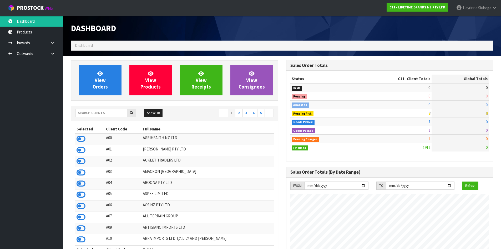
scroll to position [399, 215]
click at [110, 84] on link "View Orders" at bounding box center [100, 80] width 43 height 30
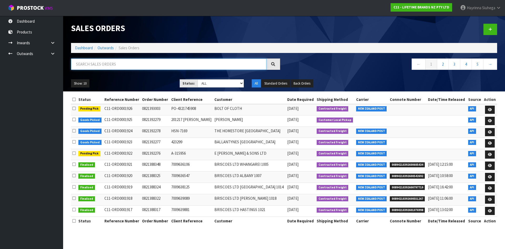
click at [148, 62] on input "text" at bounding box center [169, 63] width 196 height 11
type input "JOB-0412451"
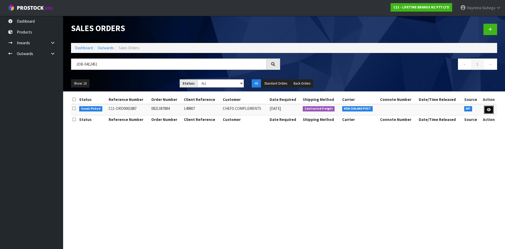
click at [487, 110] on link at bounding box center [489, 110] width 10 height 8
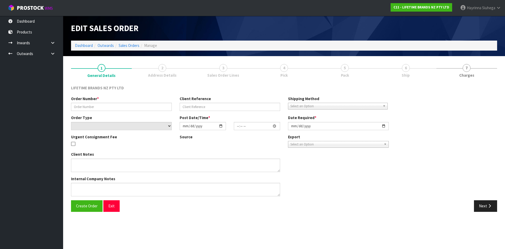
type input "0821387884"
type input "149807"
select select "number:0"
type input "2025-09-15"
type input "08:59:11.000"
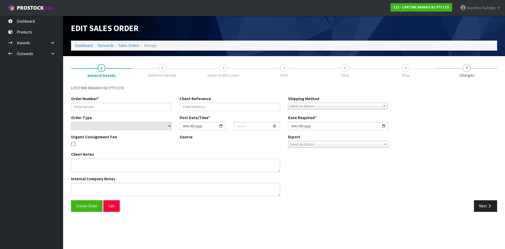
type input "2025-09-15"
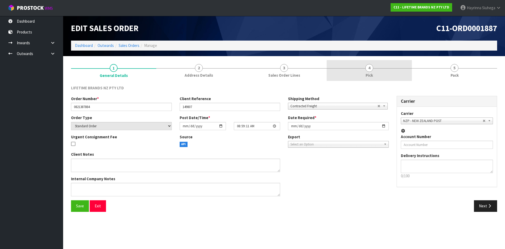
click at [386, 75] on link "4 Pick" at bounding box center [369, 70] width 85 height 21
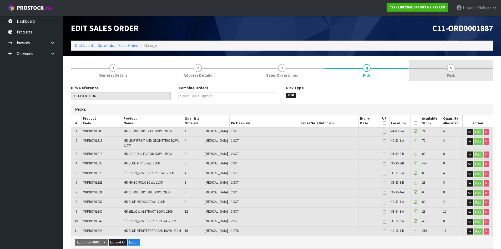
click at [433, 69] on link "5 Pack" at bounding box center [451, 70] width 85 height 21
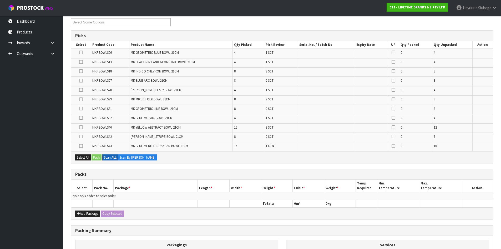
scroll to position [132, 0]
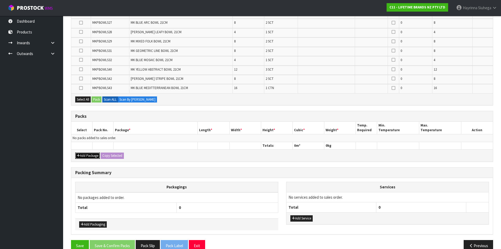
click at [88, 153] on button "Add Package" at bounding box center [87, 155] width 25 height 6
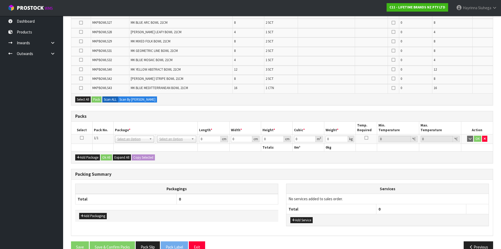
click at [84, 138] on td at bounding box center [81, 138] width 21 height 9
click at [83, 138] on icon at bounding box center [82, 138] width 4 height 0
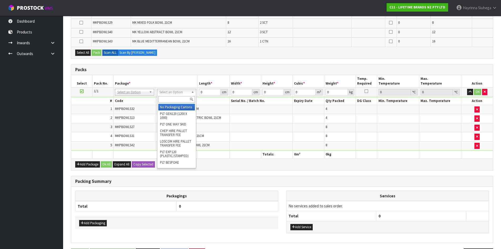
click at [172, 99] on input "text" at bounding box center [176, 99] width 37 height 7
type input "OC"
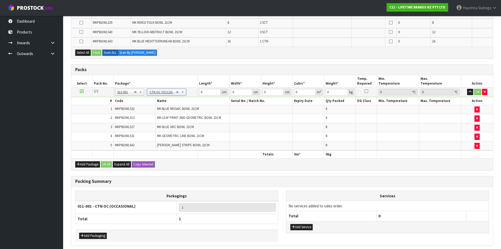
type input "17.4"
click at [91, 164] on button "Add Package" at bounding box center [87, 164] width 25 height 6
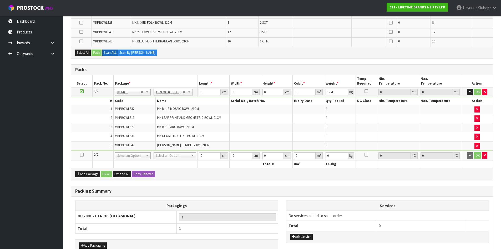
click at [81, 155] on icon at bounding box center [82, 155] width 4 height 0
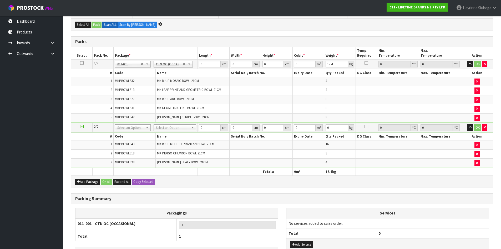
scroll to position [122, 0]
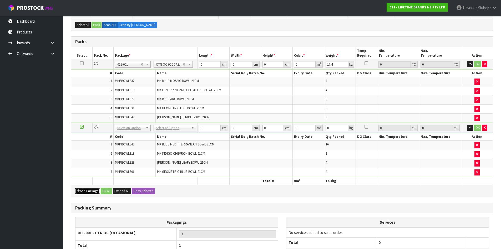
click at [82, 192] on button "Add Package" at bounding box center [87, 191] width 25 height 6
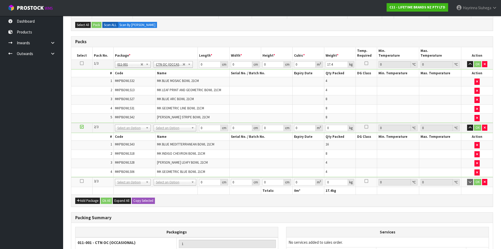
click at [81, 181] on icon at bounding box center [82, 181] width 4 height 0
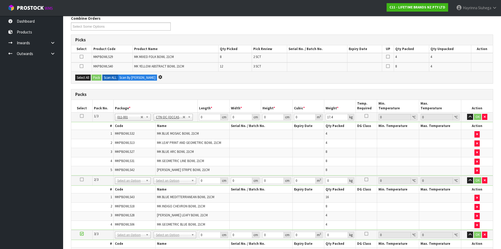
scroll to position [0, 0]
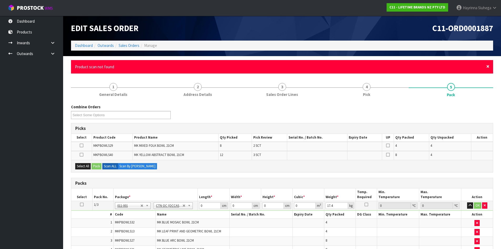
drag, startPoint x: 487, startPoint y: 67, endPoint x: 420, endPoint y: 112, distance: 80.2
click at [487, 67] on span "×" at bounding box center [488, 66] width 3 height 7
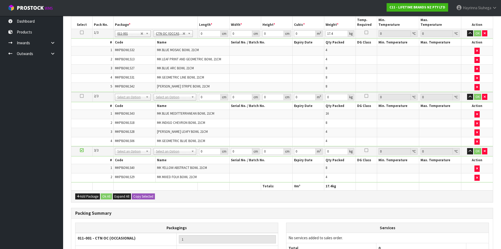
scroll to position [206, 0]
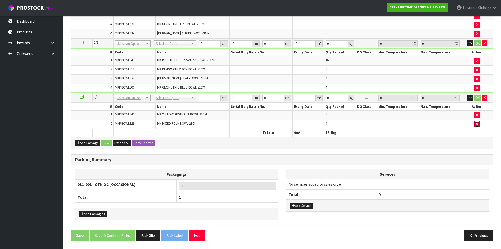
click at [477, 127] on button "button" at bounding box center [477, 124] width 5 height 6
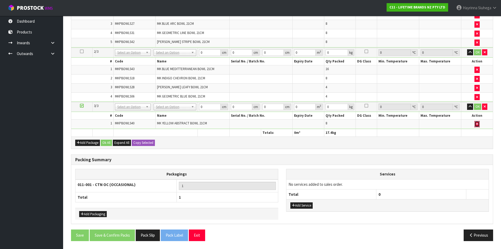
click at [477, 126] on button "button" at bounding box center [477, 124] width 5 height 6
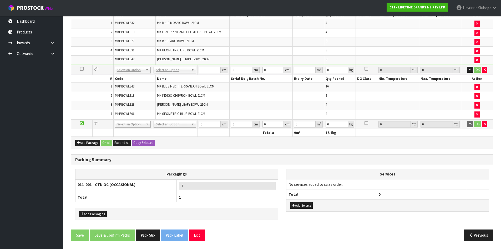
click at [242, 162] on h3 "Packing Summary" at bounding box center [282, 159] width 414 height 5
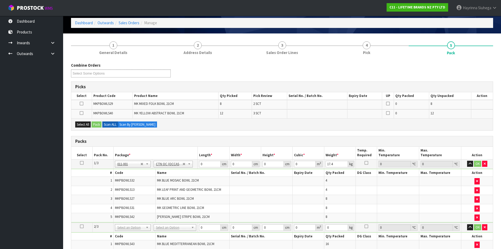
scroll to position [22, 0]
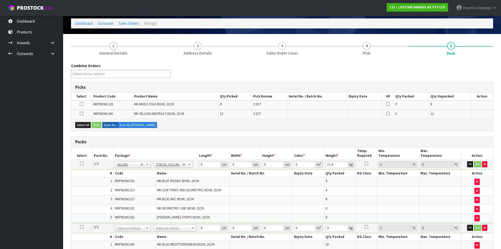
click at [470, 134] on div "Combine Orders C11-ORD0001821 C11-ORD0001887 C11-ORD0001893 C11-ORD0001895 C11-…" at bounding box center [282, 233] width 423 height 340
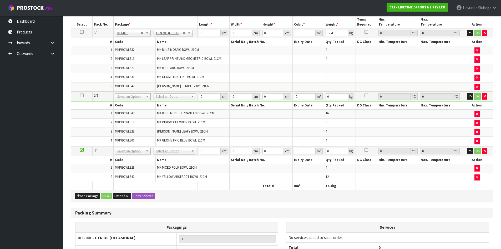
scroll to position [197, 0]
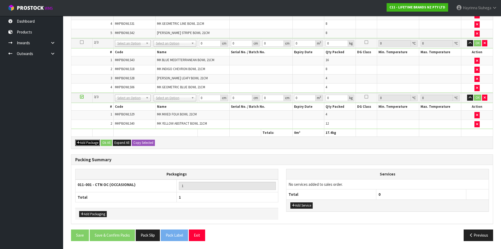
click at [85, 143] on button "Add Package" at bounding box center [87, 143] width 25 height 6
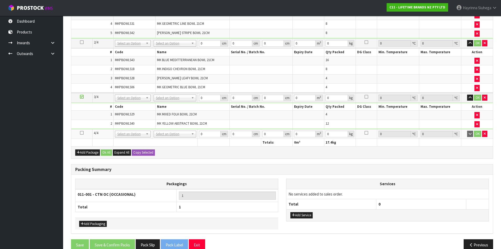
click at [81, 133] on icon at bounding box center [82, 133] width 4 height 0
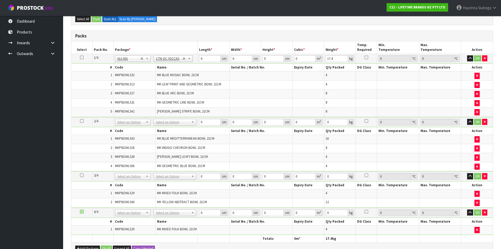
scroll to position [109, 0]
click at [163, 130] on input "text" at bounding box center [175, 129] width 40 height 7
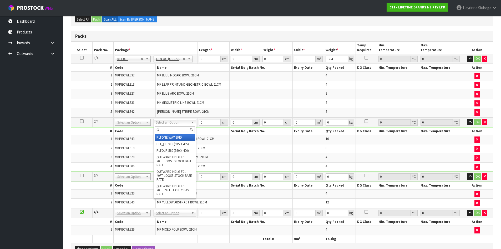
type input "OC"
type input "2"
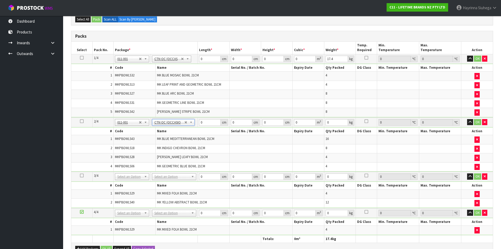
type input "20.6"
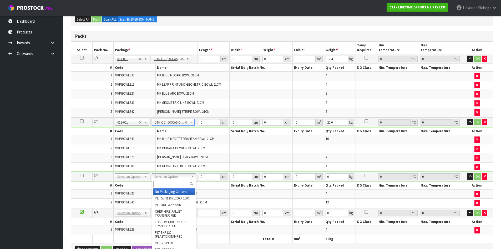
click at [165, 185] on input "text" at bounding box center [174, 184] width 42 height 7
type input "OC"
type input "3"
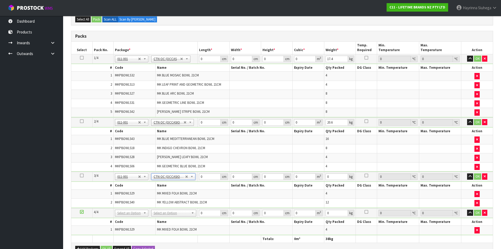
type input "8.8"
click at [168, 217] on td "No Packaging Cartons PLT GEN120 (1200 X 1000) PLT ONE WAY SKID CHEP HIRE PALLET…" at bounding box center [174, 213] width 48 height 10
click at [167, 220] on input "text" at bounding box center [174, 220] width 42 height 7
type input "CTNA4"
type input "31"
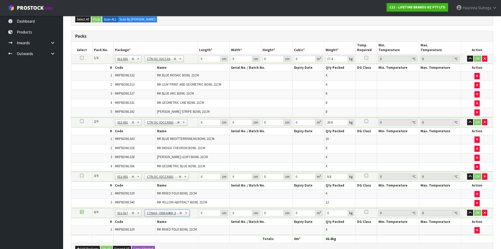
type input "22.5"
type input "25"
type input "0.017438"
type input "2.4"
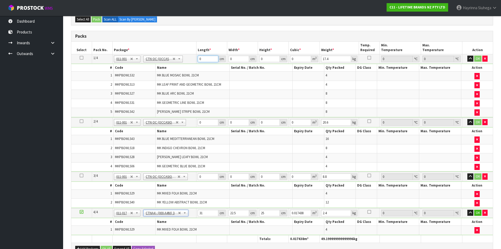
click at [200, 59] on input "0" at bounding box center [208, 59] width 21 height 7
type input "47"
type input "30"
type input "5"
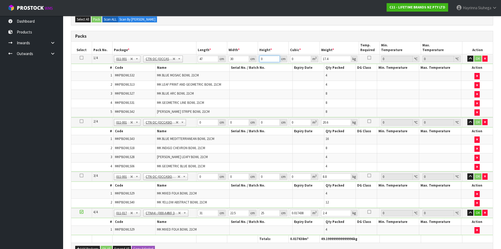
type input "0.00705"
type input "51"
type input "0.07191"
type input "51"
type input "21"
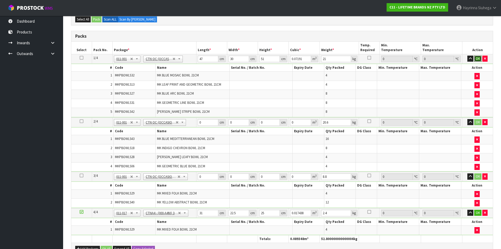
click button "OK" at bounding box center [478, 59] width 7 height 6
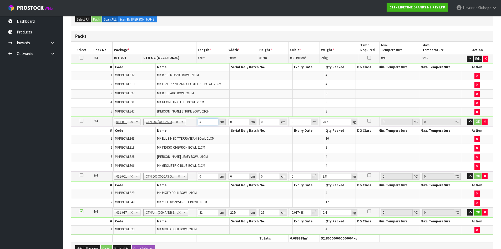
type input "47"
type input "30"
type input "5"
type input "0.00705"
type input "51"
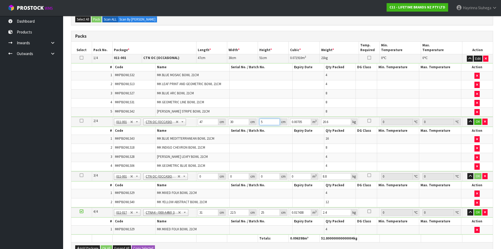
type input "0.07191"
type input "51"
type input "20"
click button "OK" at bounding box center [478, 121] width 7 height 6
type input "47"
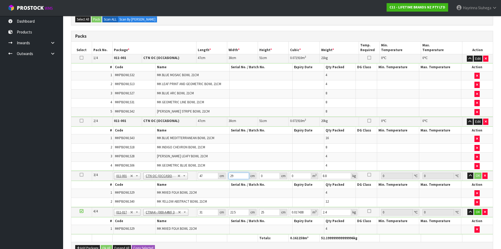
type input "29"
type input "2"
type input "0.002726"
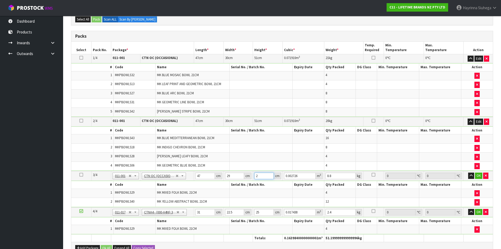
type input "26"
type input "0.035438"
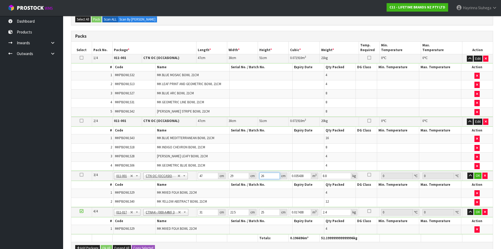
type input "26"
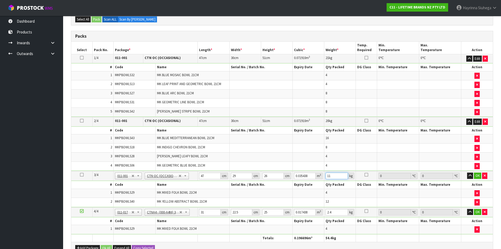
type input "11"
click button "OK" at bounding box center [477, 175] width 7 height 6
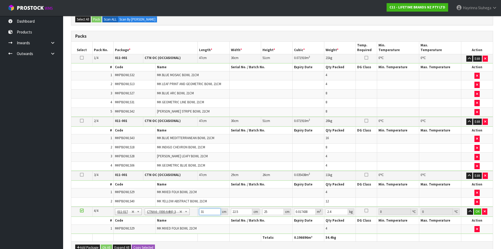
type input "3"
type input "0.001687"
type input "31"
type input "0.017438"
type input "2"
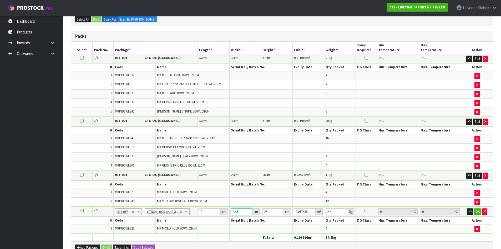
type input "0.00155"
type input "25"
type input "0.019375"
type input "25"
type input "1"
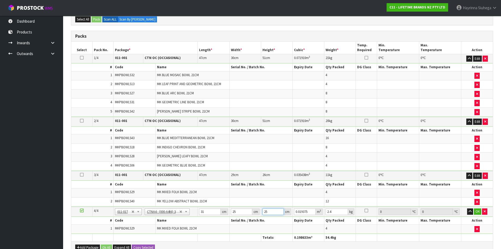
type input "0.000775"
type input "15"
type input "0.011625"
type input "15"
type input "3"
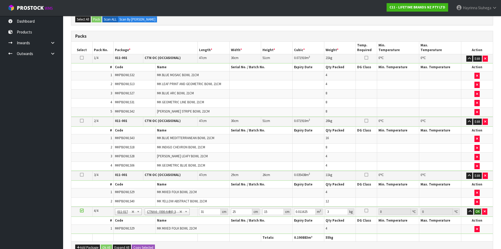
click button "OK" at bounding box center [477, 211] width 7 height 6
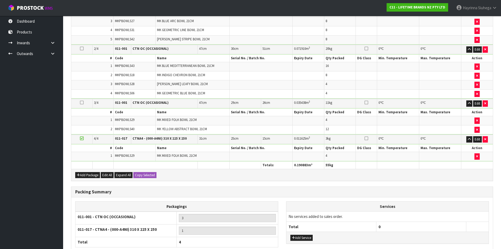
scroll to position [226, 0]
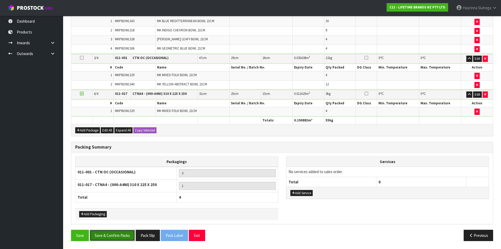
click at [129, 233] on button "Save & Confirm Packs" at bounding box center [112, 235] width 45 height 11
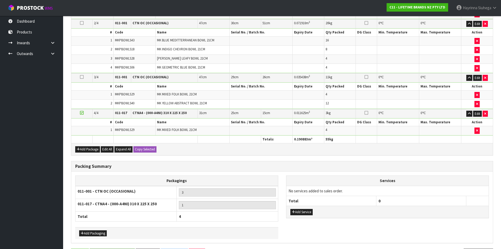
scroll to position [0, 0]
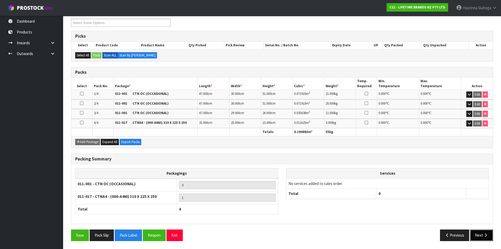
click at [490, 234] on button "Next" at bounding box center [481, 234] width 23 height 11
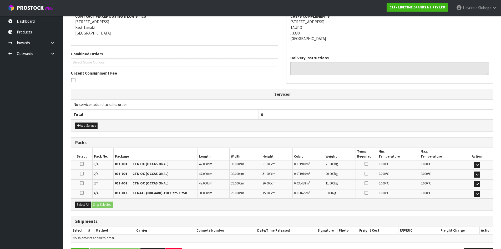
scroll to position [123, 0]
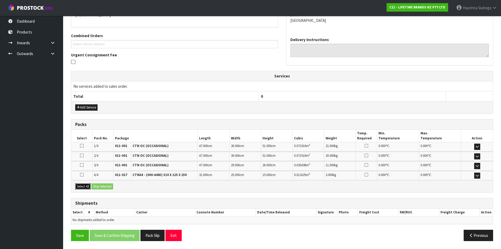
click at [84, 186] on button "Select All" at bounding box center [83, 186] width 16 height 6
click at [95, 183] on button "Ship Selected" at bounding box center [103, 186] width 22 height 6
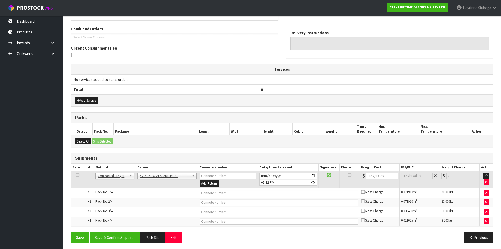
scroll to position [132, 0]
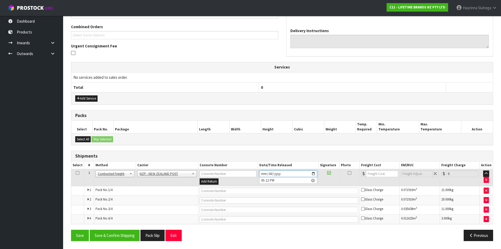
click at [260, 173] on input "2025-09-17" at bounding box center [289, 173] width 58 height 7
type input "2025-09-18"
click at [132, 234] on button "Save & Confirm Shipping" at bounding box center [115, 235] width 50 height 11
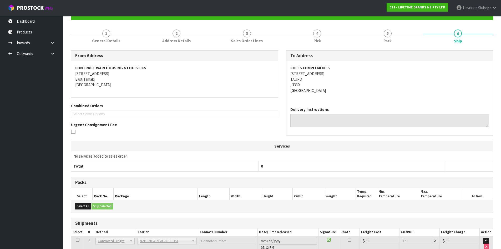
scroll to position [124, 0]
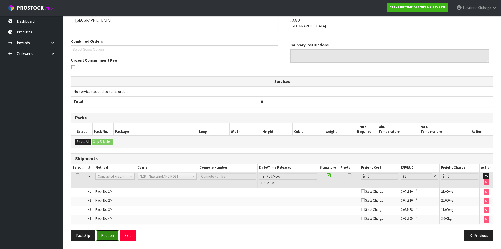
click at [114, 232] on button "Reopen" at bounding box center [107, 235] width 23 height 11
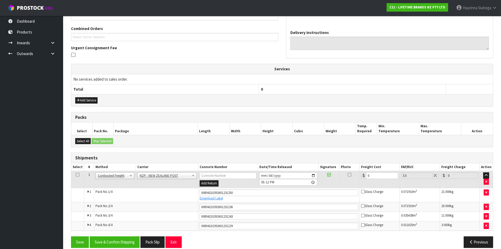
scroll to position [137, 0]
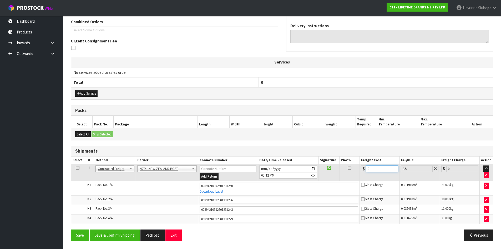
drag, startPoint x: 379, startPoint y: 171, endPoint x: 300, endPoint y: 169, distance: 79.8
click at [300, 169] on tr "1 Client Local Pickup Customer Local Pickup Company Freight Contracted Freight …" at bounding box center [282, 172] width 422 height 17
type input "5"
type input "5.17"
type input "51"
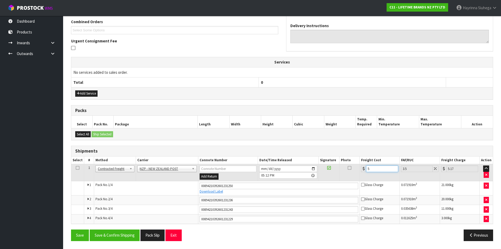
type input "52.78"
type input "51.6"
type input "53.41"
type input "51.68"
type input "53.49"
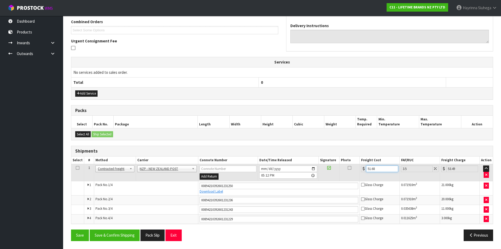
type input "51.68"
click at [71, 229] on button "Save" at bounding box center [80, 234] width 18 height 11
click at [129, 235] on button "Save & Confirm Shipping" at bounding box center [115, 234] width 50 height 11
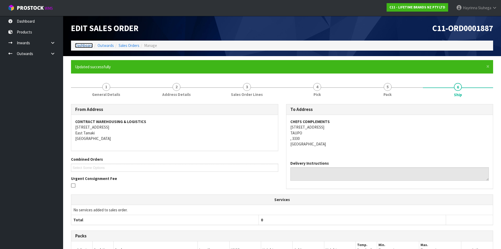
click at [87, 46] on link "Dashboard" at bounding box center [84, 45] width 18 height 5
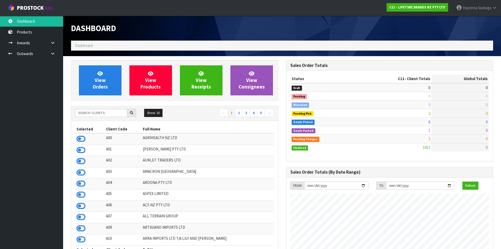
scroll to position [399, 215]
click at [93, 81] on link "View Orders" at bounding box center [100, 80] width 43 height 30
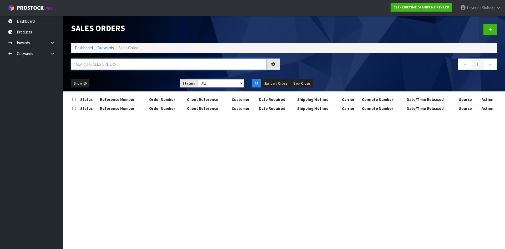
click at [103, 66] on input "text" at bounding box center [169, 63] width 196 height 11
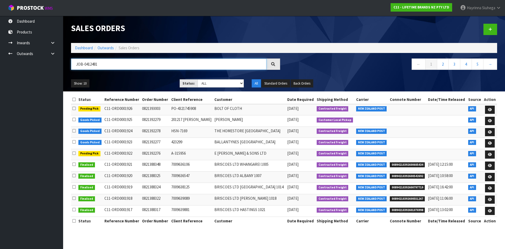
type input "JOB-0412481"
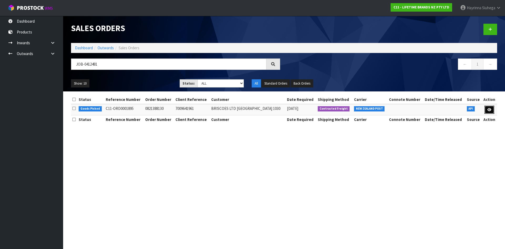
click at [487, 111] on link at bounding box center [490, 110] width 10 height 8
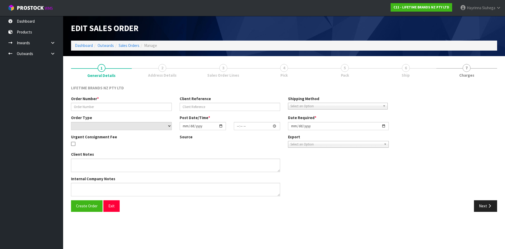
type input "0821388130"
type input "7009641961"
select select "number:0"
type input "2025-09-15"
type input "09:39:05.000"
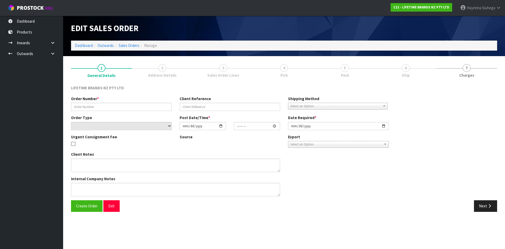
type input "2025-09-15"
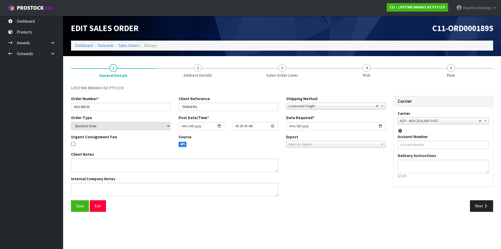
click at [396, 66] on link "4 Pick" at bounding box center [367, 70] width 85 height 21
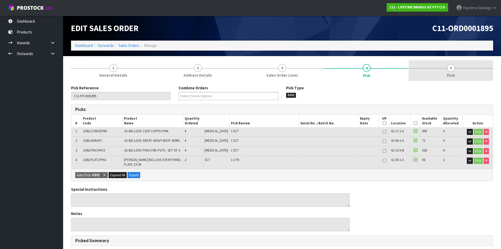
click at [469, 73] on link "5 Pack" at bounding box center [451, 70] width 85 height 21
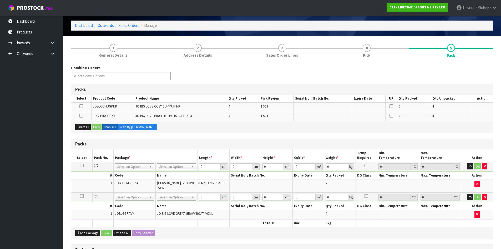
scroll to position [53, 0]
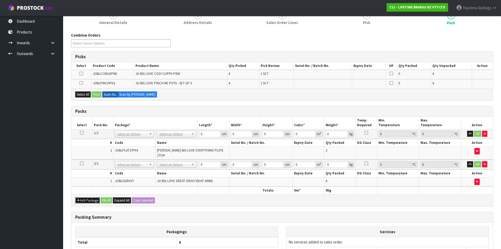
click at [86, 197] on button "Add Package" at bounding box center [87, 200] width 25 height 6
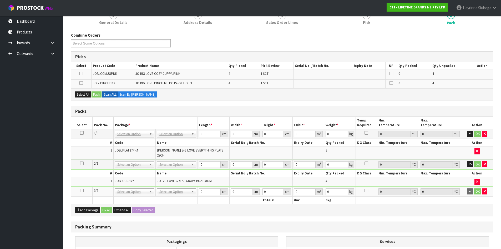
click at [81, 190] on icon at bounding box center [82, 190] width 4 height 0
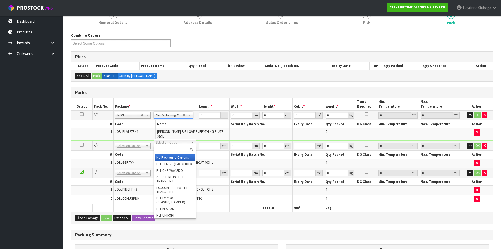
drag, startPoint x: 165, startPoint y: 161, endPoint x: 167, endPoint y: 155, distance: 6.5
type input "2"
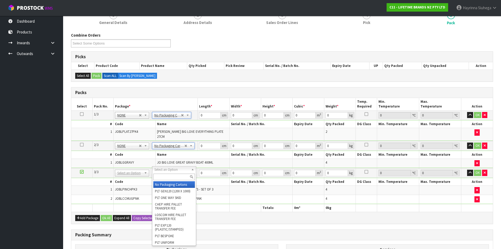
drag, startPoint x: 168, startPoint y: 175, endPoint x: 181, endPoint y: 165, distance: 15.9
click at [169, 175] on input "text" at bounding box center [174, 176] width 42 height 7
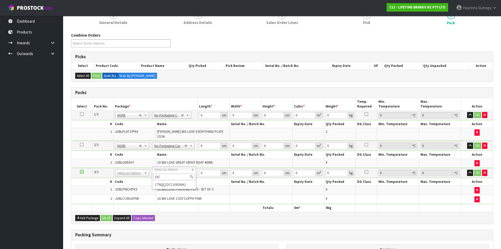
type input "OC"
type input "4.72"
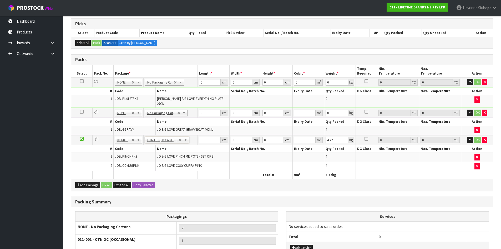
scroll to position [137, 0]
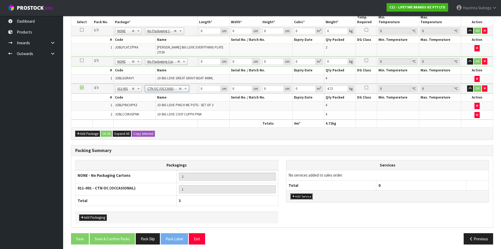
click at [304, 193] on button "Add Service" at bounding box center [302, 196] width 22 height 6
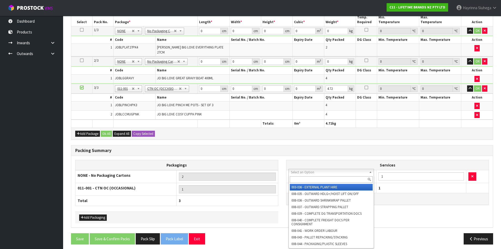
click at [305, 178] on input "text" at bounding box center [331, 179] width 83 height 7
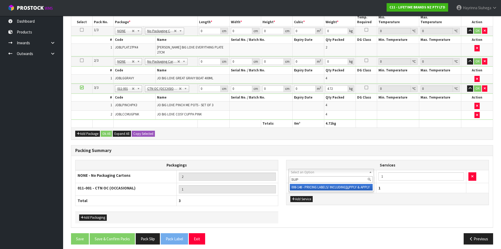
type input "SUPP"
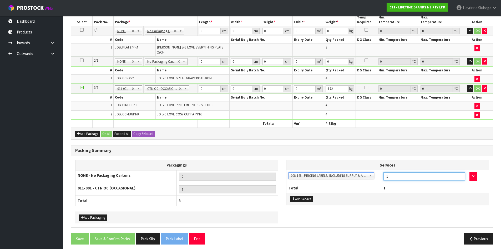
drag, startPoint x: 395, startPoint y: 173, endPoint x: 364, endPoint y: 173, distance: 30.8
click at [365, 173] on tr "003-036 - EXTERNAL PLANT HIRE 008-035 - OUTWARD HDLG+/HOIST LIFT ON/OFF 008-036…" at bounding box center [388, 176] width 203 height 13
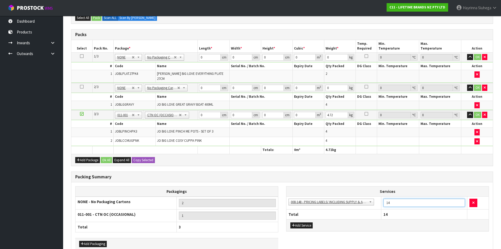
type input "14"
click at [200, 56] on input "0" at bounding box center [209, 57] width 21 height 7
type input "12"
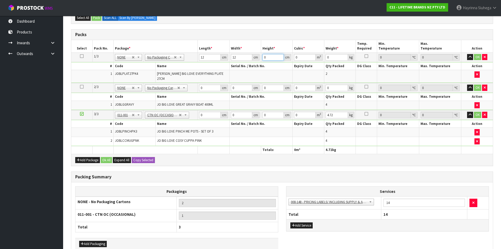
type input "1"
type input "0.000144"
type input "12"
type input "0.001728"
type input "12"
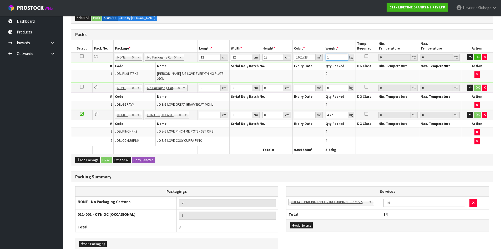
type input "1"
click at [200, 85] on input "0" at bounding box center [209, 88] width 21 height 7
type input "12"
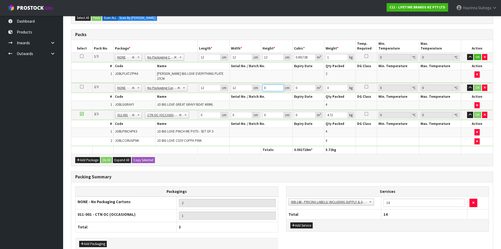
type input "1"
type input "0.000144"
type input "12"
type input "0.001728"
type input "12"
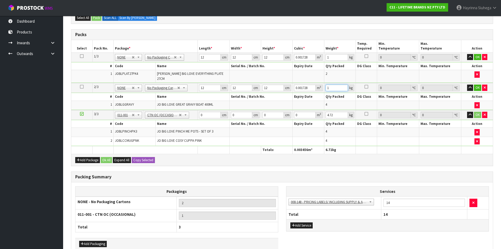
type input "1"
type input "12"
type input "1"
type input "0.000144"
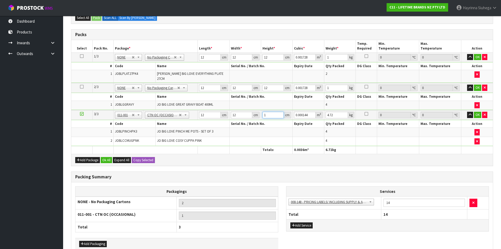
type input "12"
type input "0.001728"
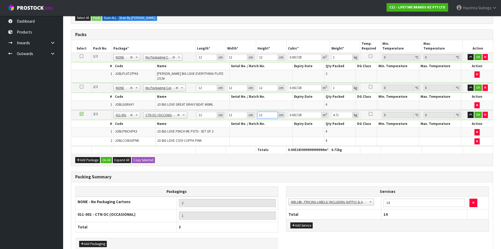
type input "12"
type input "1"
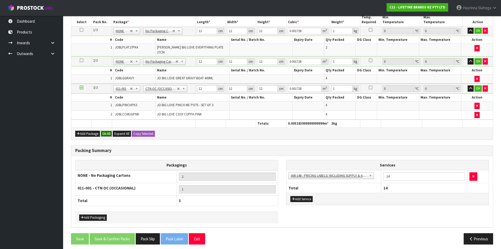
click at [103, 131] on button "Ok All" at bounding box center [106, 134] width 11 height 6
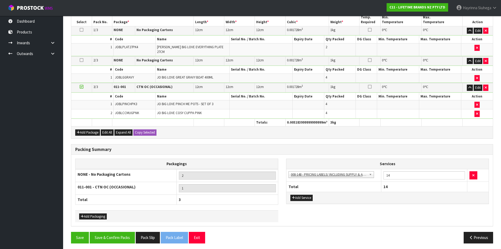
scroll to position [136, 0]
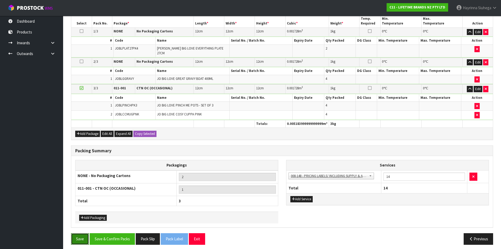
click at [78, 235] on button "Save" at bounding box center [80, 238] width 18 height 11
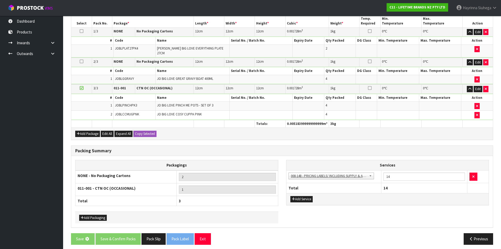
scroll to position [0, 0]
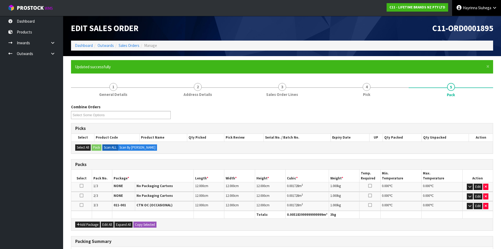
click at [480, 8] on span "Siuhega" at bounding box center [485, 7] width 13 height 5
click at [478, 19] on link "Logout" at bounding box center [481, 20] width 42 height 7
